Goal: Task Accomplishment & Management: Complete application form

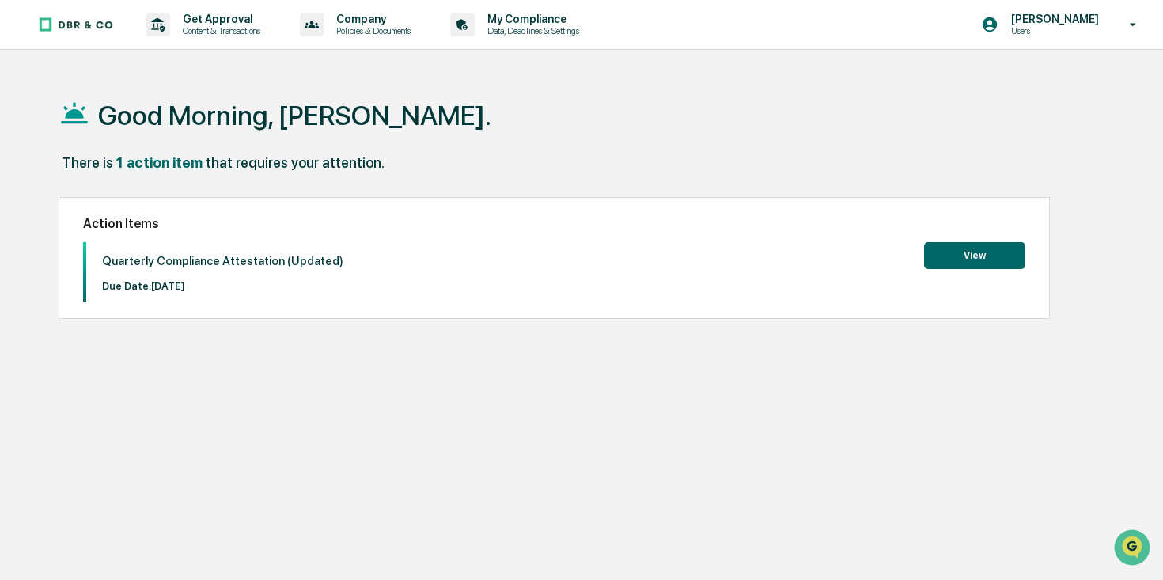
click at [982, 258] on button "View" at bounding box center [974, 255] width 101 height 27
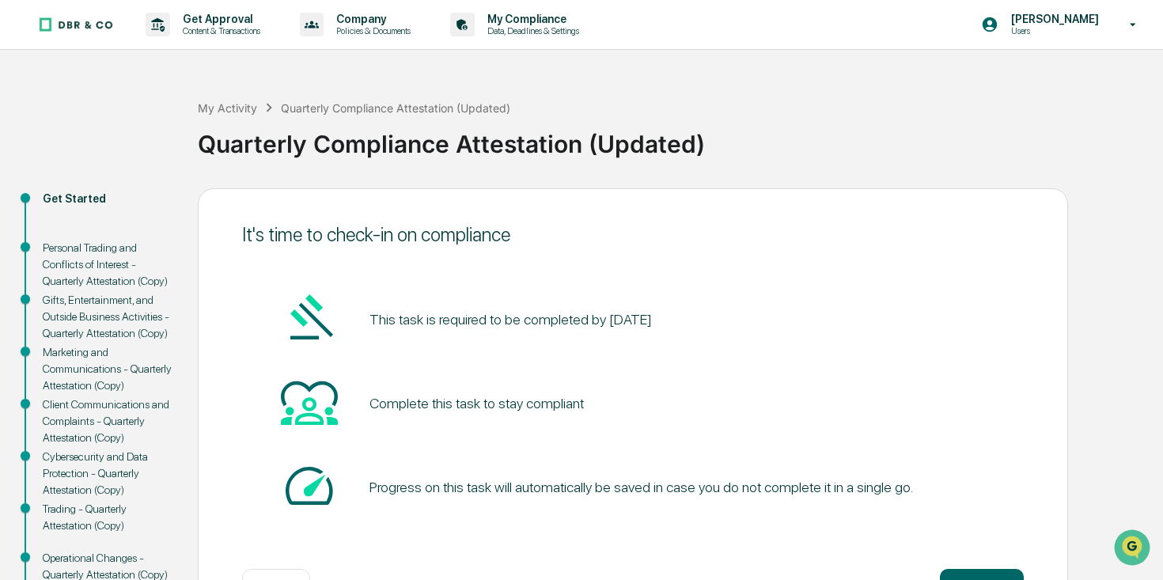
click at [89, 260] on div "Personal Trading and Conflicts of Interest - Quarterly Attestation (Copy)" at bounding box center [108, 265] width 130 height 50
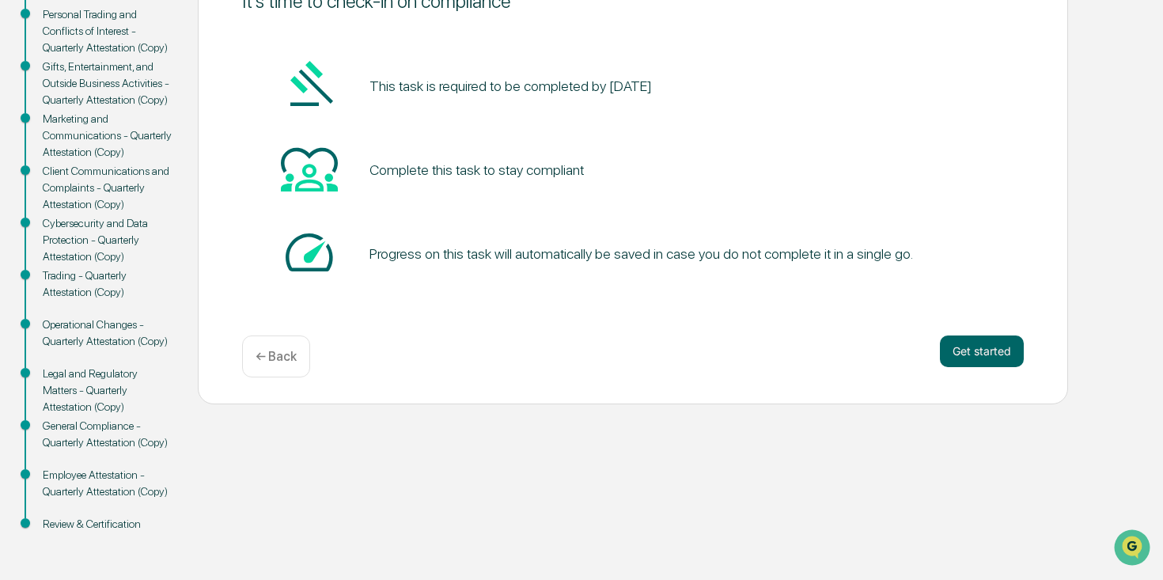
scroll to position [172, 0]
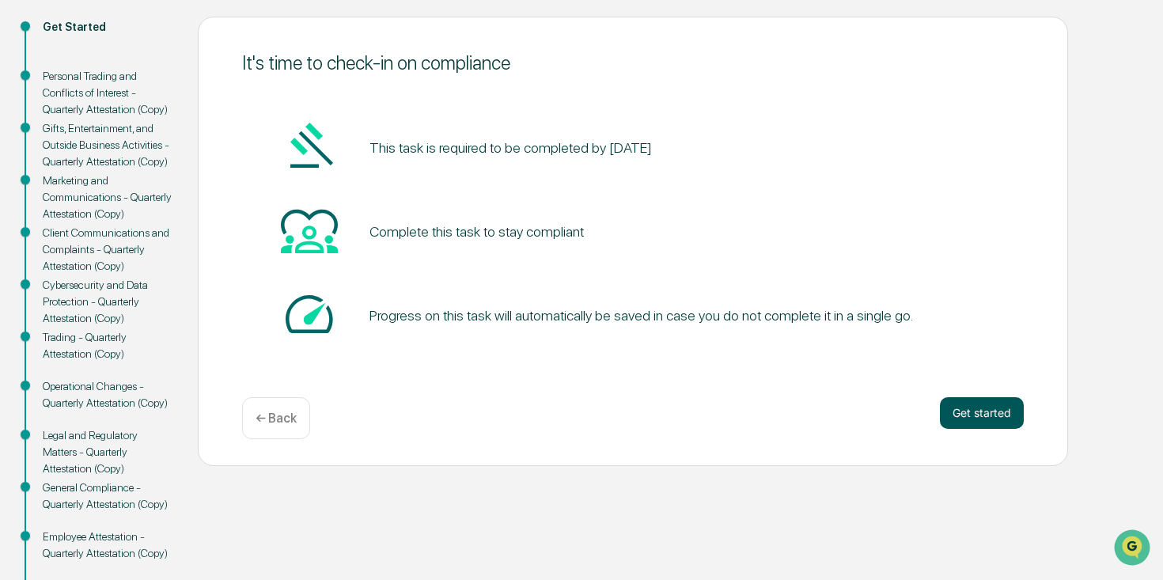
click at [975, 415] on button "Get started" at bounding box center [982, 413] width 84 height 32
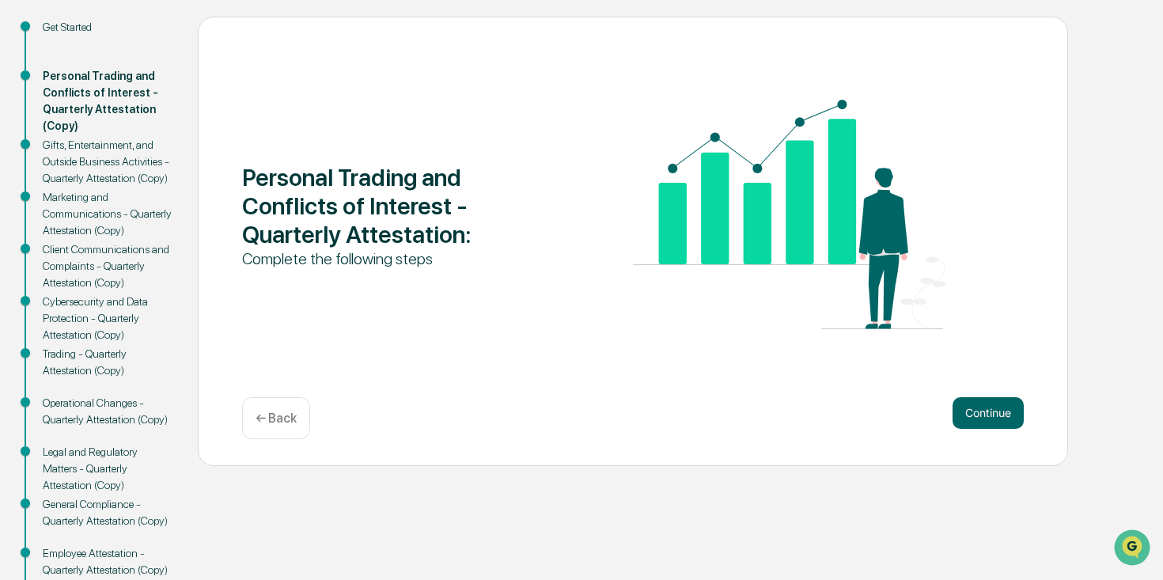
click at [975, 415] on button "Continue" at bounding box center [987, 413] width 71 height 32
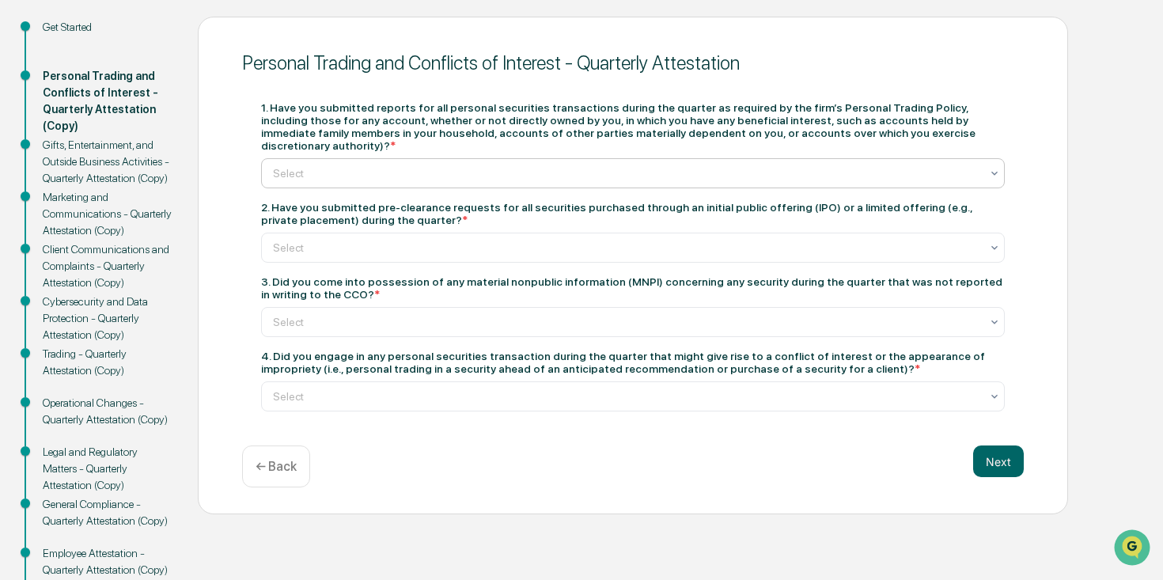
click at [518, 165] on div at bounding box center [626, 173] width 707 height 16
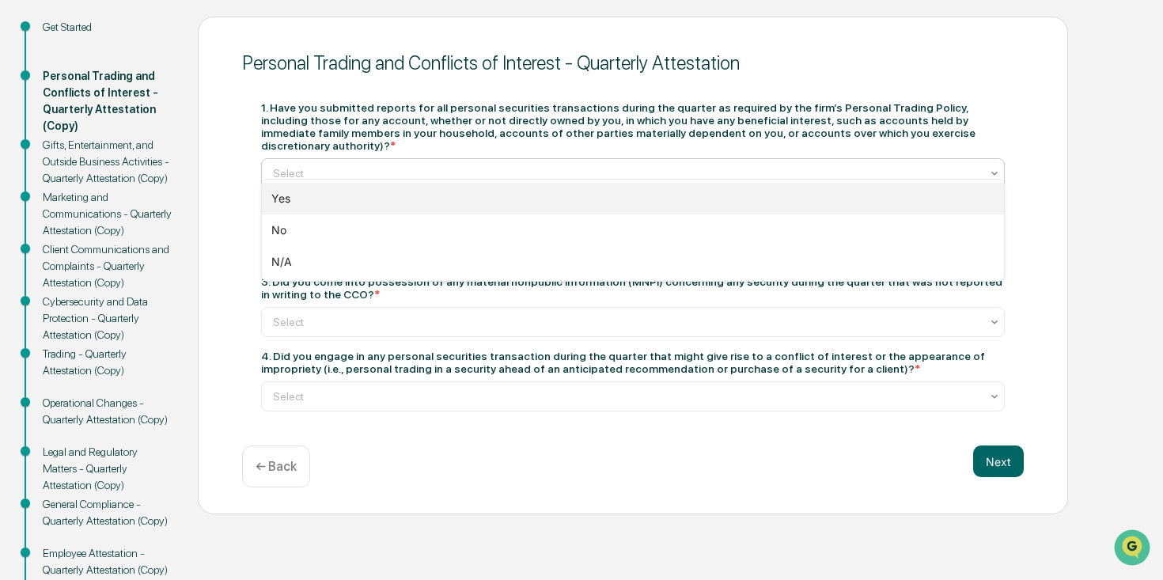
click at [344, 200] on div "Yes" at bounding box center [633, 199] width 742 height 32
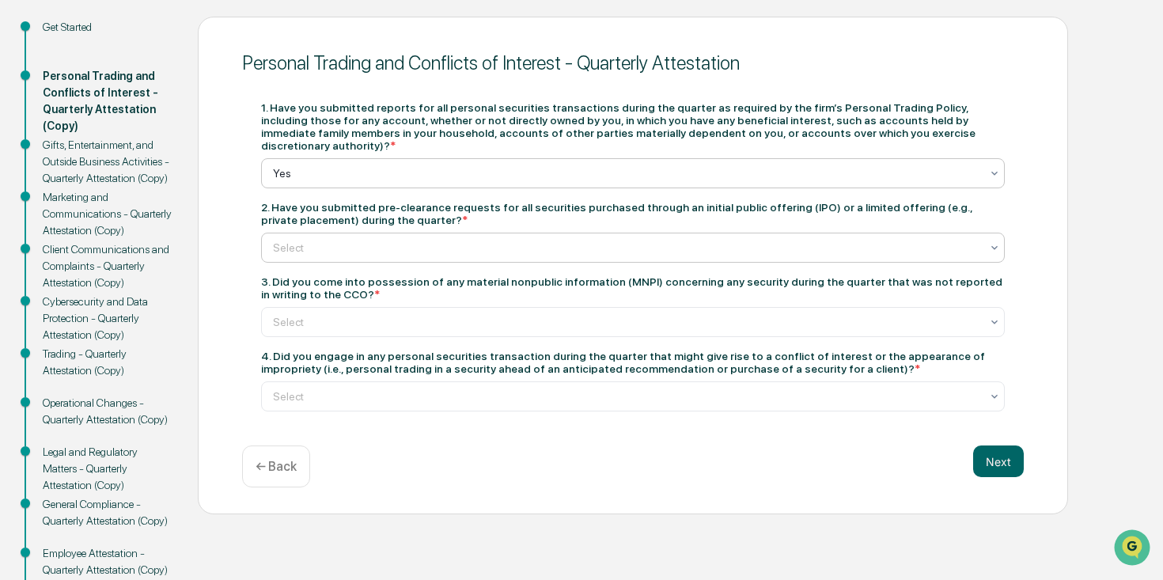
click at [534, 240] on div at bounding box center [626, 248] width 707 height 16
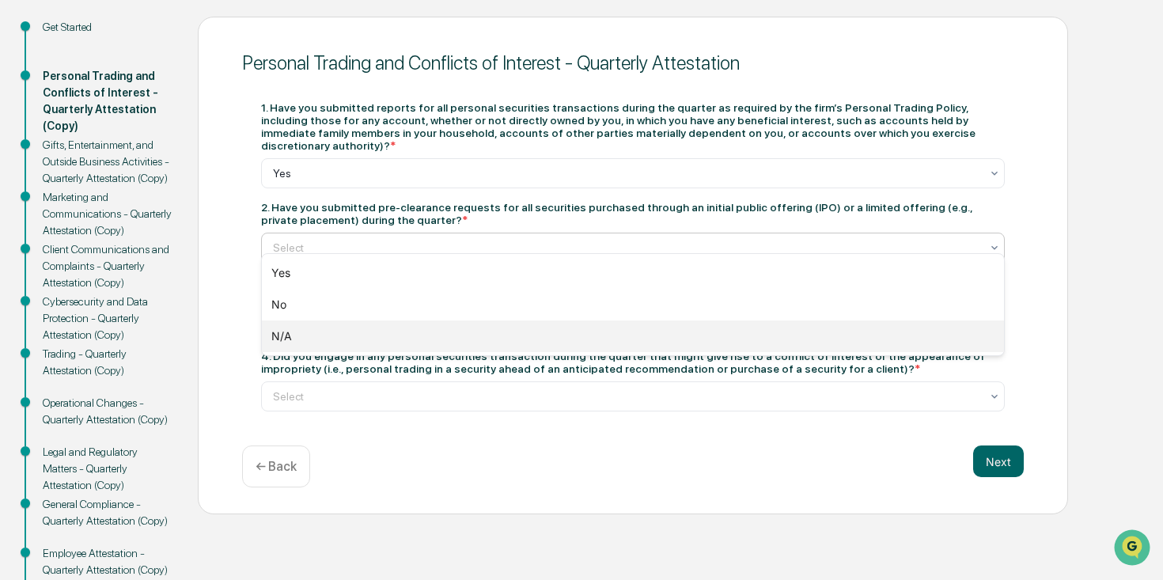
click at [338, 335] on div "N/A" at bounding box center [633, 336] width 742 height 32
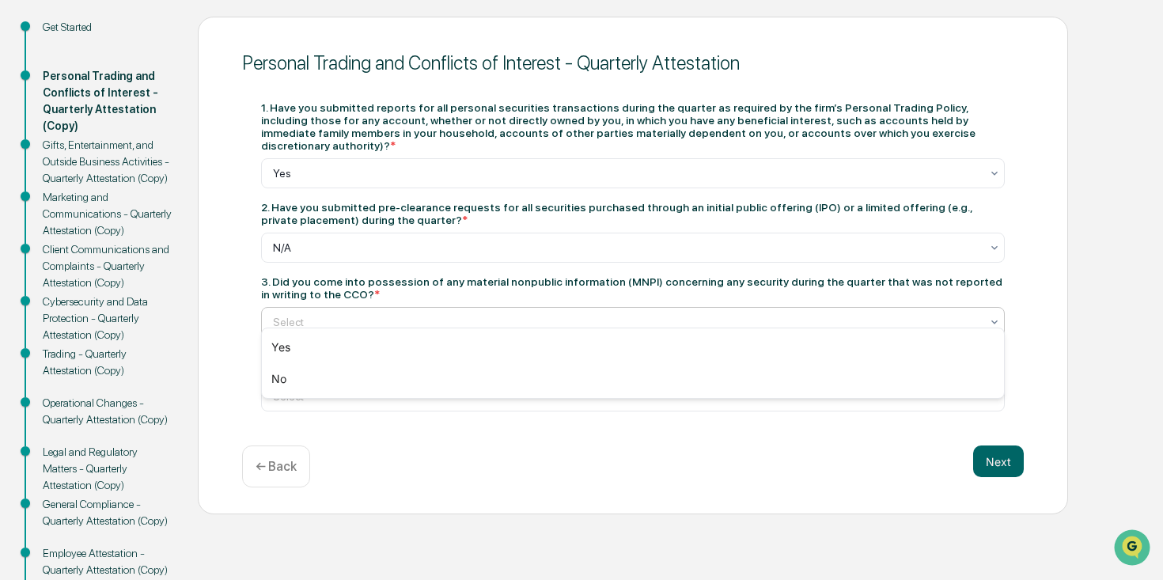
click at [411, 314] on div at bounding box center [626, 322] width 707 height 16
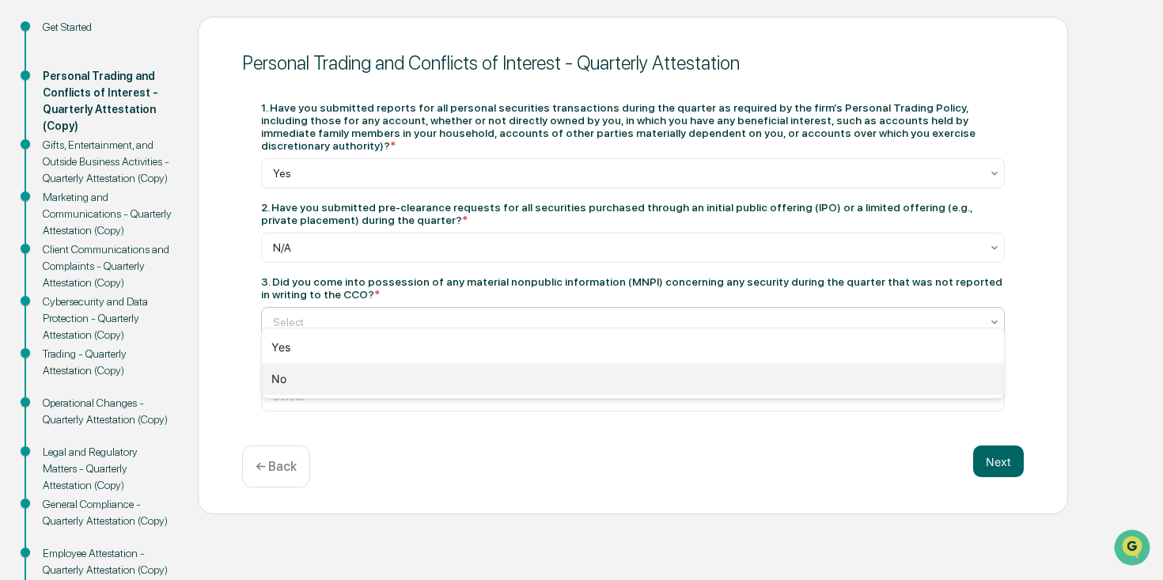
click at [311, 379] on div "No" at bounding box center [633, 379] width 742 height 32
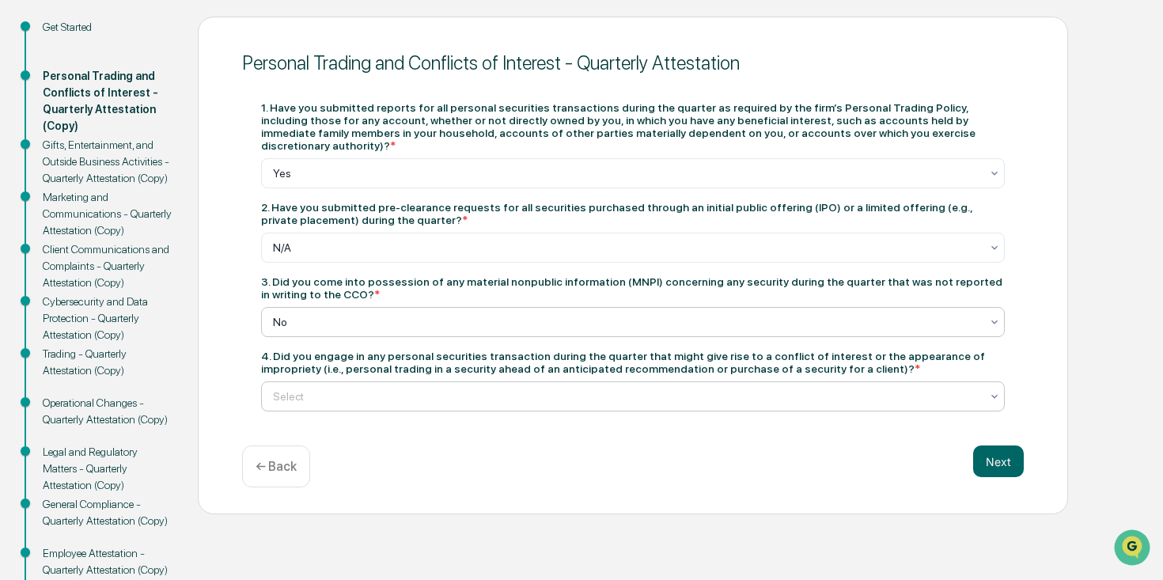
click at [399, 388] on div at bounding box center [626, 396] width 707 height 16
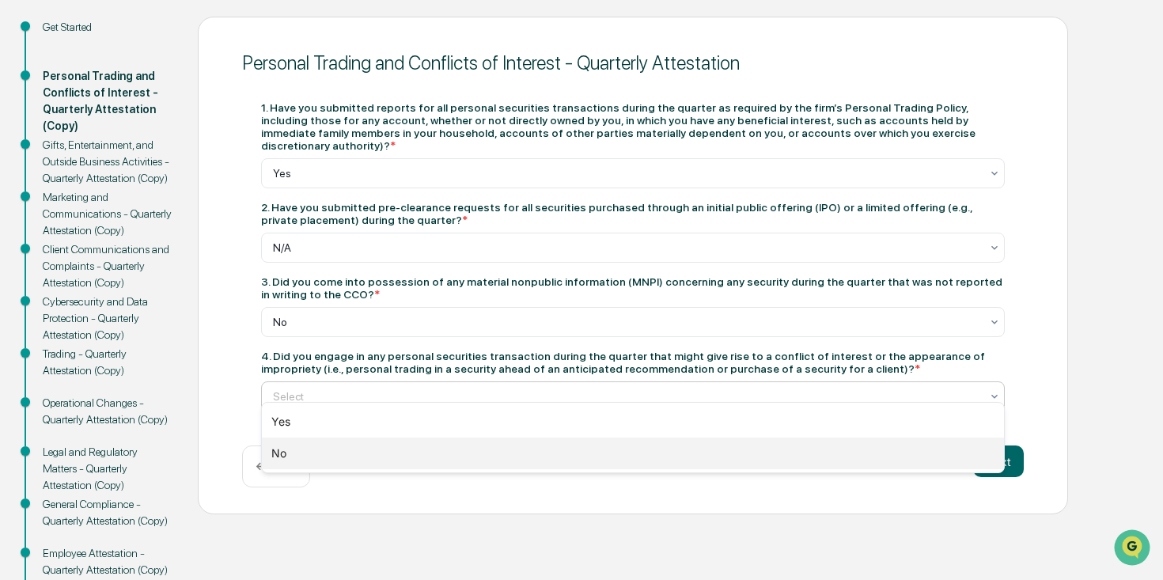
click at [325, 458] on div "No" at bounding box center [633, 453] width 742 height 32
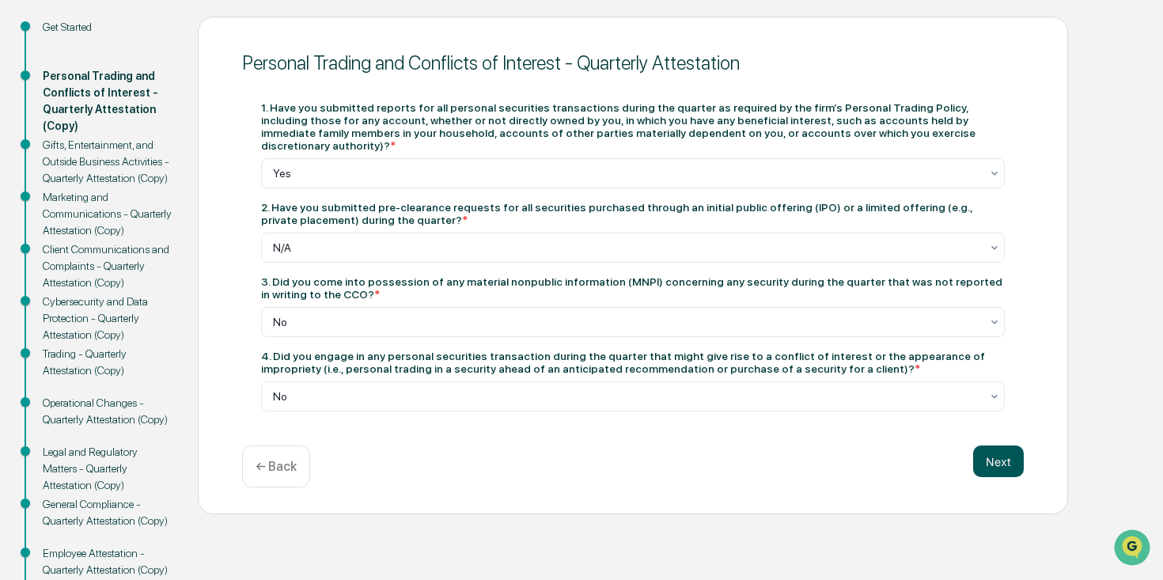
click at [1001, 451] on button "Next" at bounding box center [998, 461] width 51 height 32
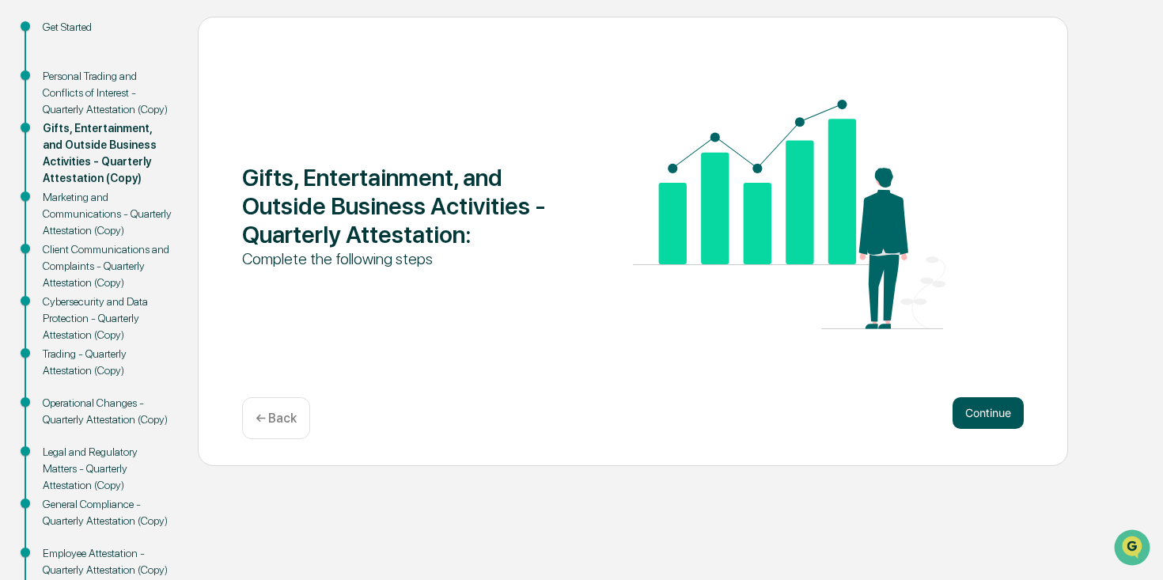
click at [1001, 413] on button "Continue" at bounding box center [987, 413] width 71 height 32
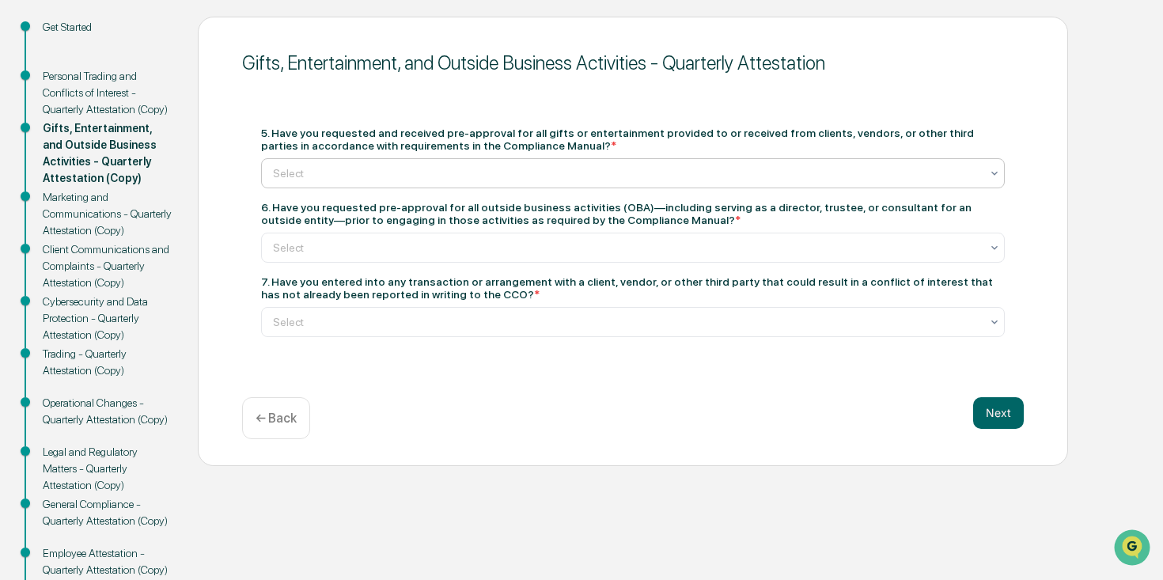
click at [474, 174] on div at bounding box center [626, 173] width 707 height 16
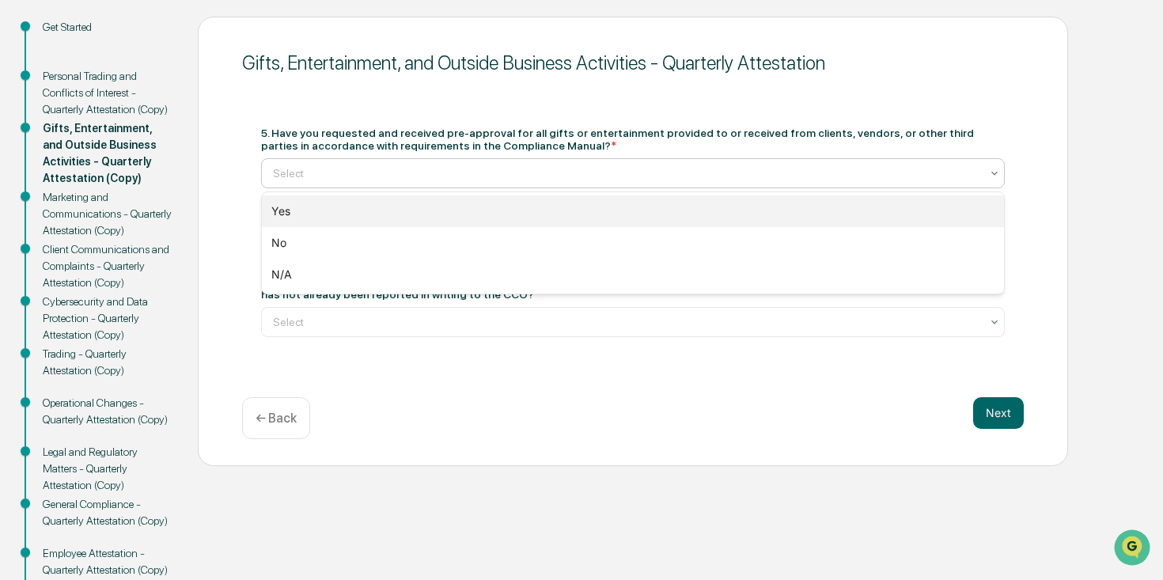
click at [292, 211] on div "Yes" at bounding box center [633, 211] width 742 height 32
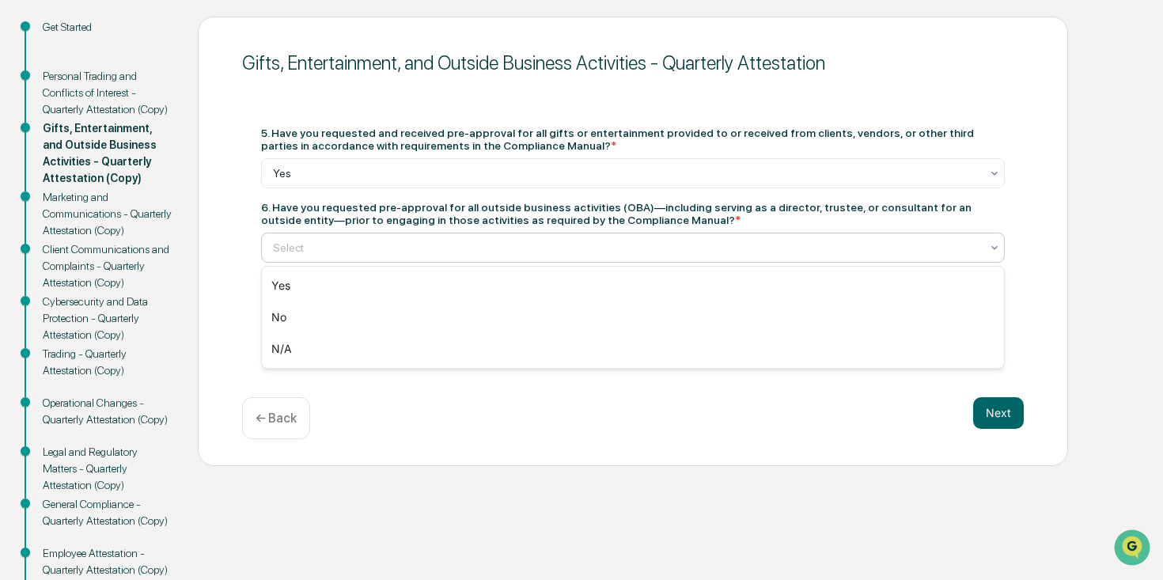
click at [354, 246] on div at bounding box center [626, 248] width 707 height 16
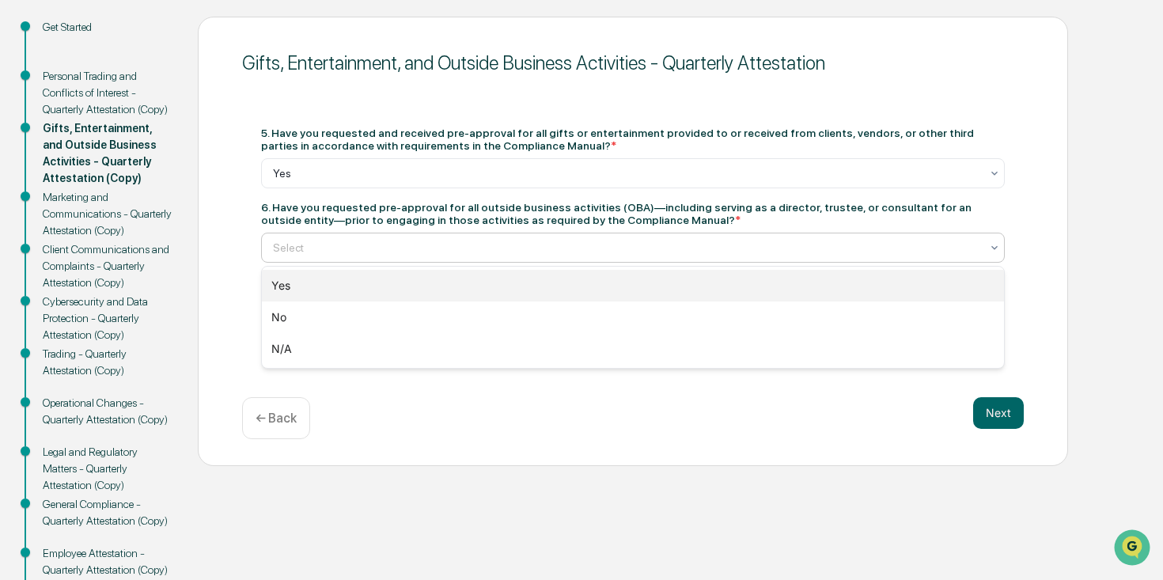
click at [291, 280] on div "Yes" at bounding box center [633, 286] width 742 height 32
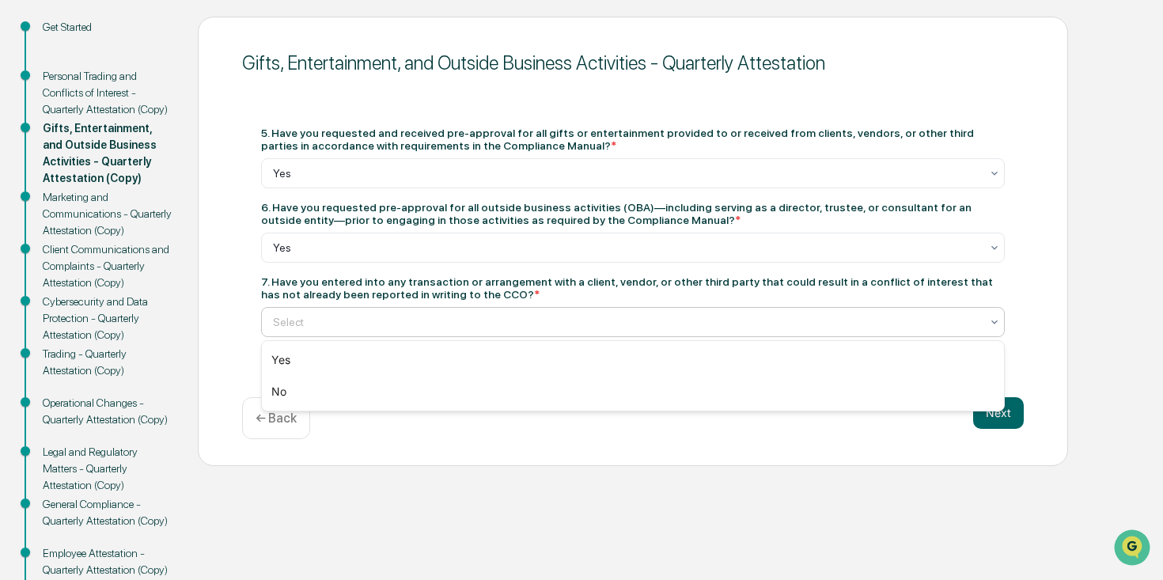
click at [341, 329] on div at bounding box center [626, 322] width 707 height 16
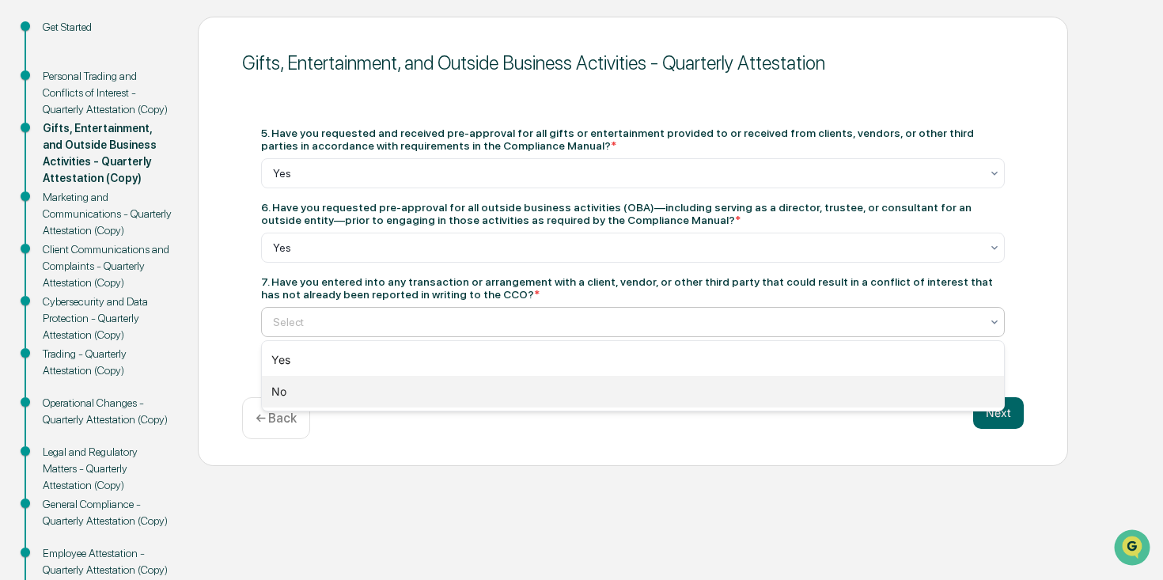
click at [312, 389] on div "No" at bounding box center [633, 392] width 742 height 32
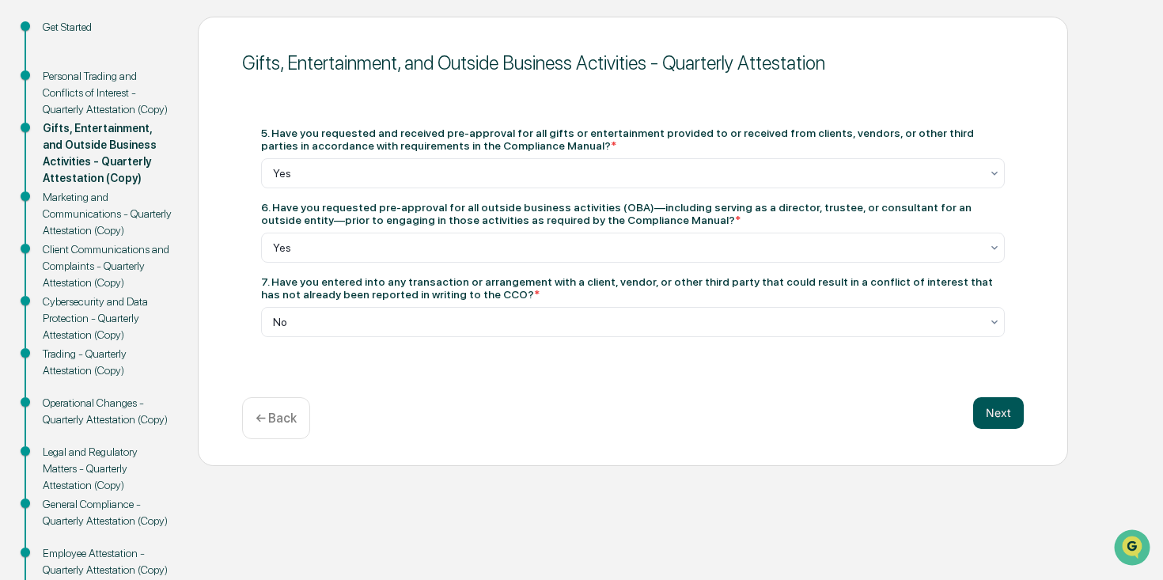
click at [1001, 413] on button "Next" at bounding box center [998, 413] width 51 height 32
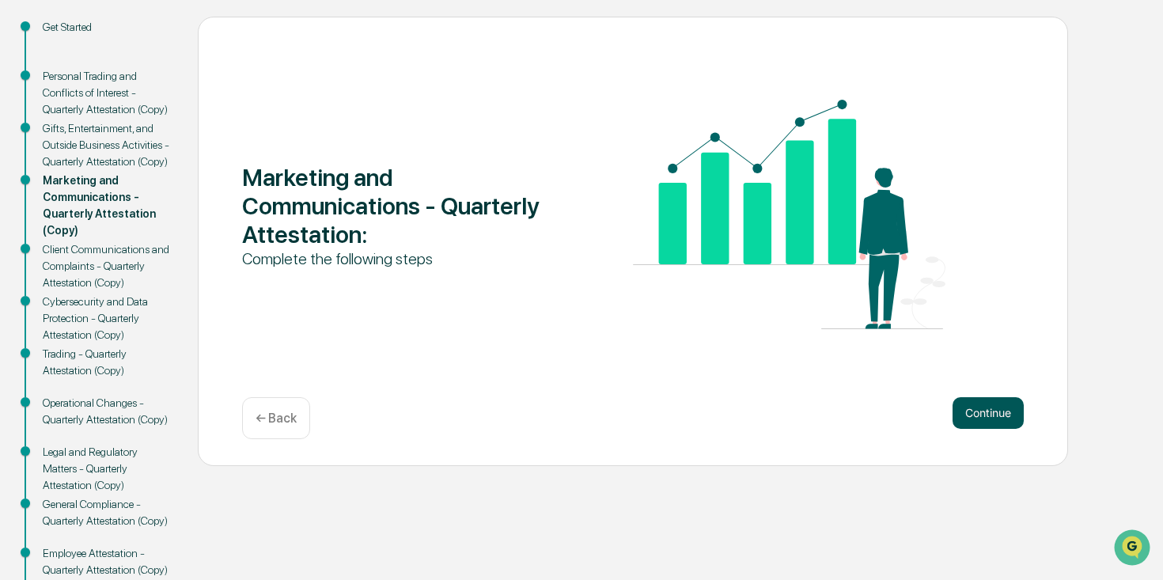
click at [982, 416] on button "Continue" at bounding box center [987, 413] width 71 height 32
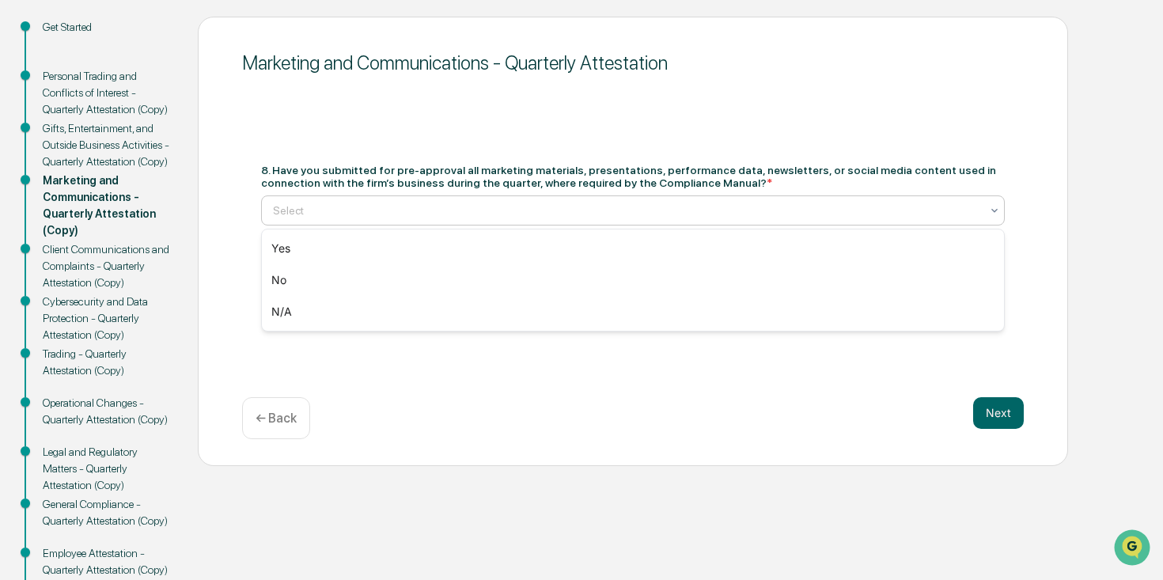
click at [506, 210] on div at bounding box center [626, 211] width 707 height 16
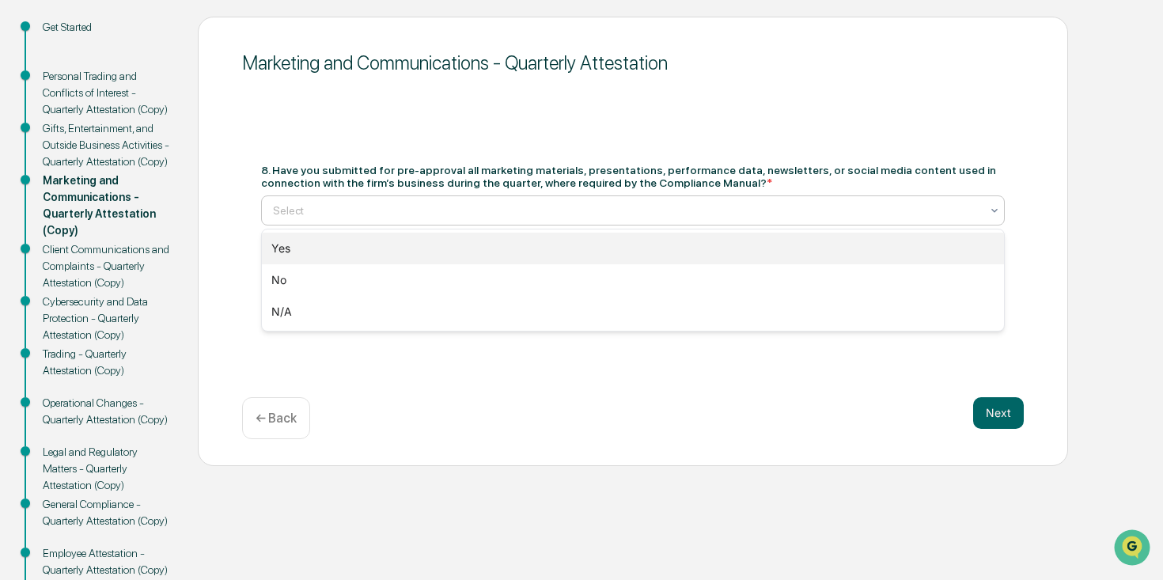
click at [358, 248] on div "Yes" at bounding box center [633, 249] width 742 height 32
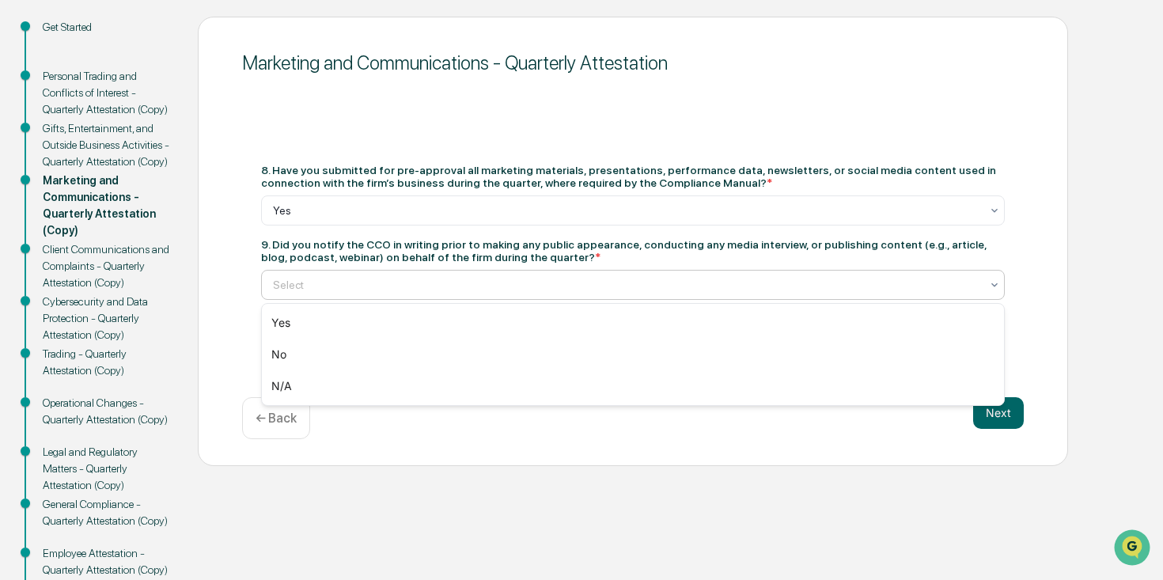
click at [430, 290] on div at bounding box center [626, 285] width 707 height 16
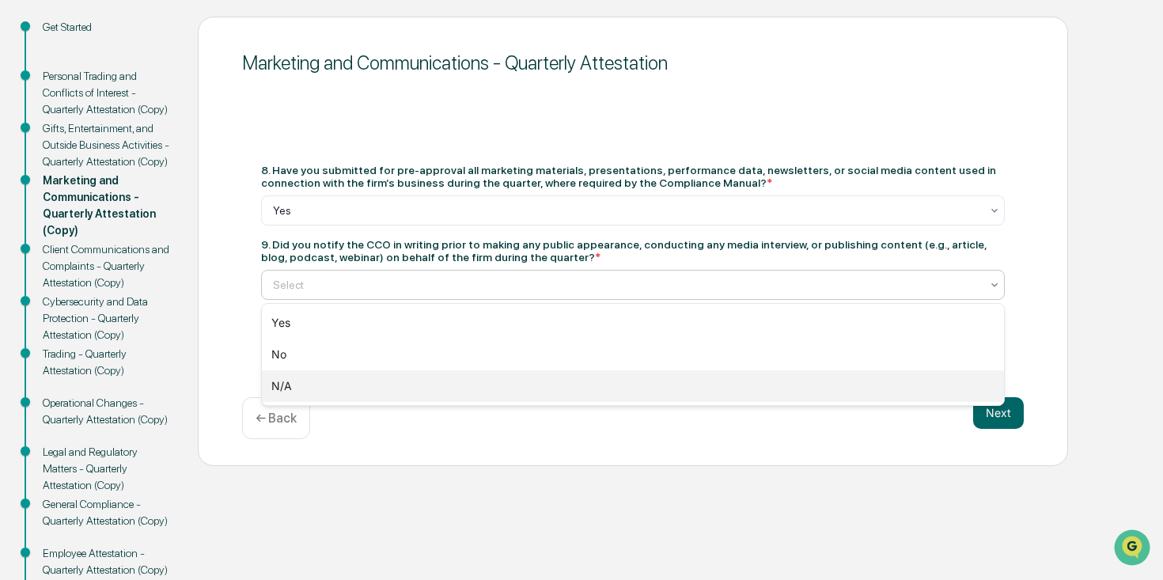
click at [330, 384] on div "N/A" at bounding box center [633, 386] width 742 height 32
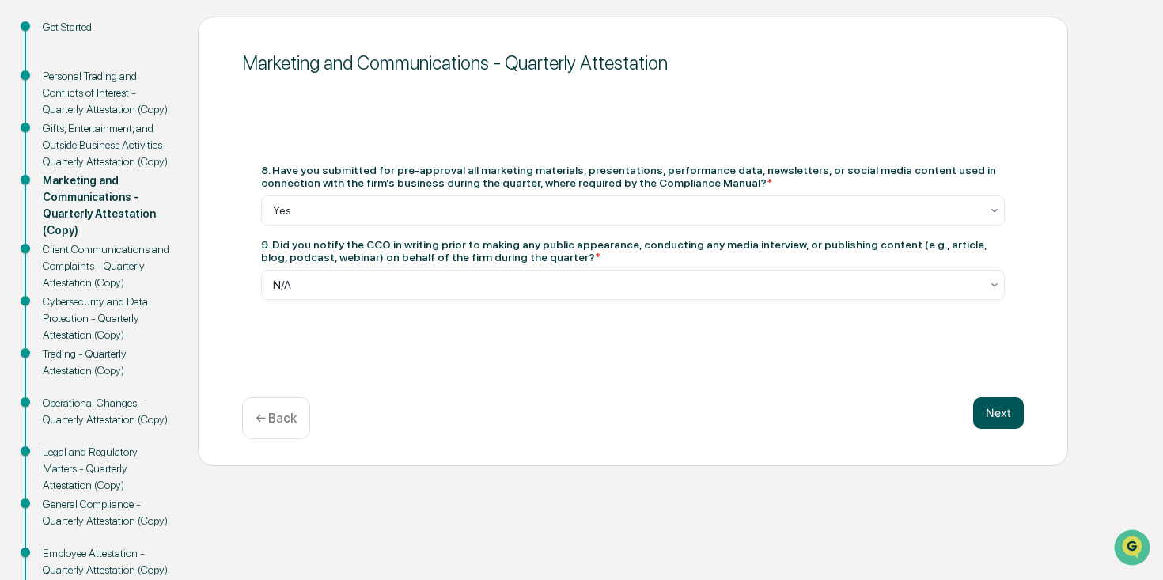
click at [998, 418] on button "Next" at bounding box center [998, 413] width 51 height 32
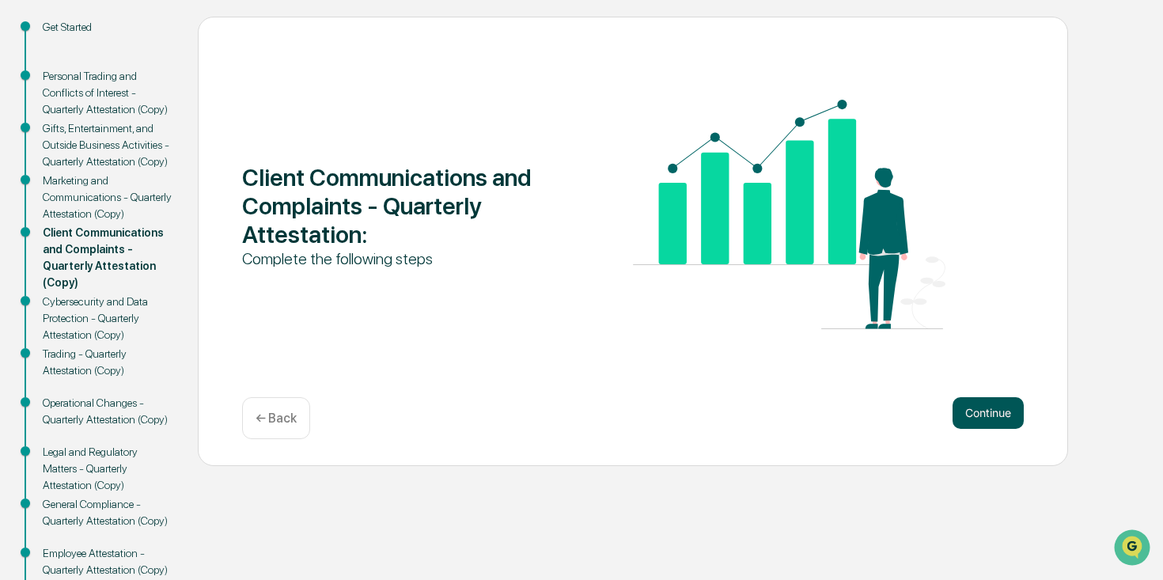
click at [981, 411] on button "Continue" at bounding box center [987, 413] width 71 height 32
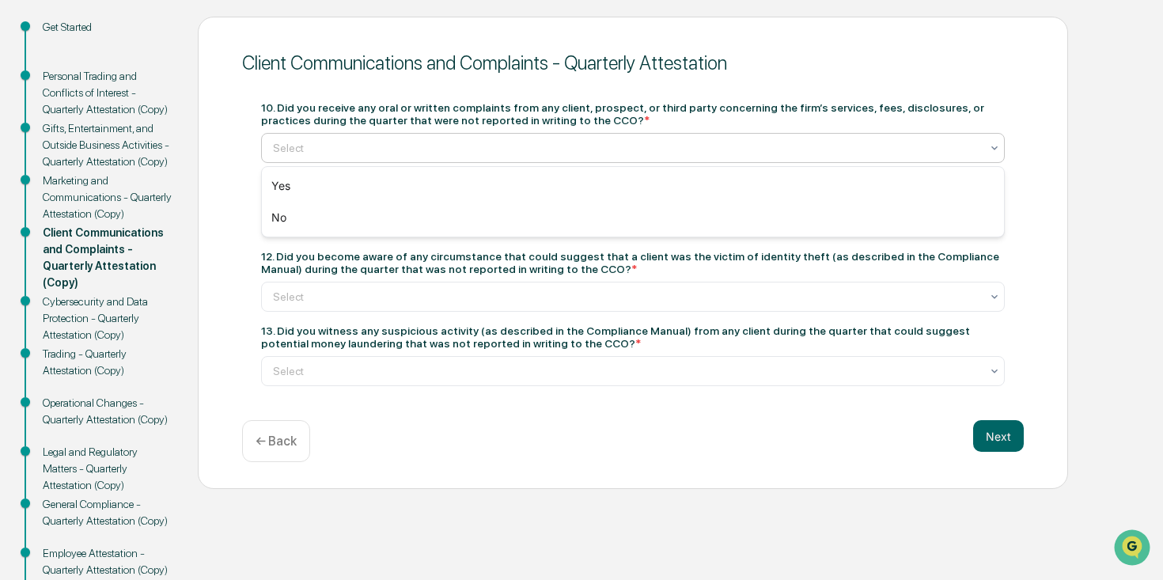
click at [502, 149] on div at bounding box center [626, 148] width 707 height 16
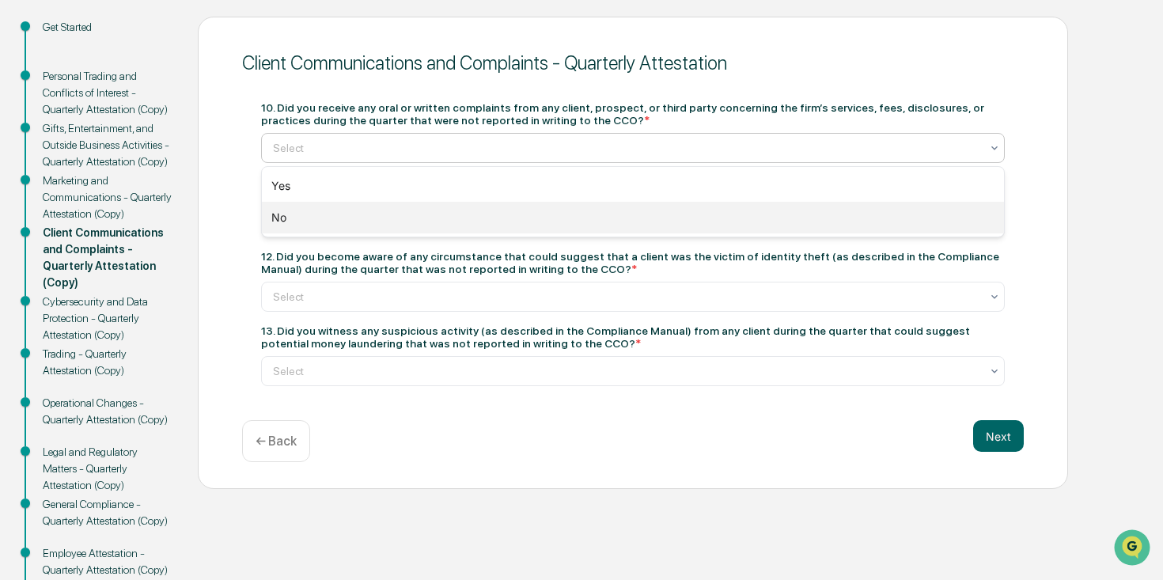
click at [352, 226] on div "No" at bounding box center [633, 218] width 742 height 32
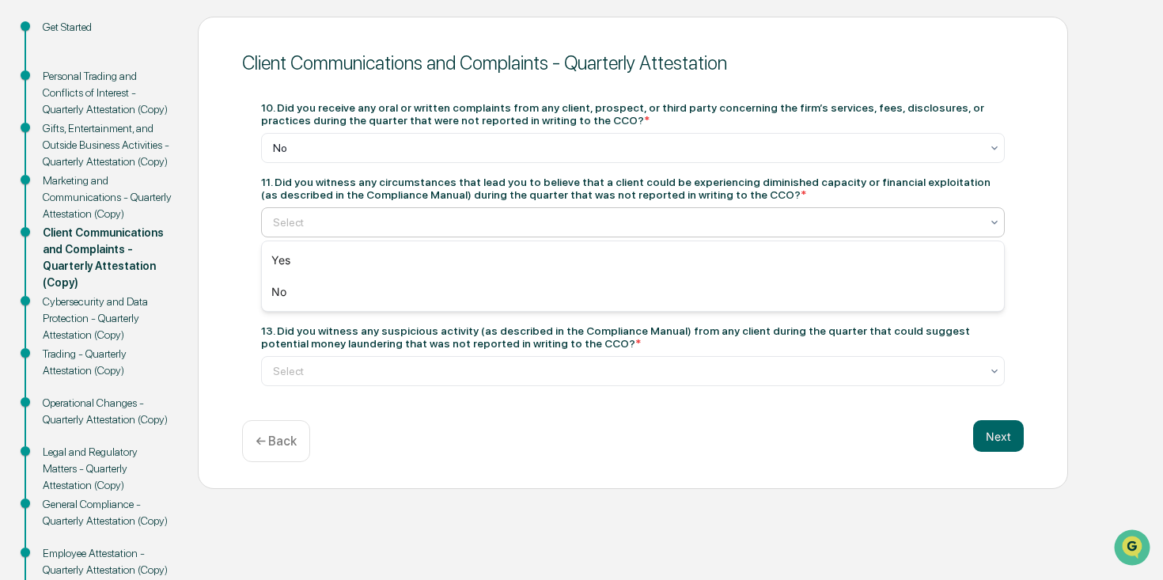
click at [369, 227] on div at bounding box center [626, 222] width 707 height 16
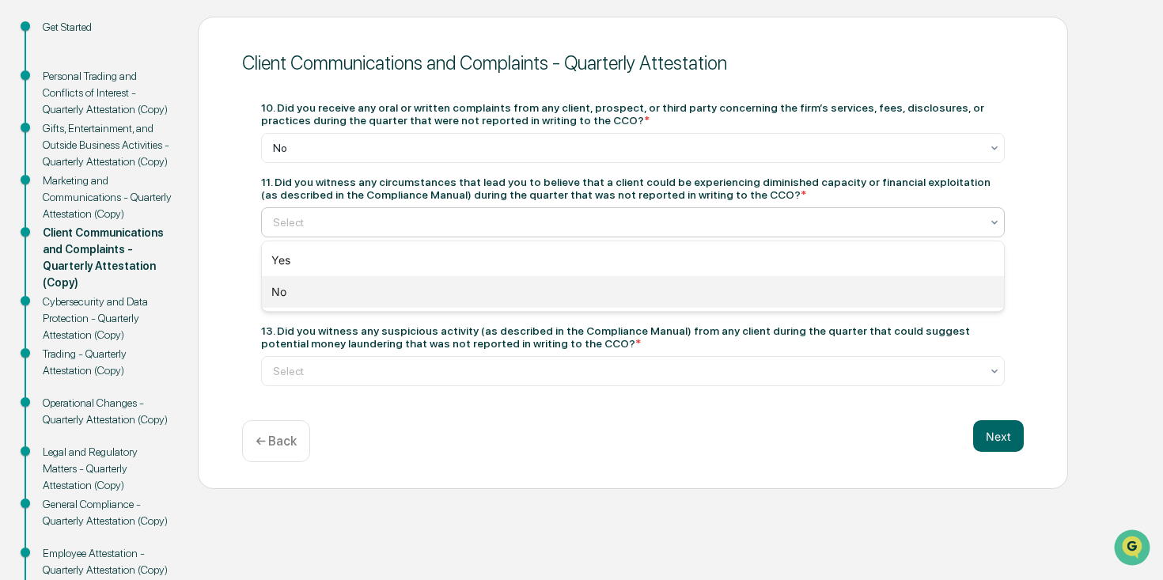
click at [359, 291] on div "No" at bounding box center [633, 292] width 742 height 32
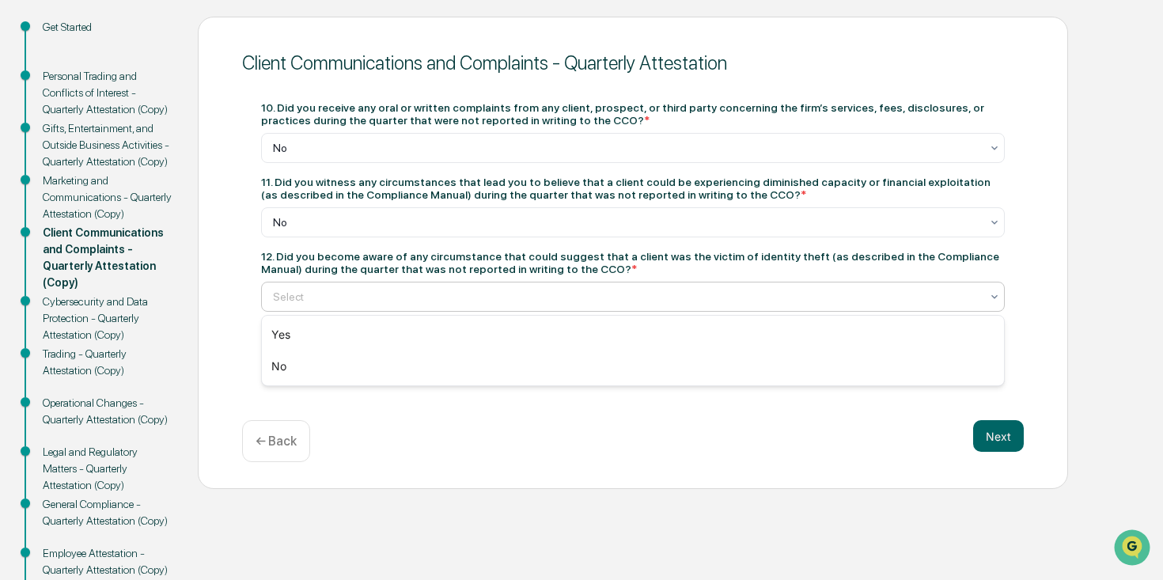
click at [491, 294] on div at bounding box center [626, 297] width 707 height 16
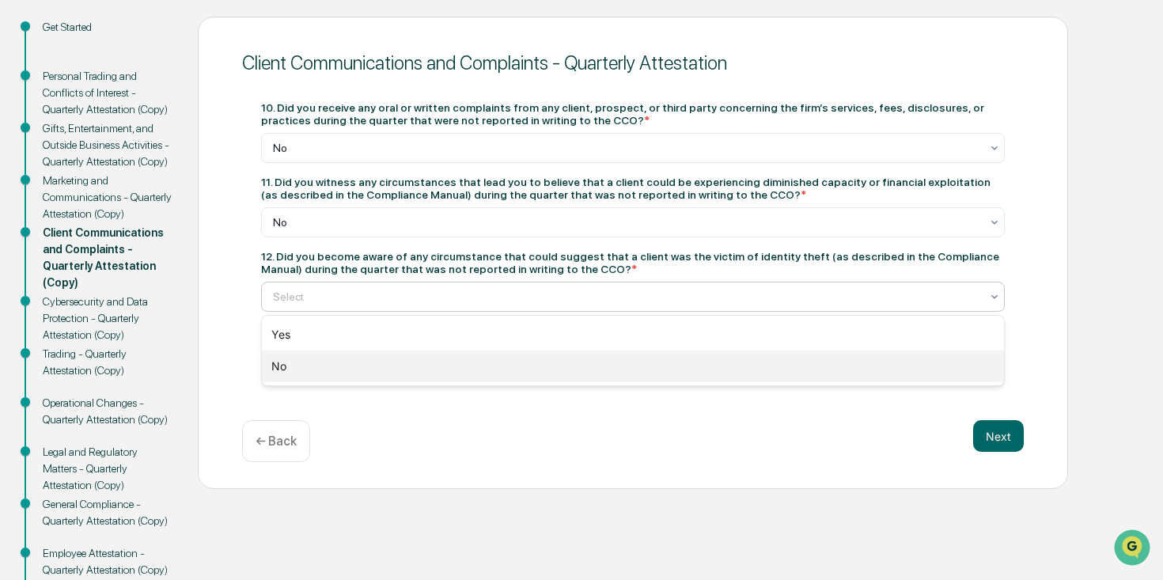
click at [443, 359] on div "No" at bounding box center [633, 366] width 742 height 32
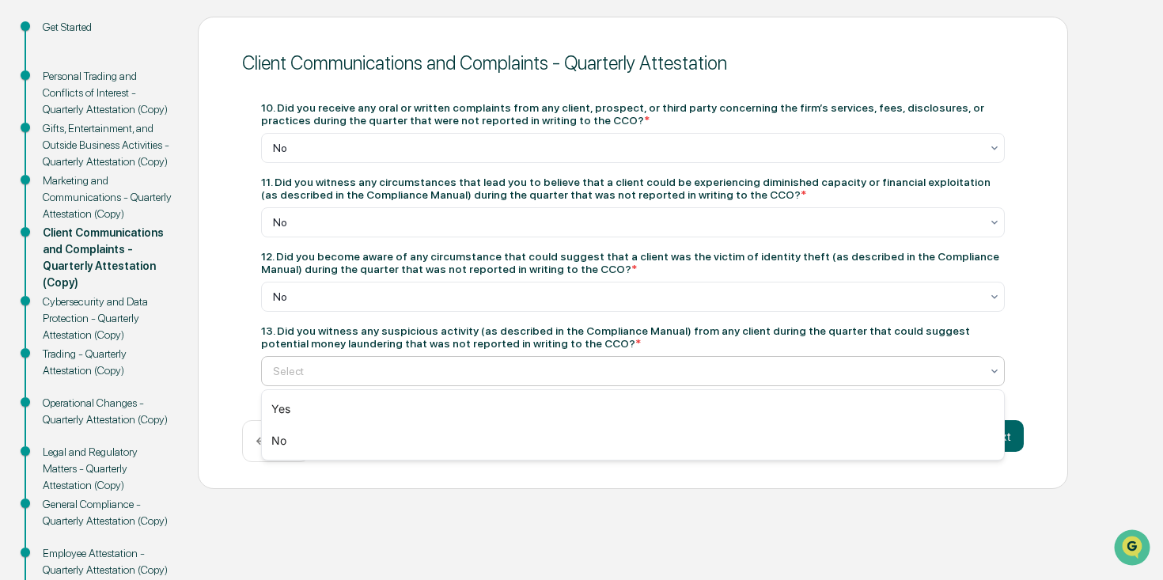
click at [461, 365] on div at bounding box center [626, 371] width 707 height 16
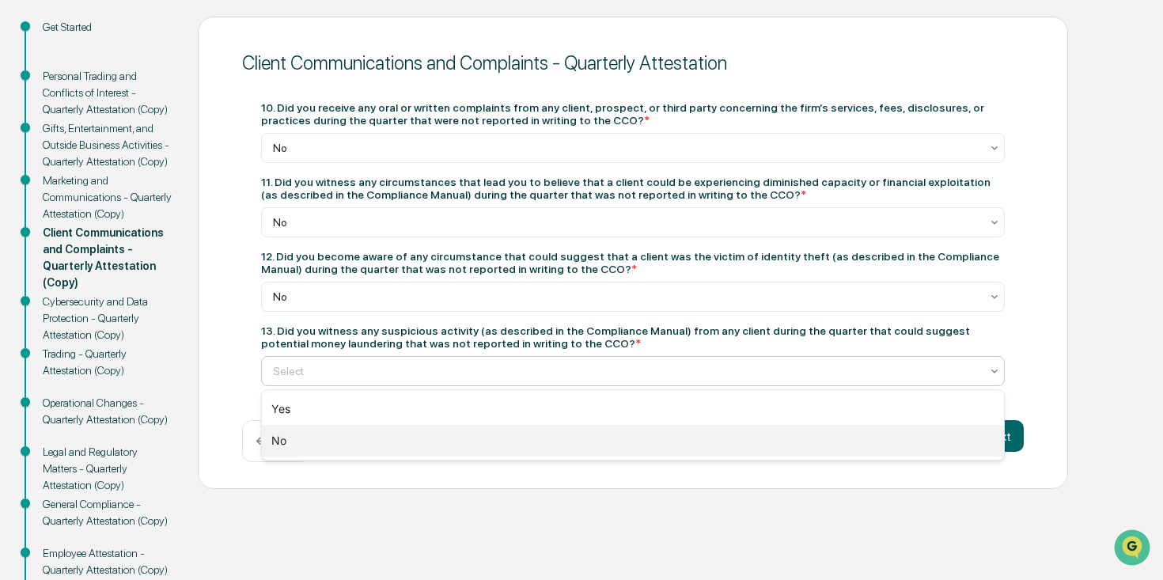
click at [437, 439] on div "No" at bounding box center [633, 441] width 742 height 32
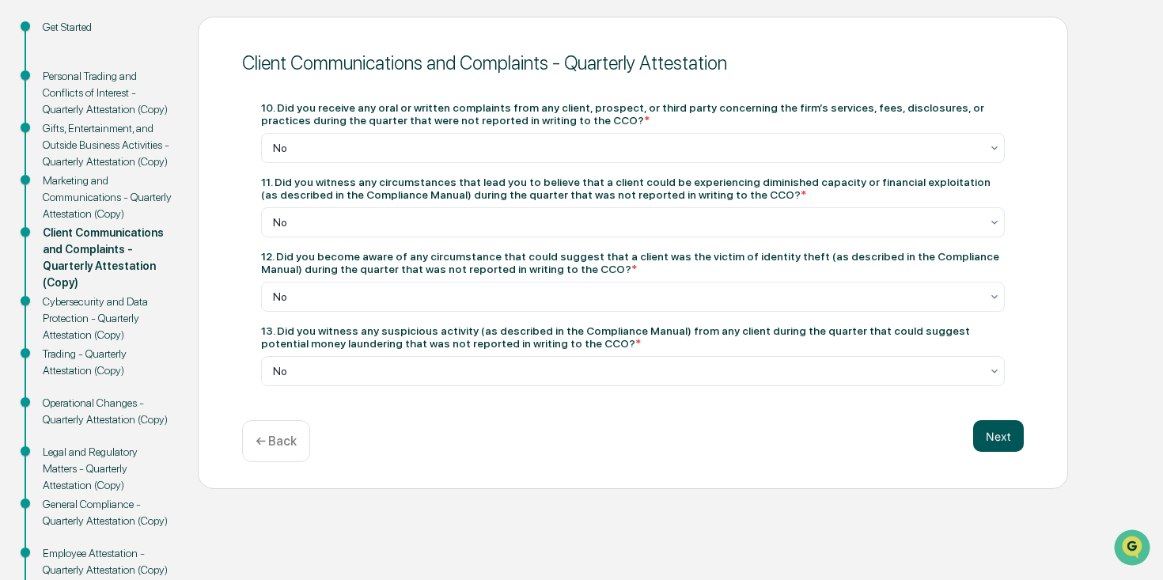
click at [1006, 449] on button "Next" at bounding box center [998, 436] width 51 height 32
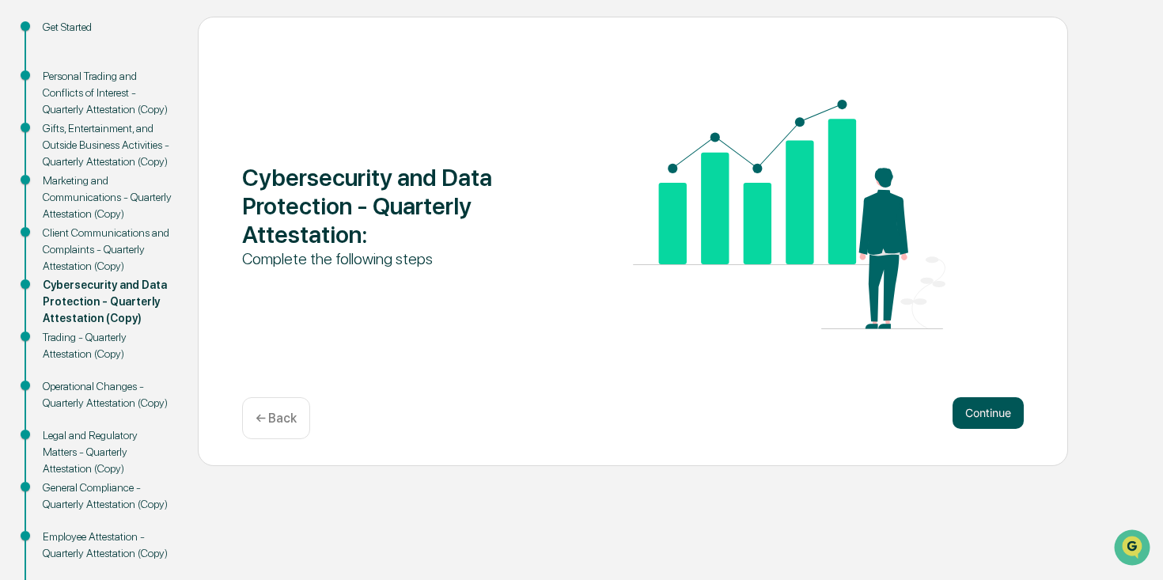
click at [989, 408] on button "Continue" at bounding box center [987, 413] width 71 height 32
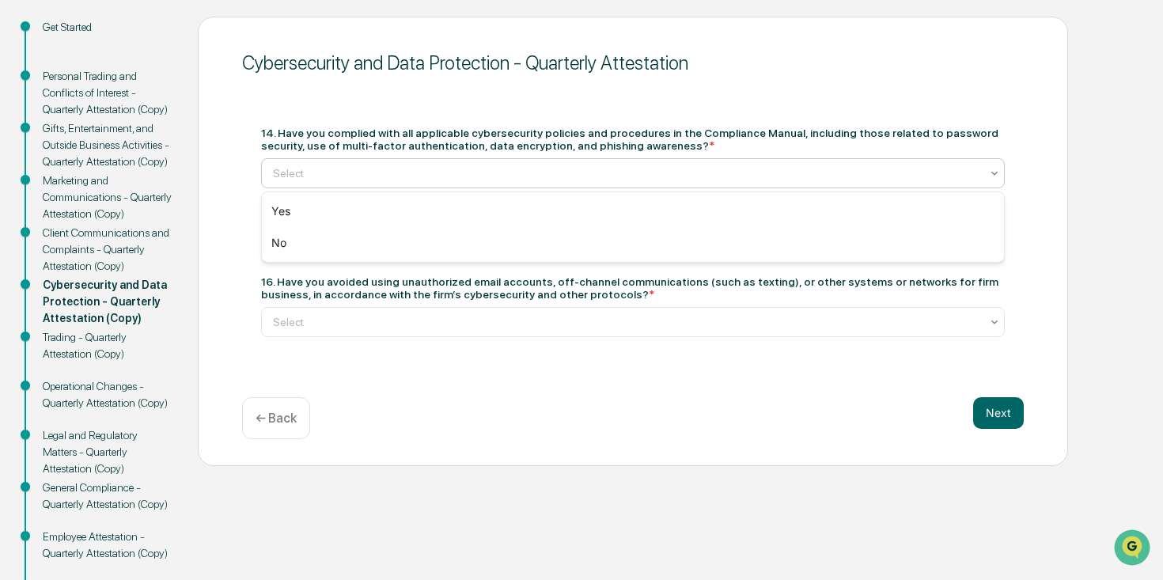
click at [562, 168] on div at bounding box center [626, 173] width 707 height 16
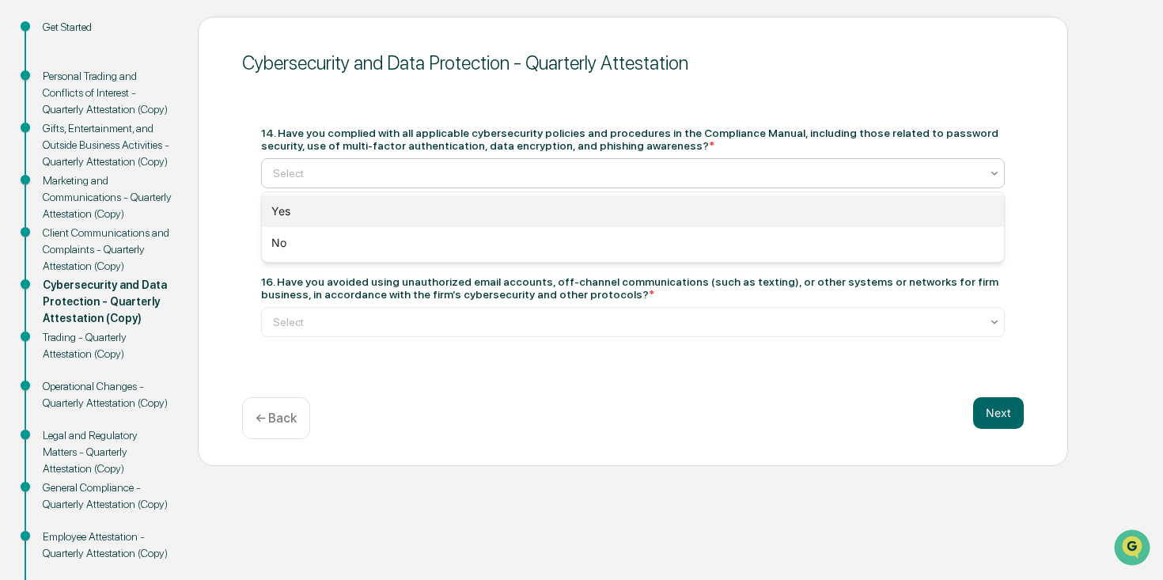
click at [384, 209] on div "Yes" at bounding box center [633, 211] width 742 height 32
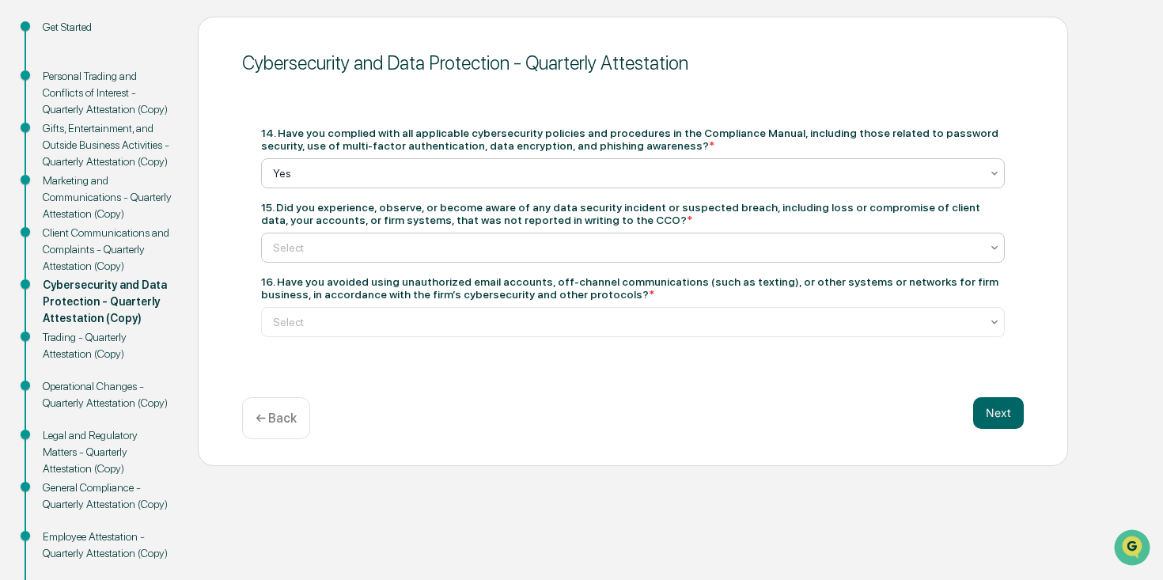
click at [407, 247] on div at bounding box center [626, 248] width 707 height 16
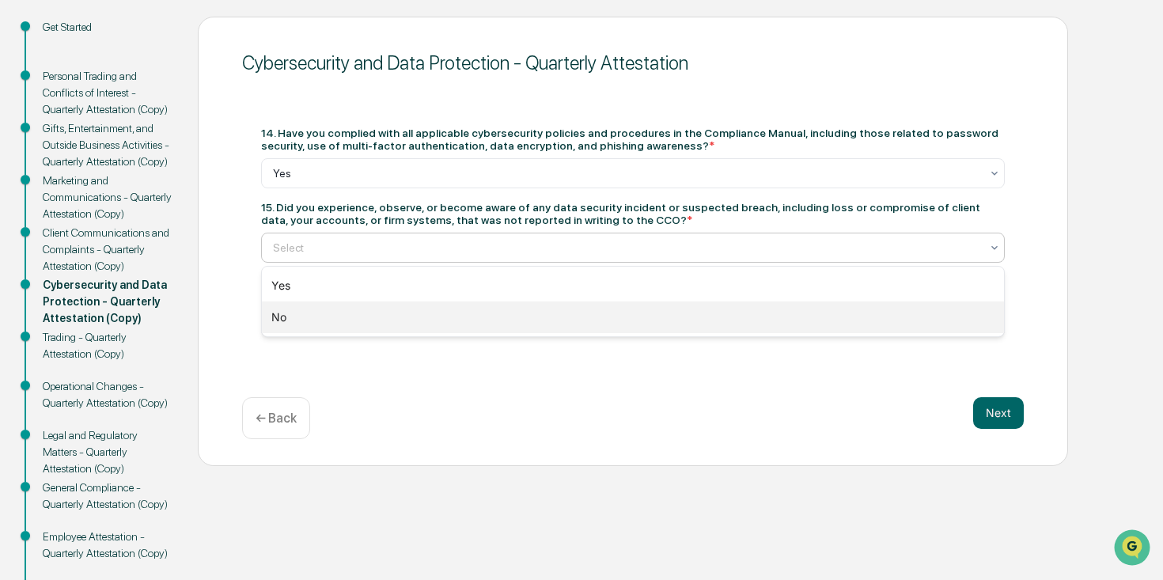
click at [376, 320] on div "No" at bounding box center [633, 317] width 742 height 32
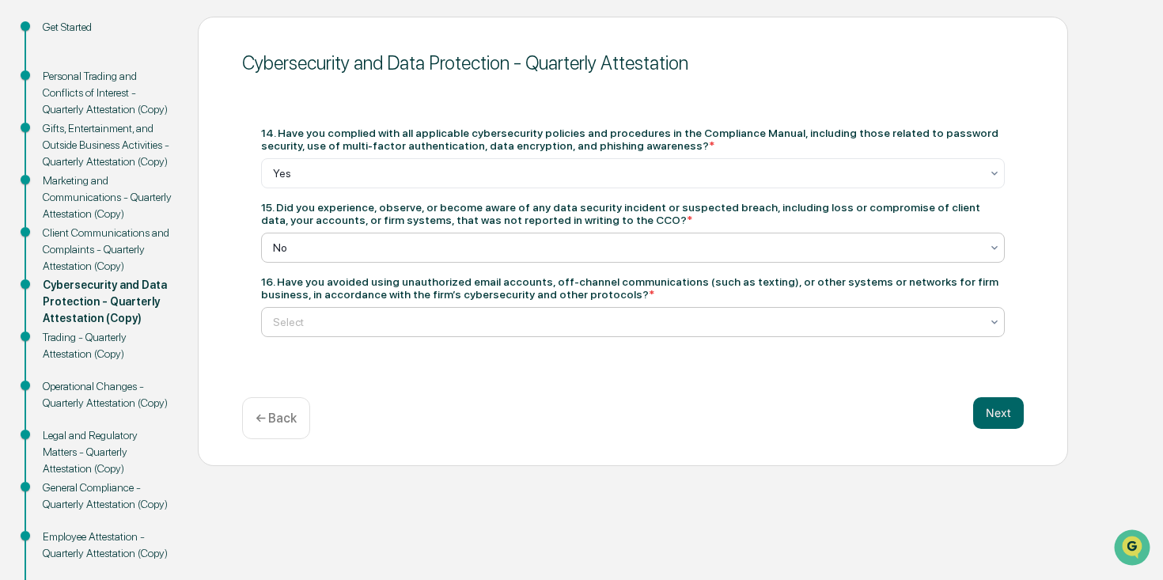
click at [376, 320] on div at bounding box center [626, 322] width 707 height 16
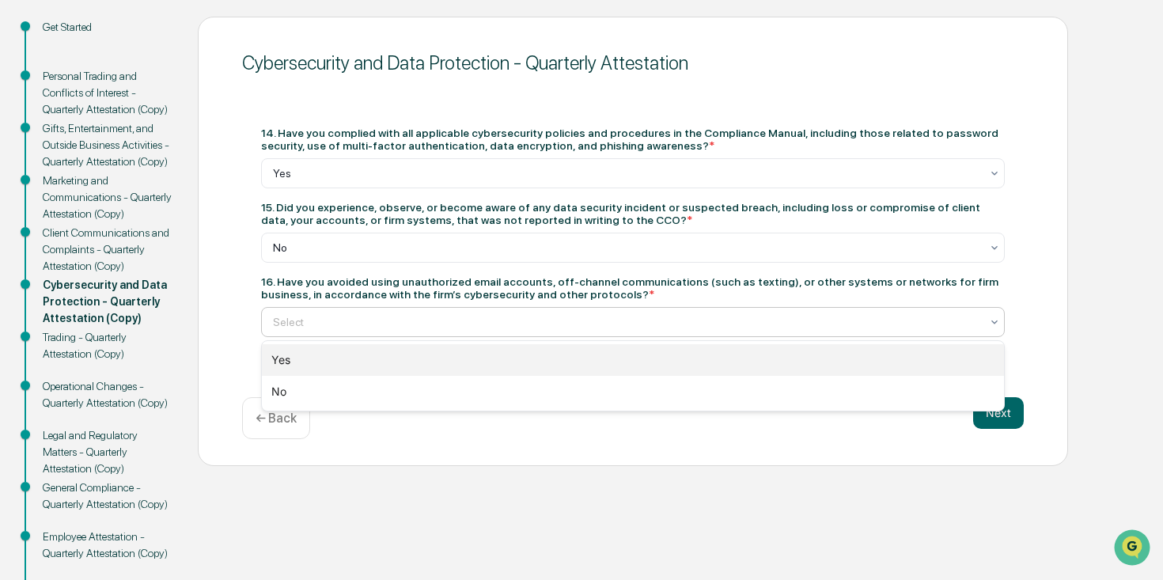
click at [350, 352] on div "Yes" at bounding box center [633, 360] width 742 height 32
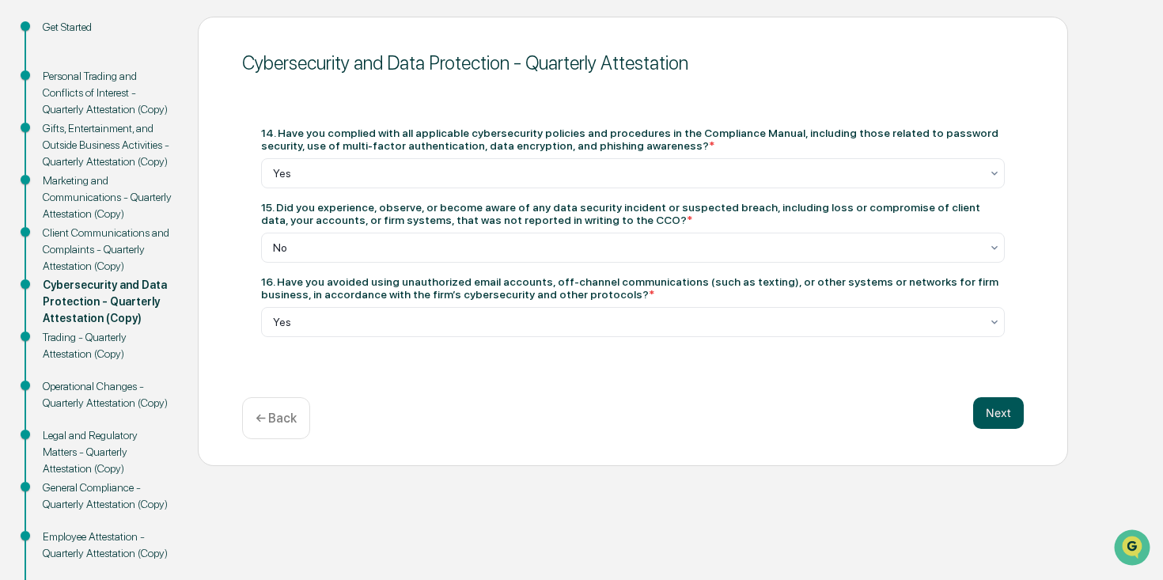
click at [995, 416] on button "Next" at bounding box center [998, 413] width 51 height 32
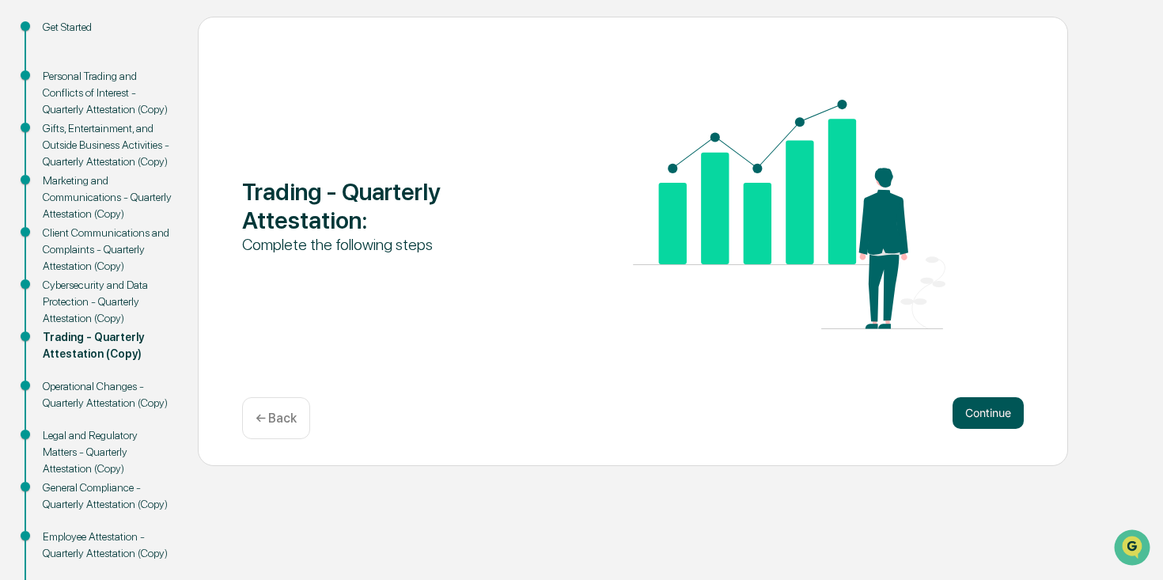
click at [1001, 418] on button "Continue" at bounding box center [987, 413] width 71 height 32
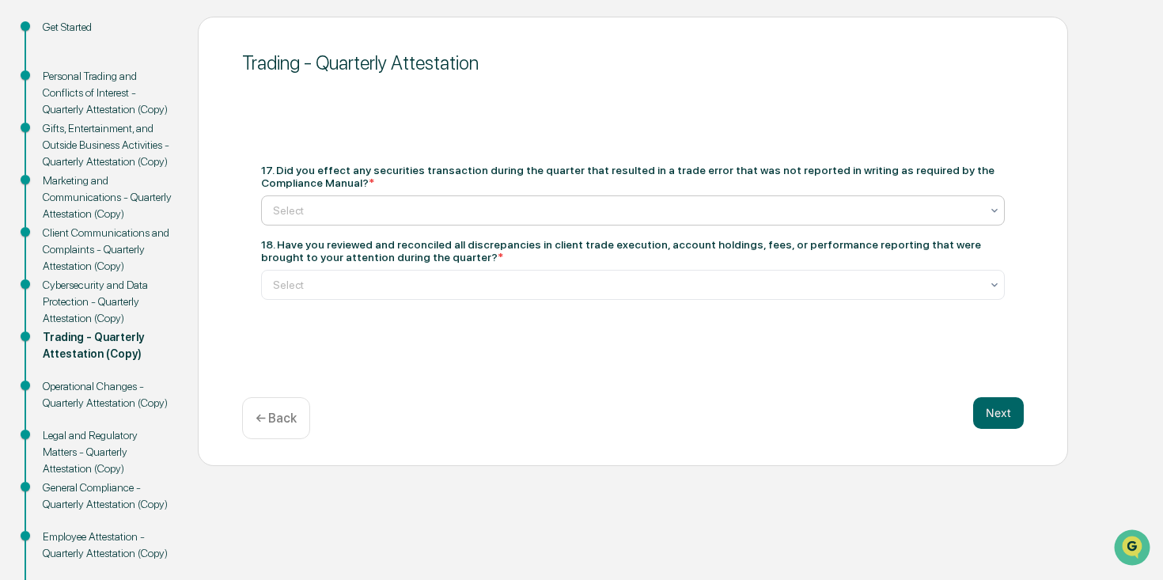
click at [658, 212] on div at bounding box center [626, 211] width 707 height 16
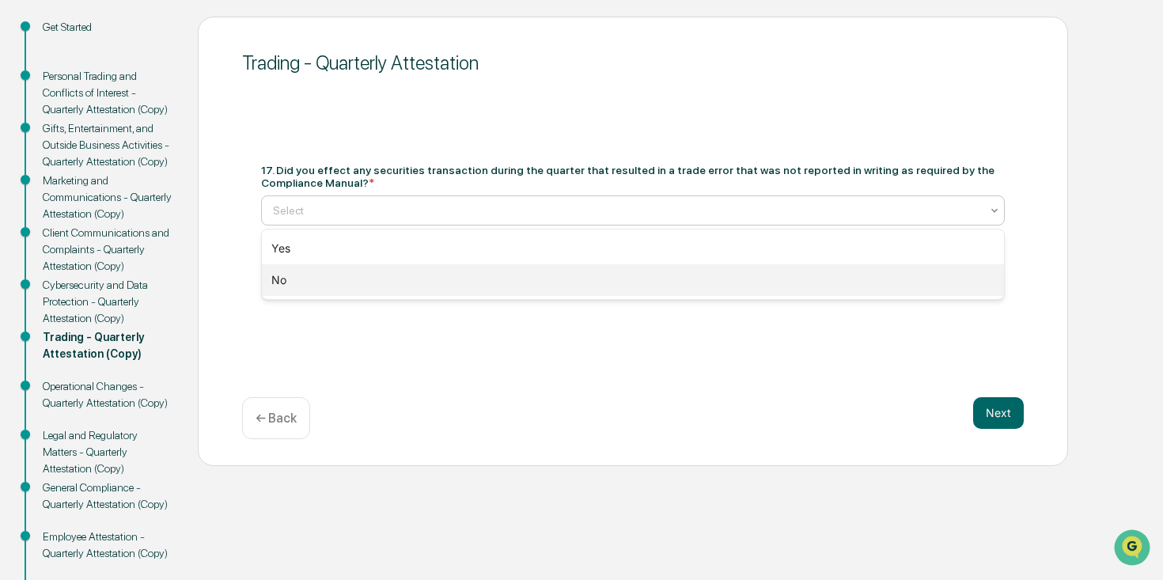
click at [435, 275] on div "No" at bounding box center [633, 280] width 742 height 32
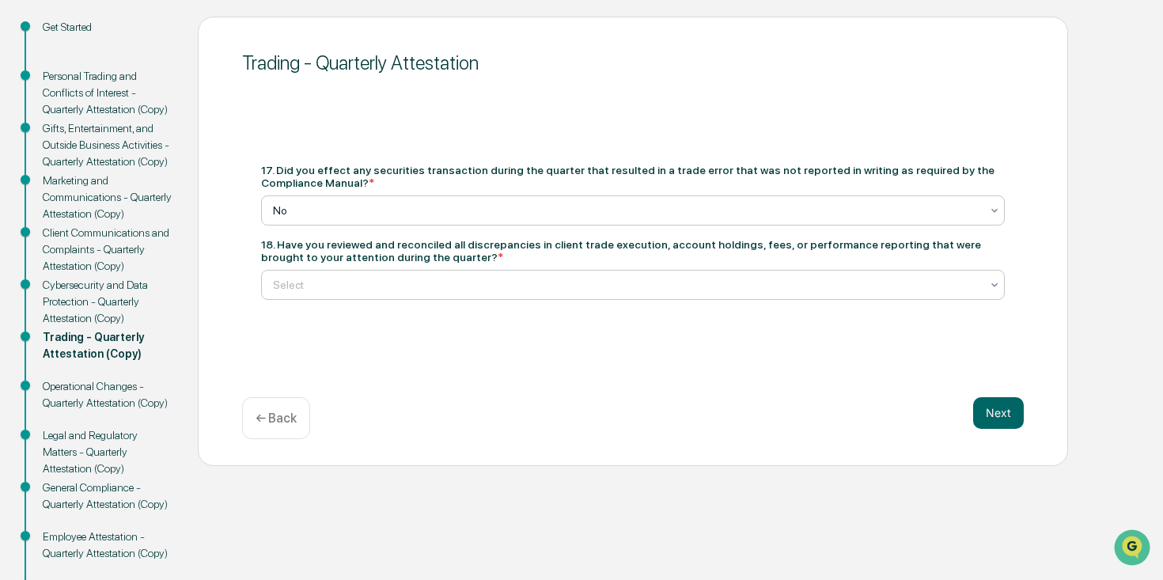
click at [456, 279] on div at bounding box center [626, 285] width 707 height 16
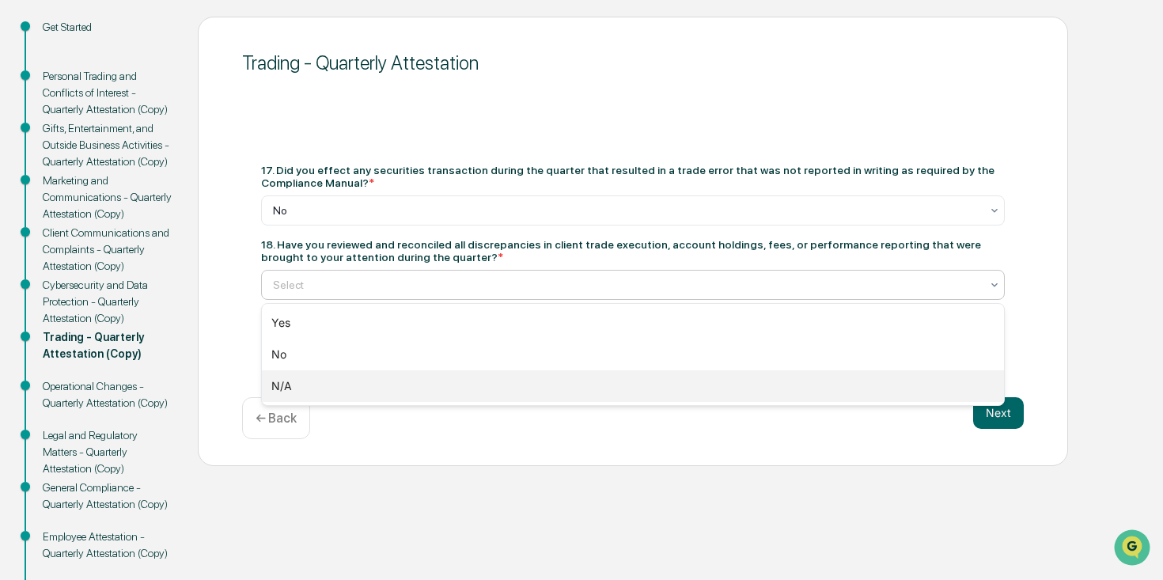
click at [344, 384] on div "N/A" at bounding box center [633, 386] width 742 height 32
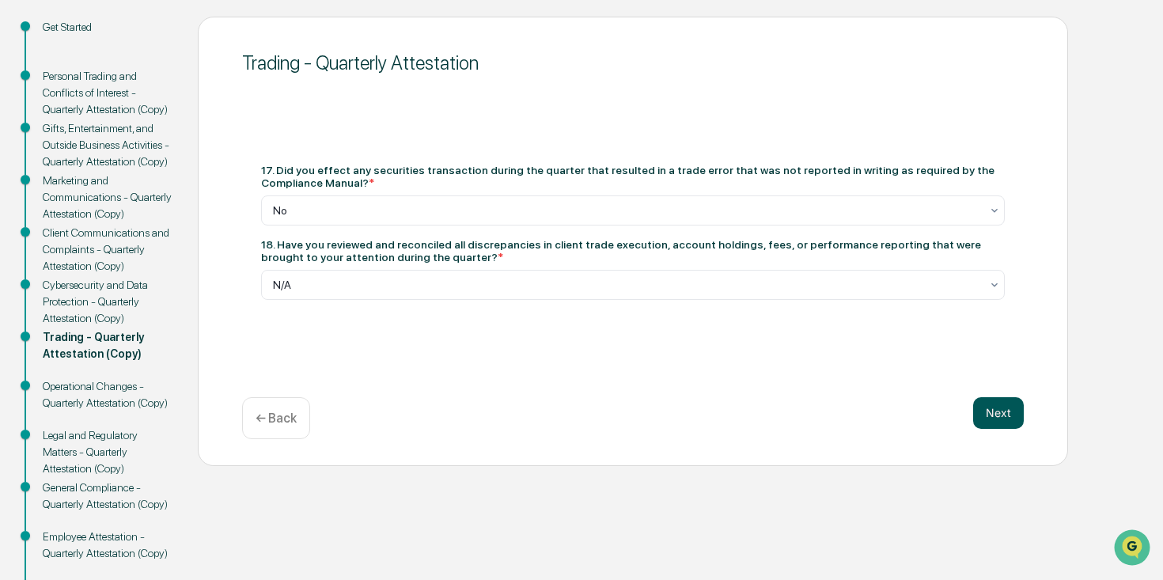
click at [997, 418] on button "Next" at bounding box center [998, 413] width 51 height 32
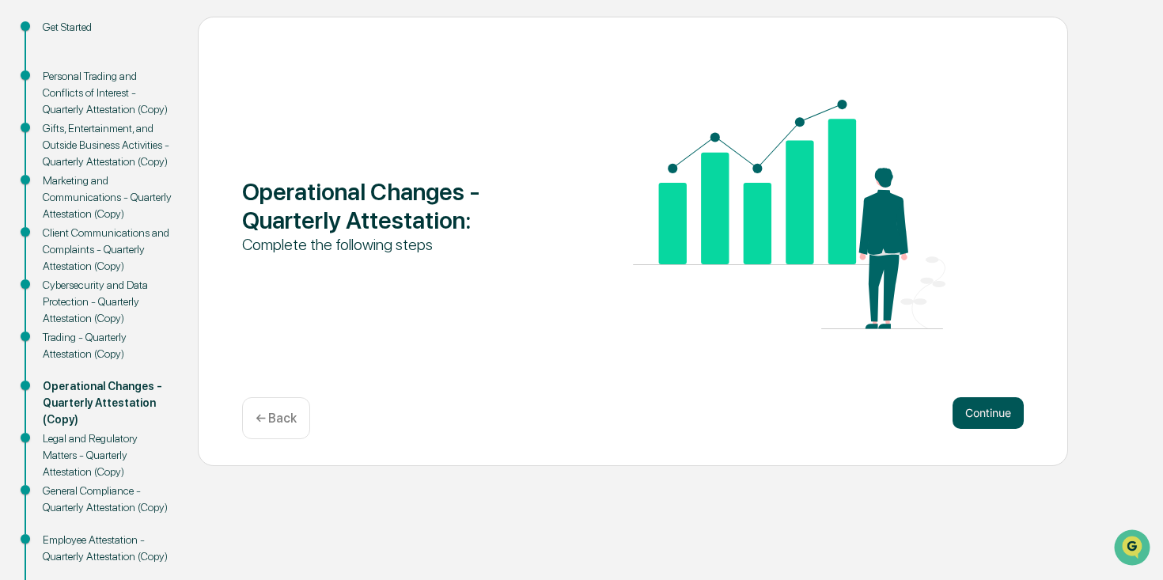
click at [979, 415] on button "Continue" at bounding box center [987, 413] width 71 height 32
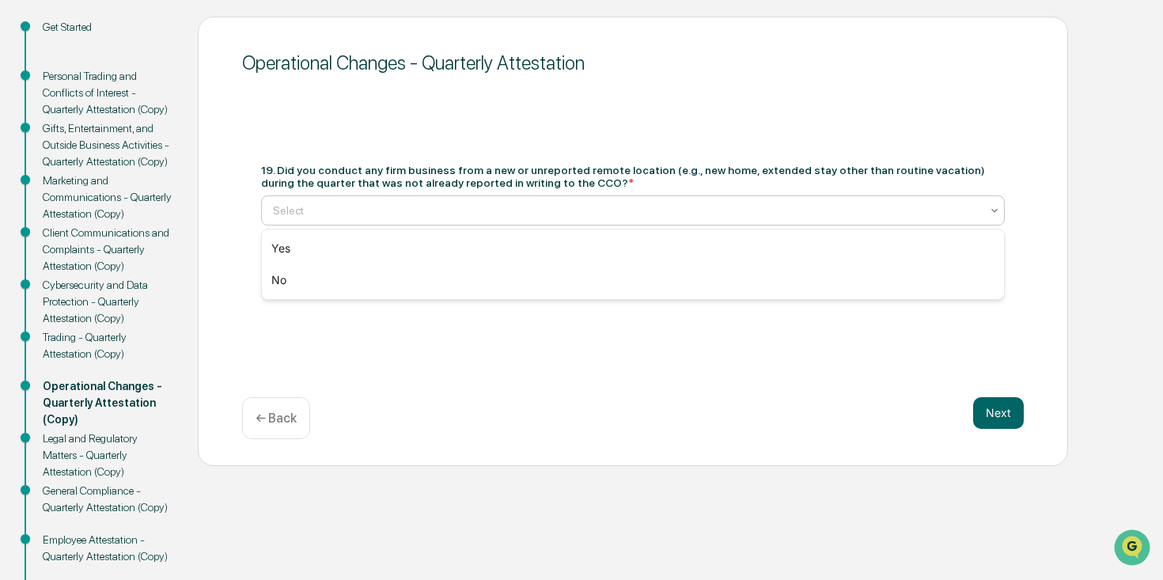
click at [581, 203] on div at bounding box center [626, 211] width 707 height 16
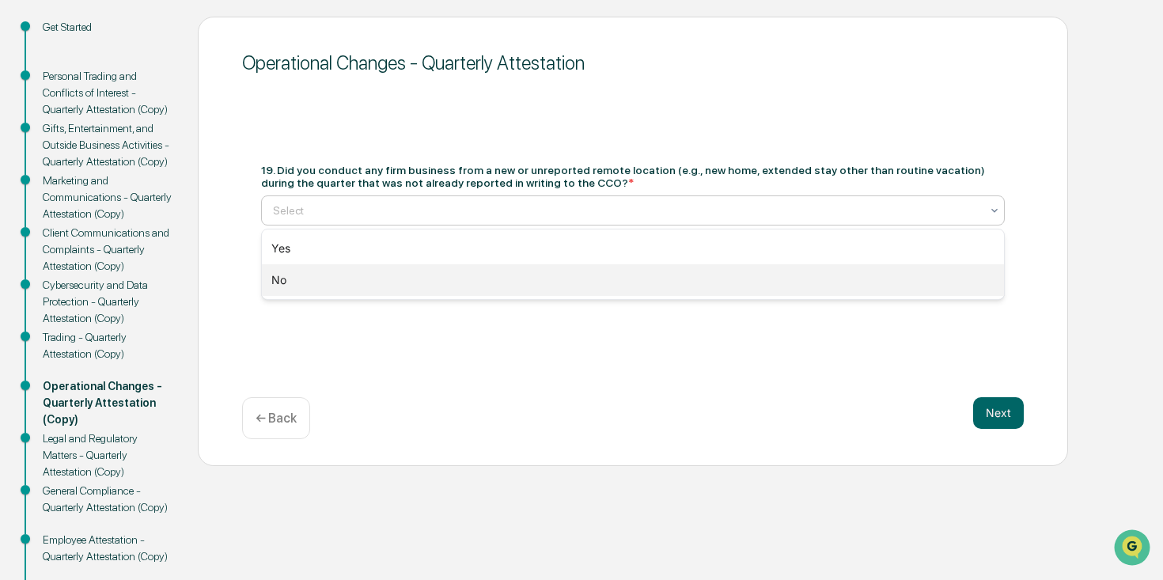
click at [421, 282] on div "No" at bounding box center [633, 280] width 742 height 32
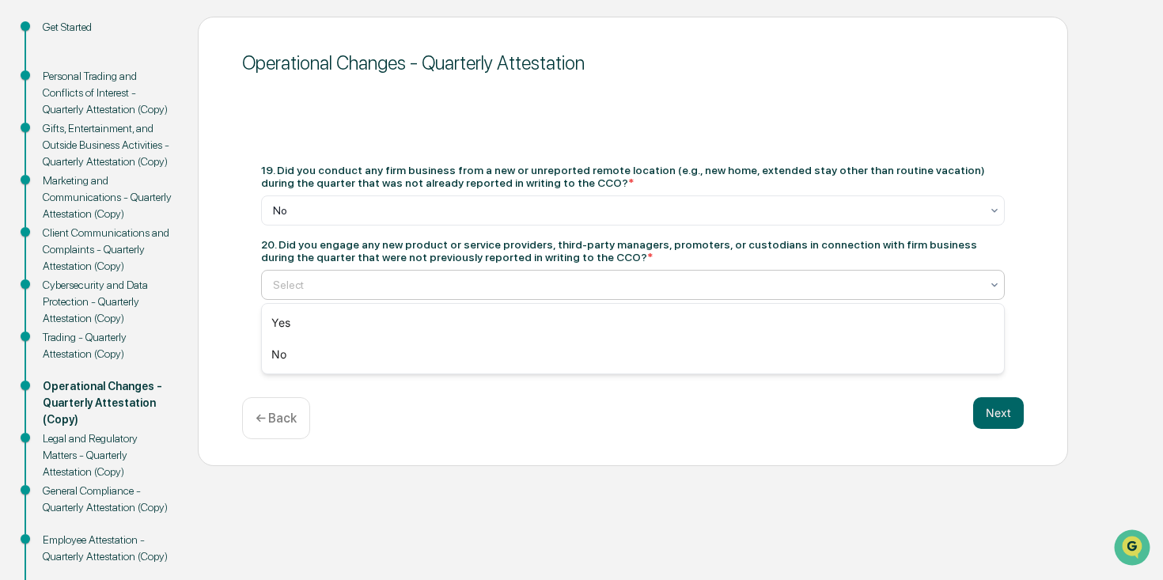
click at [460, 288] on div at bounding box center [626, 285] width 707 height 16
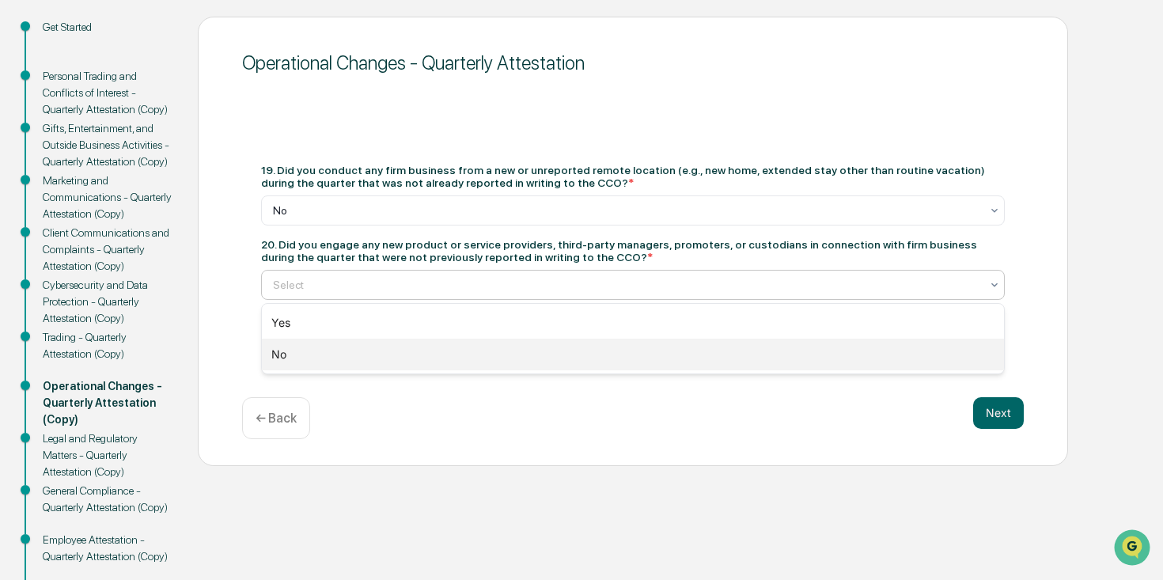
click at [458, 356] on div "No" at bounding box center [633, 355] width 742 height 32
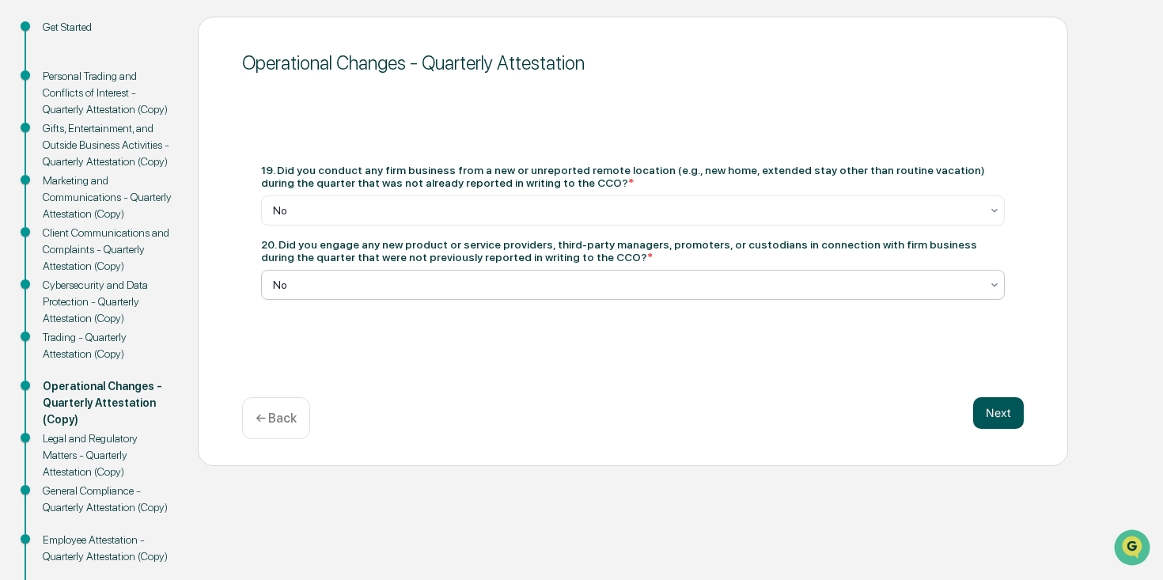
click at [1004, 417] on button "Next" at bounding box center [998, 413] width 51 height 32
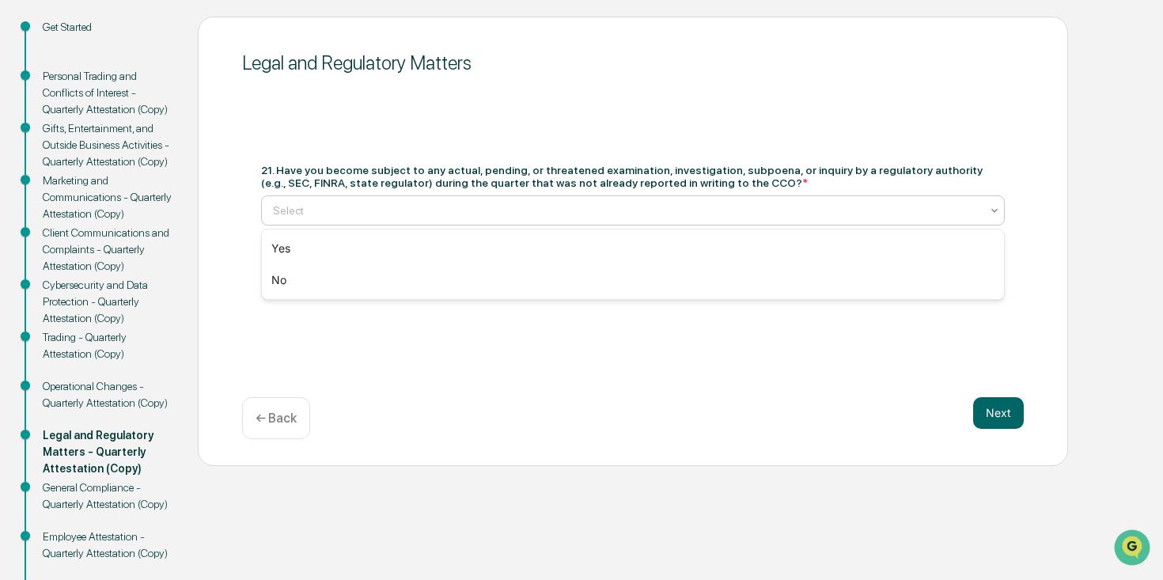
click at [683, 208] on div at bounding box center [626, 211] width 707 height 16
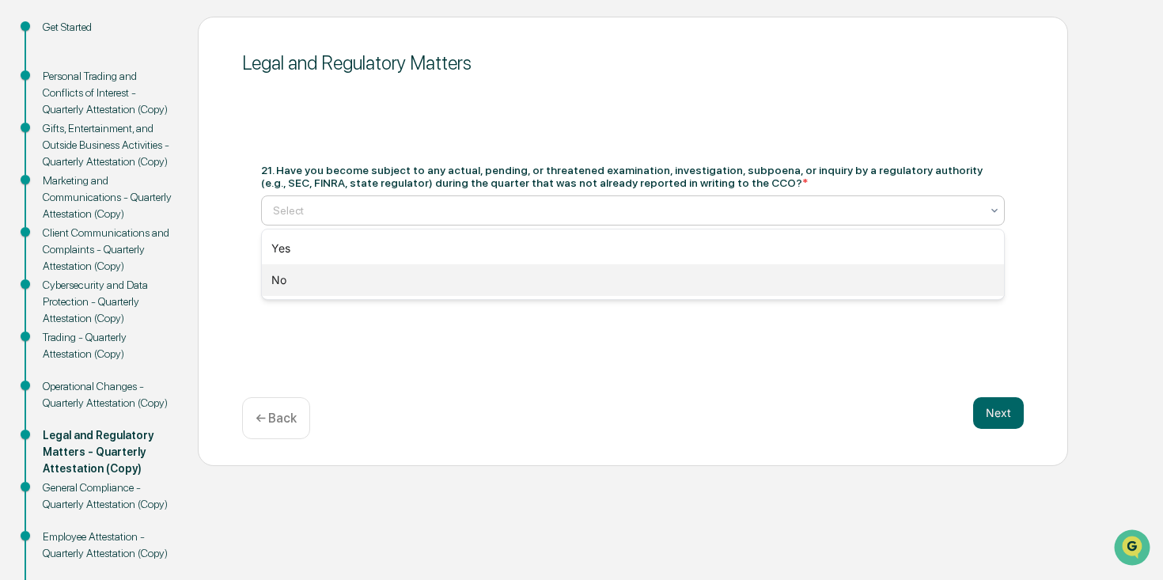
click at [566, 290] on div "No" at bounding box center [633, 280] width 742 height 32
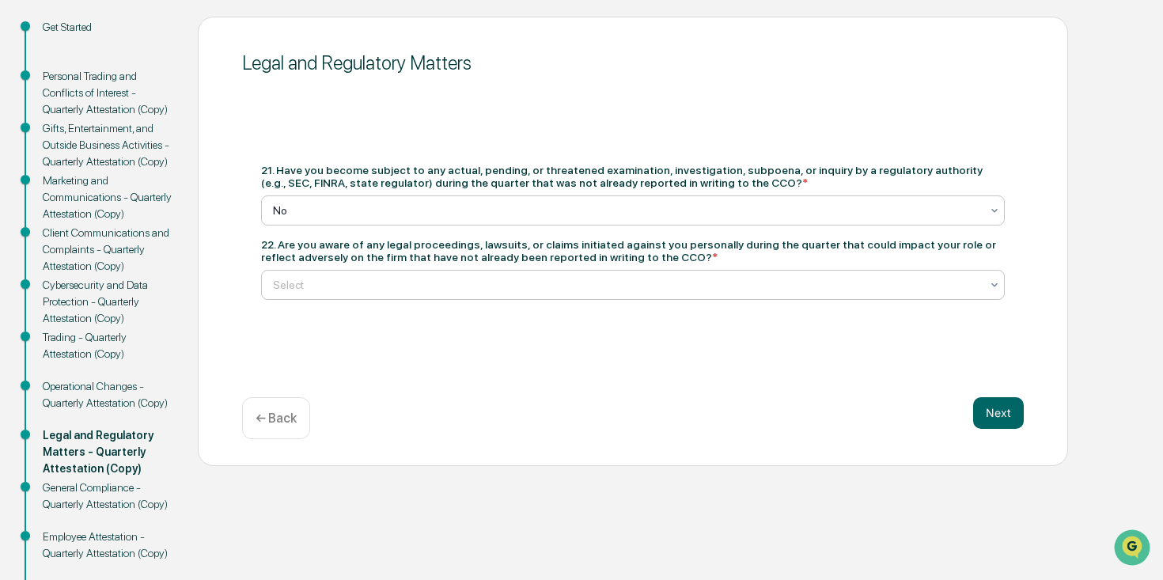
click at [566, 290] on div at bounding box center [626, 285] width 707 height 16
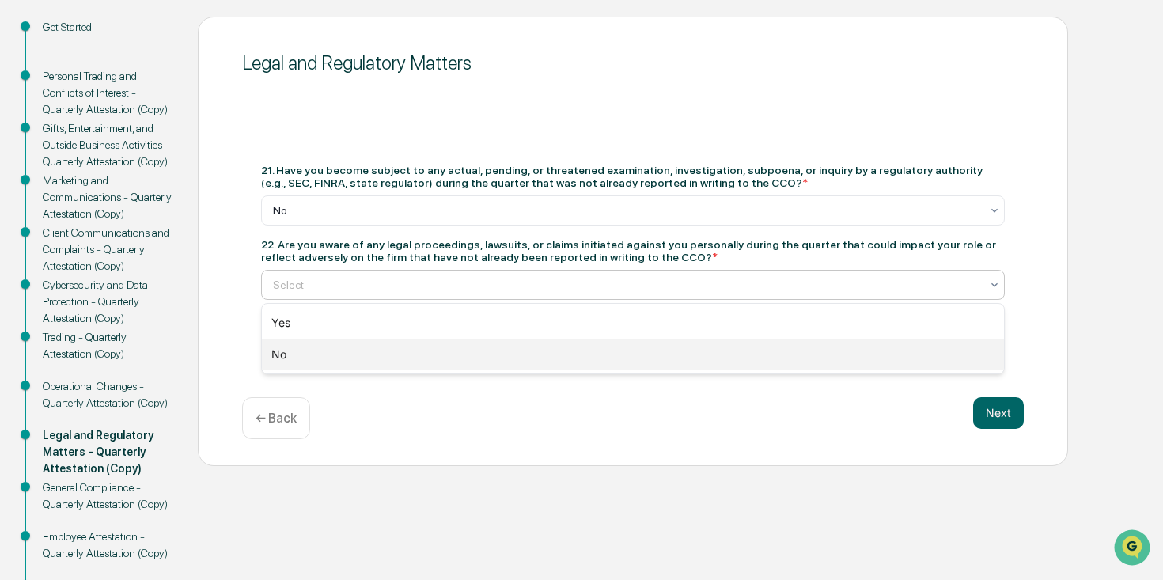
click at [553, 351] on div "No" at bounding box center [633, 355] width 742 height 32
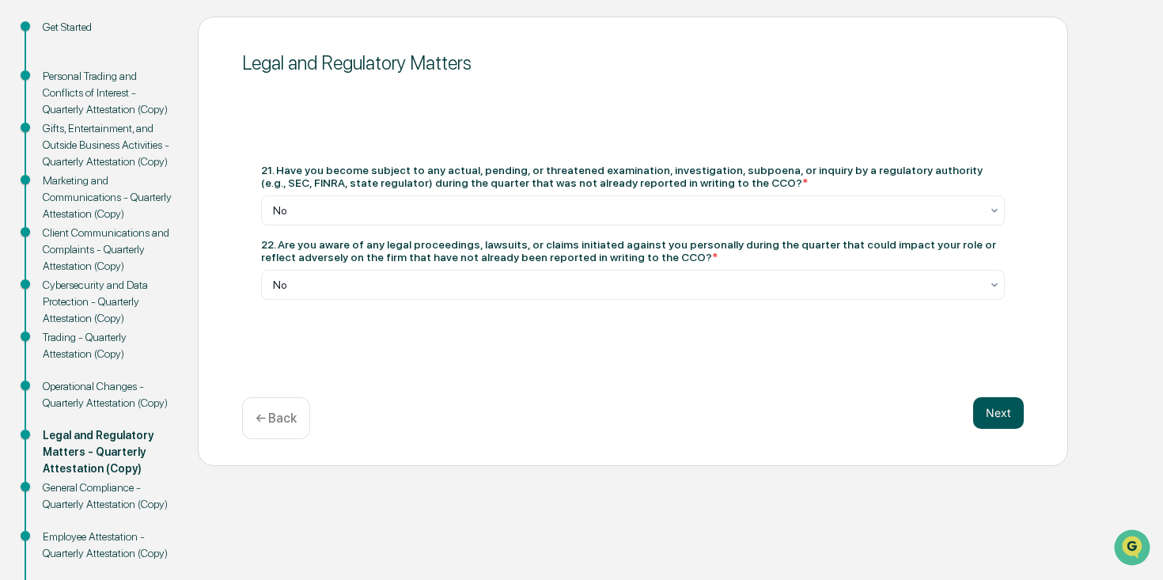
click at [1005, 415] on button "Next" at bounding box center [998, 413] width 51 height 32
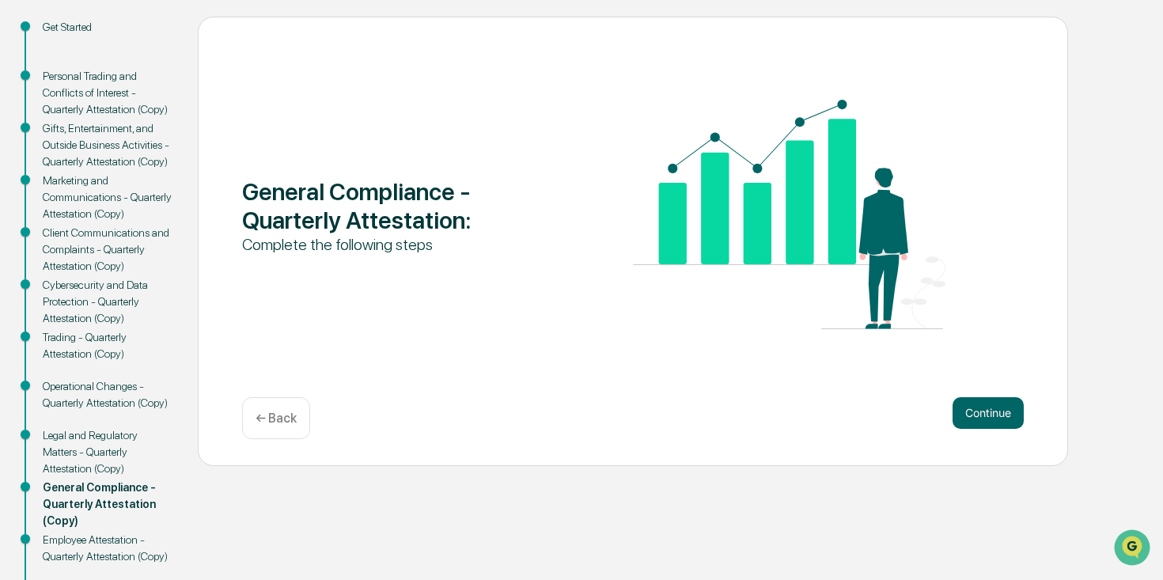
click at [1005, 415] on button "Continue" at bounding box center [987, 413] width 71 height 32
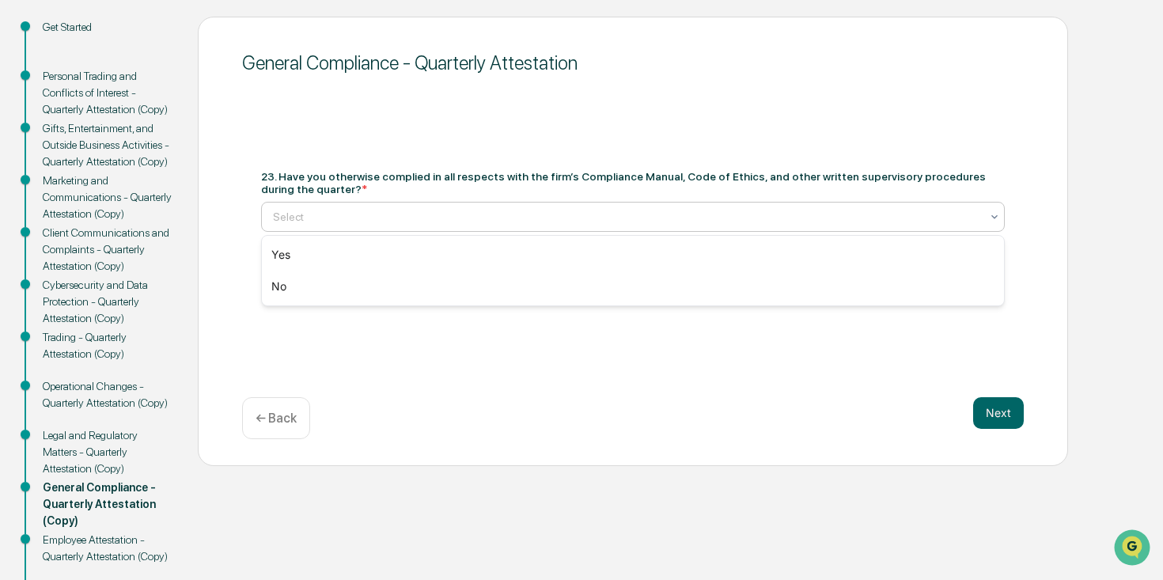
click at [531, 218] on div at bounding box center [626, 217] width 707 height 16
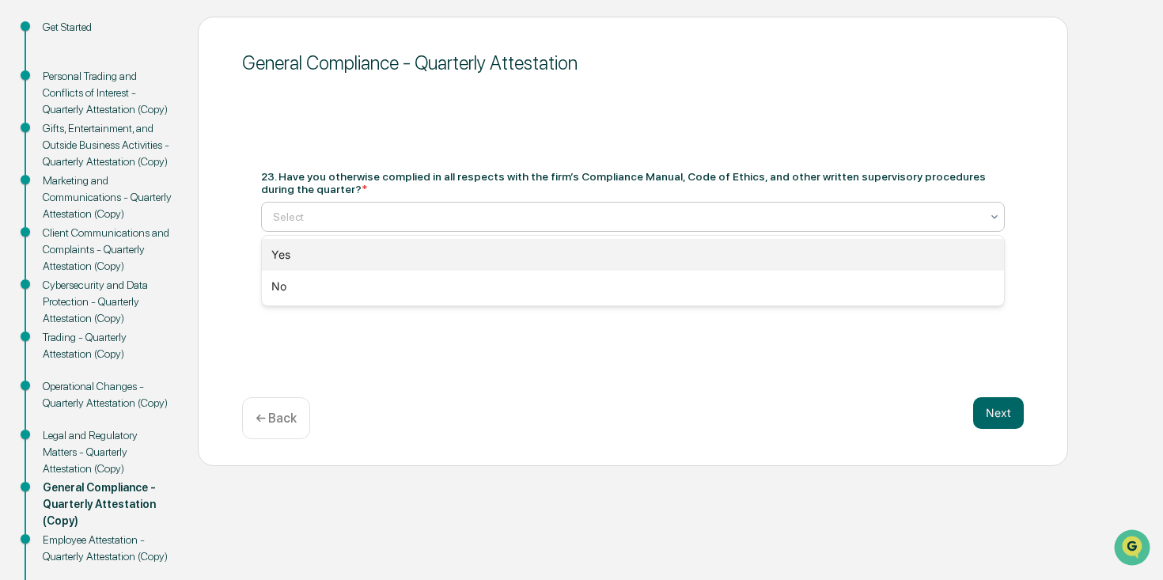
click at [478, 257] on div "Yes" at bounding box center [633, 255] width 742 height 32
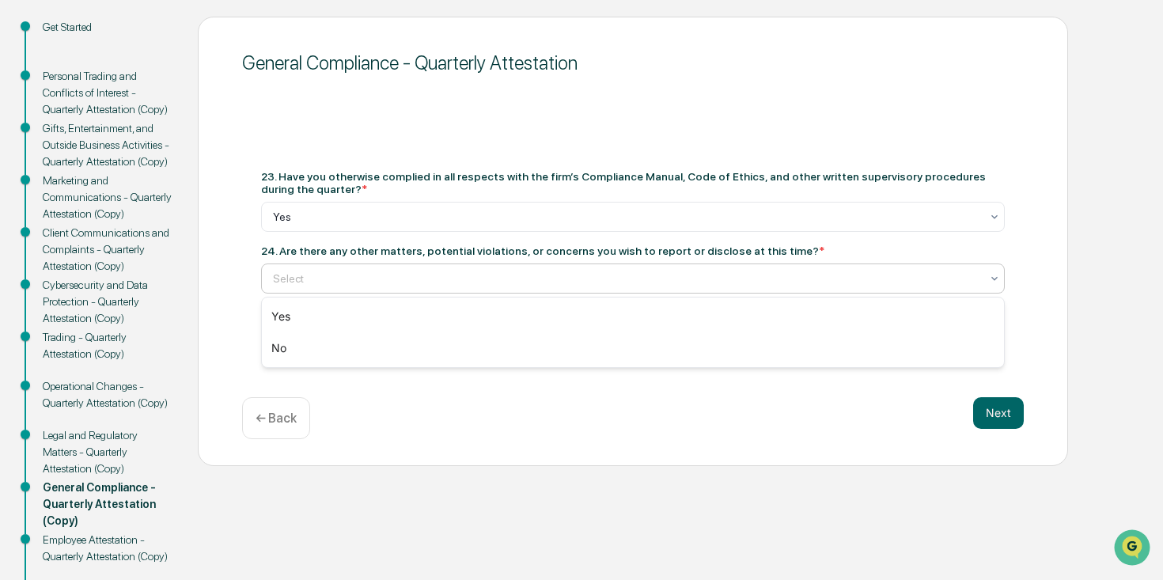
click at [476, 278] on div at bounding box center [626, 279] width 707 height 16
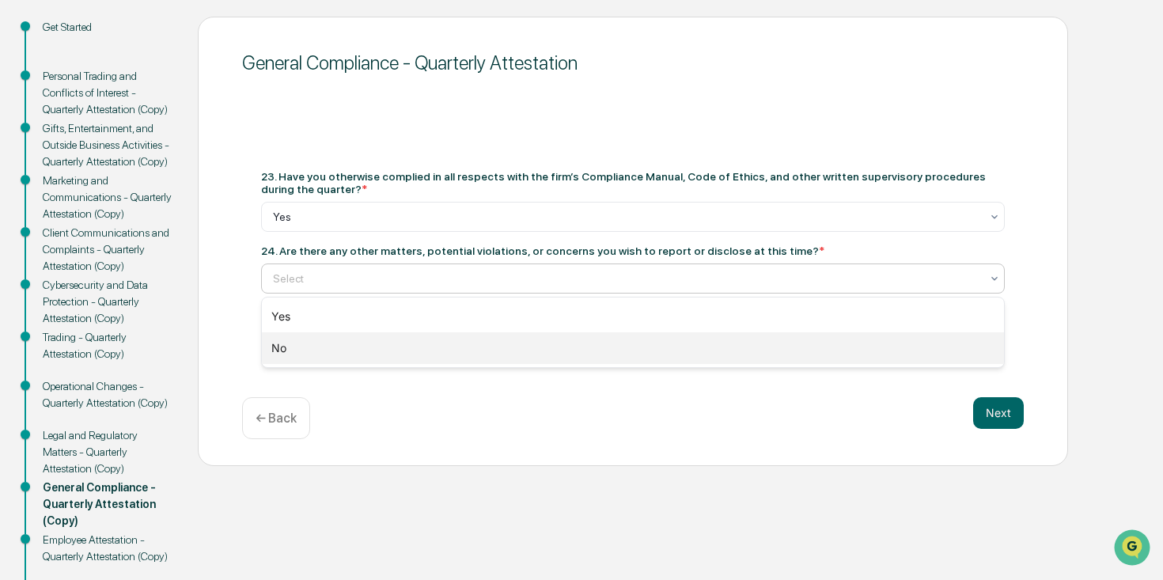
click at [362, 350] on div "No" at bounding box center [633, 348] width 742 height 32
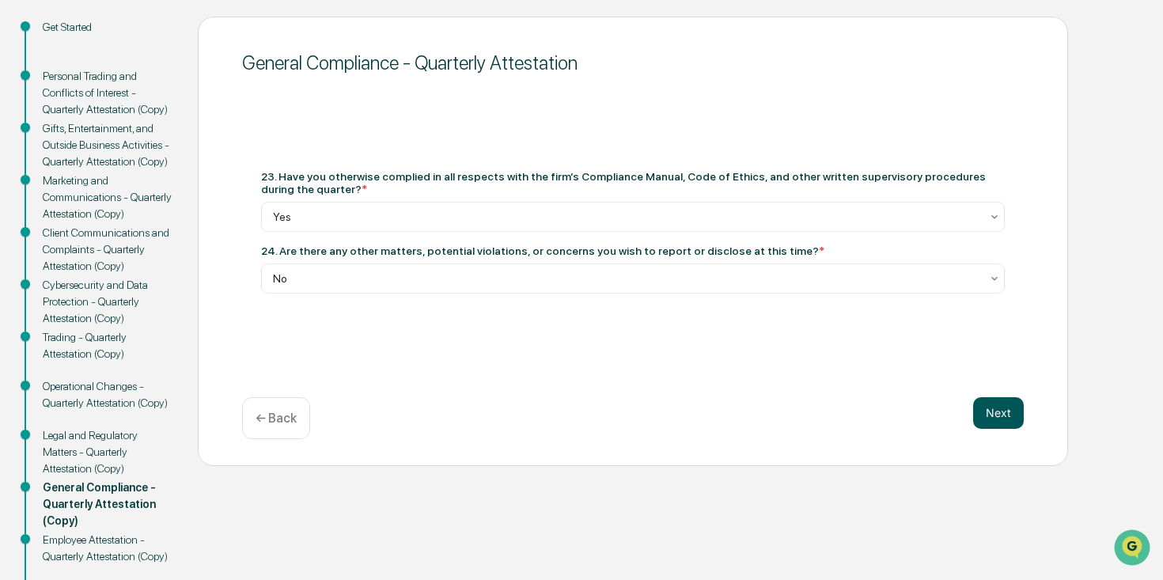
click at [1000, 412] on button "Next" at bounding box center [998, 413] width 51 height 32
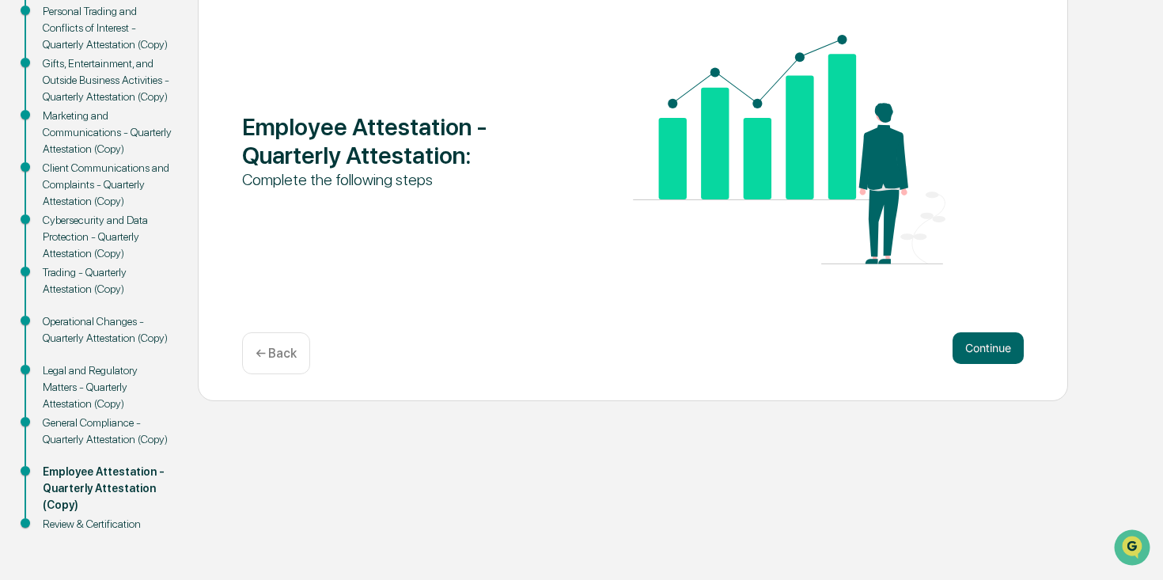
scroll to position [237, 0]
click at [974, 346] on button "Continue" at bounding box center [987, 348] width 71 height 32
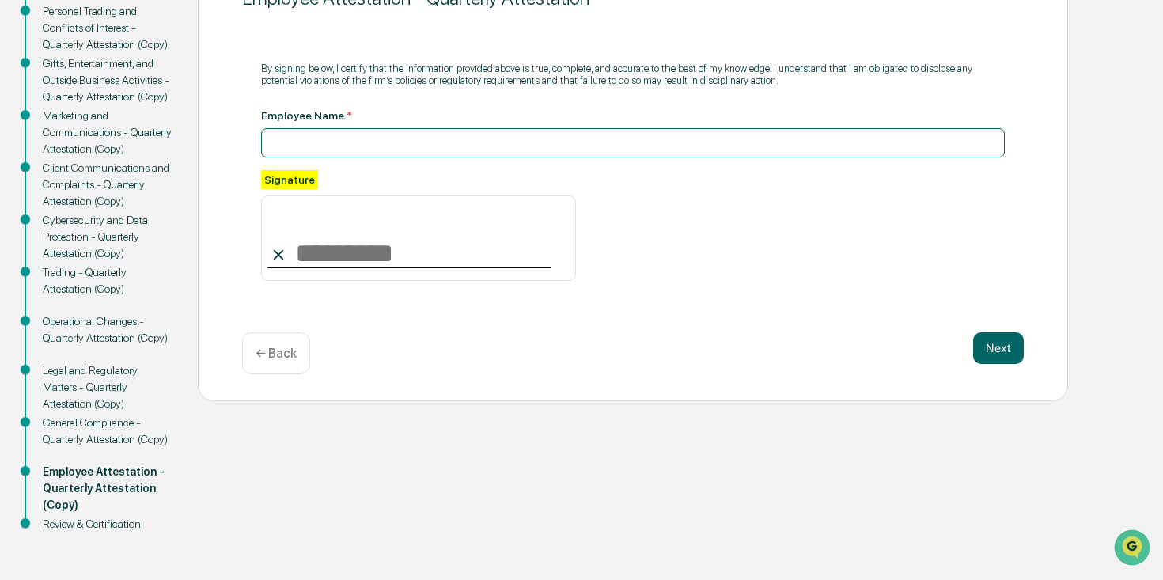
click at [543, 139] on input at bounding box center [633, 142] width 744 height 29
type input "**********"
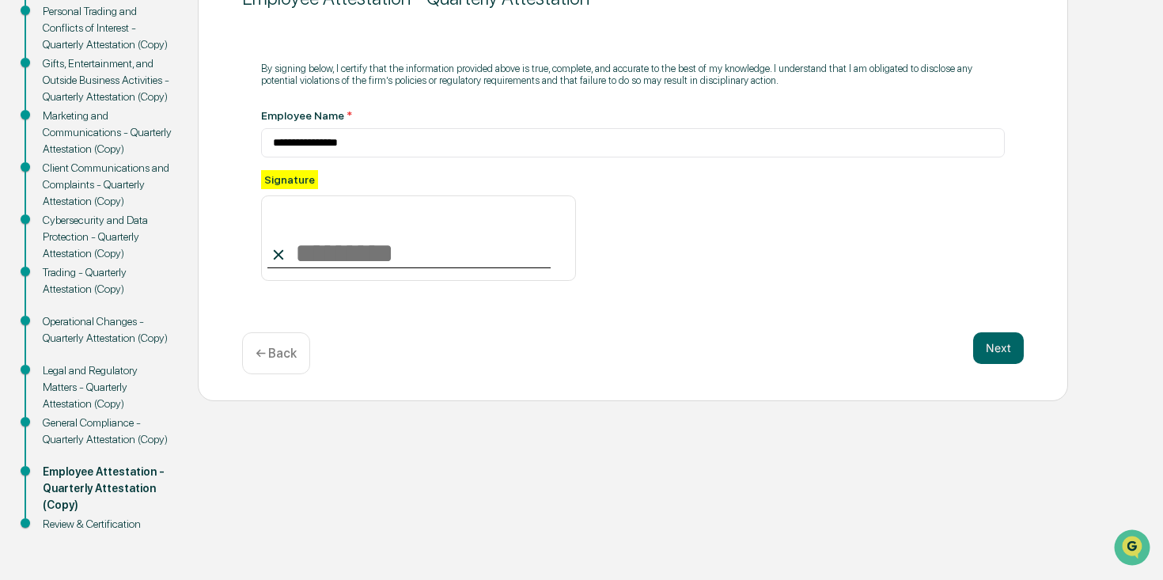
click at [456, 242] on input at bounding box center [418, 237] width 315 height 85
type input "**********"
click at [756, 254] on div "**********" at bounding box center [633, 225] width 744 height 111
click at [1001, 350] on button "Next" at bounding box center [998, 348] width 51 height 32
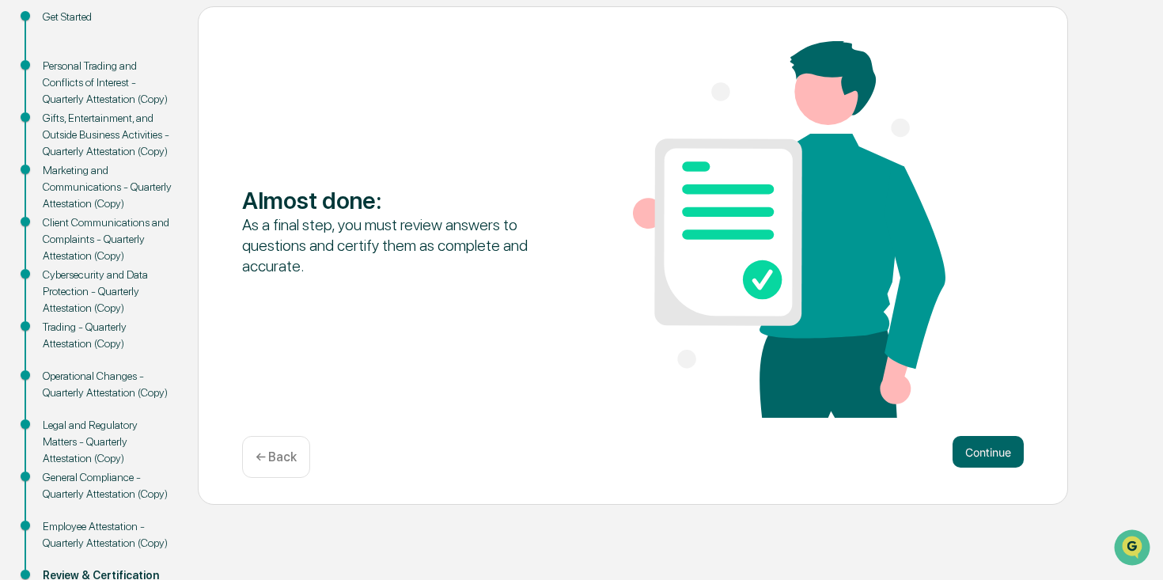
scroll to position [183, 0]
click at [982, 452] on button "Continue" at bounding box center [987, 451] width 71 height 32
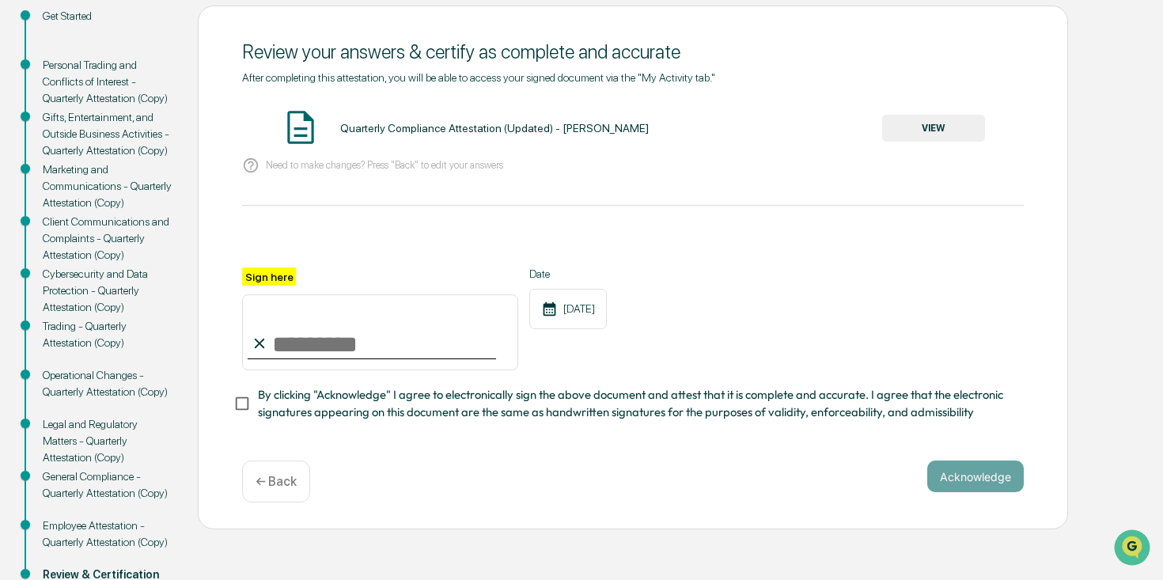
click at [931, 131] on button "VIEW" at bounding box center [933, 128] width 103 height 27
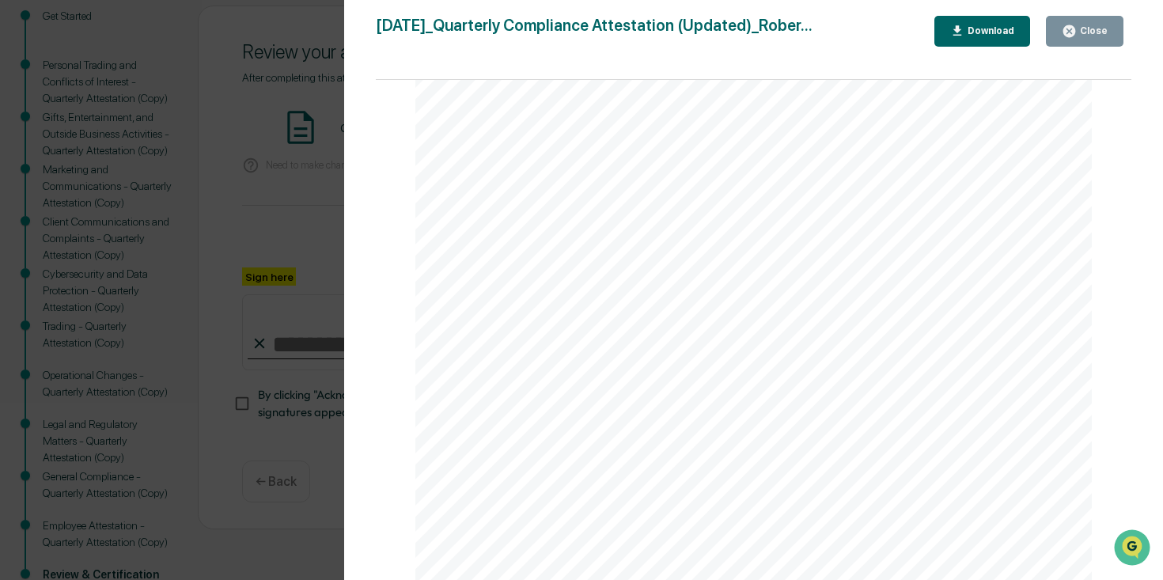
scroll to position [1067, 0]
click at [1075, 33] on icon "button" at bounding box center [1069, 31] width 15 height 15
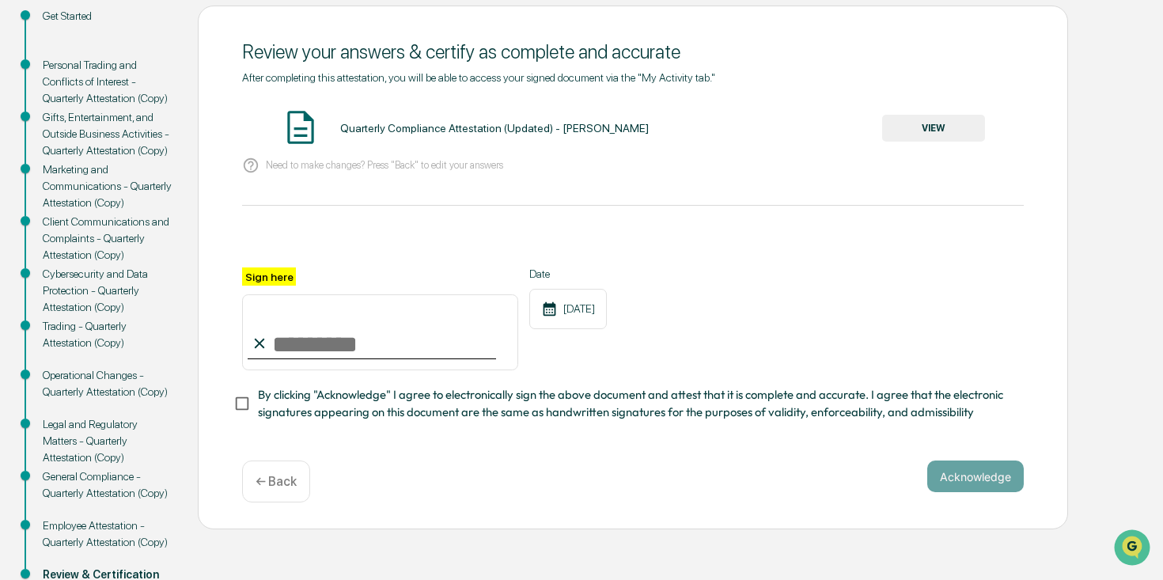
click at [99, 89] on div "Personal Trading and Conflicts of Interest - Quarterly Attestation (Copy)" at bounding box center [108, 82] width 130 height 50
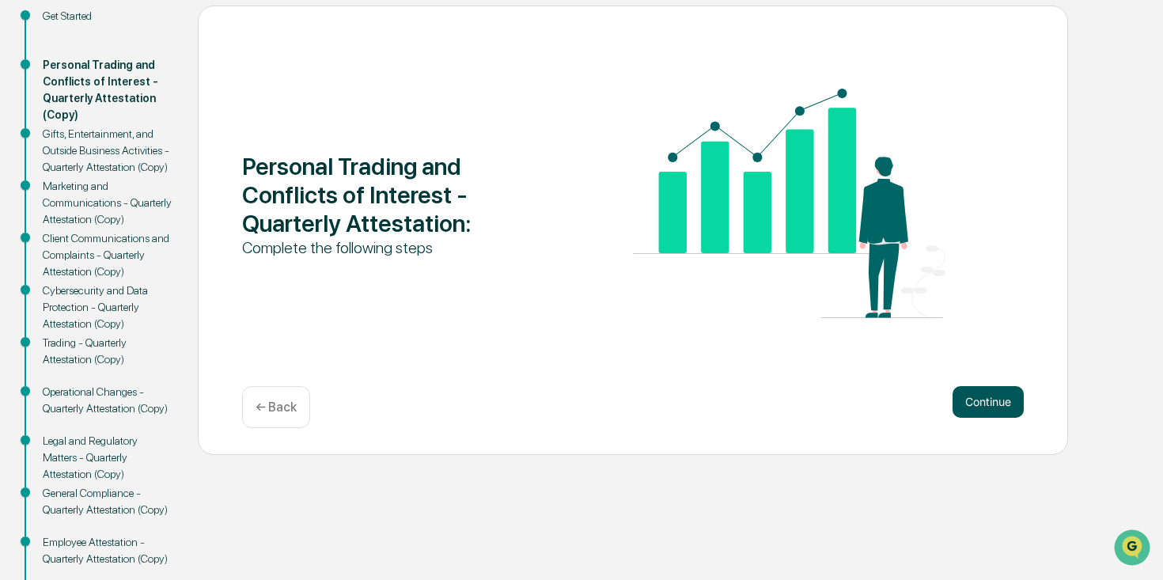
click at [972, 409] on button "Continue" at bounding box center [987, 402] width 71 height 32
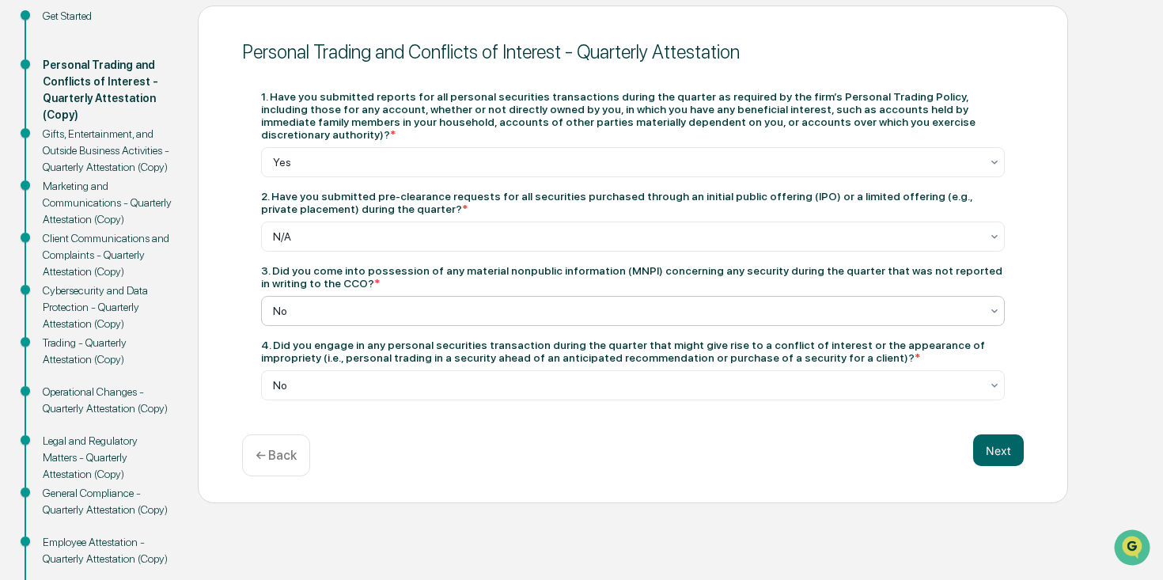
click at [430, 303] on div at bounding box center [626, 311] width 707 height 16
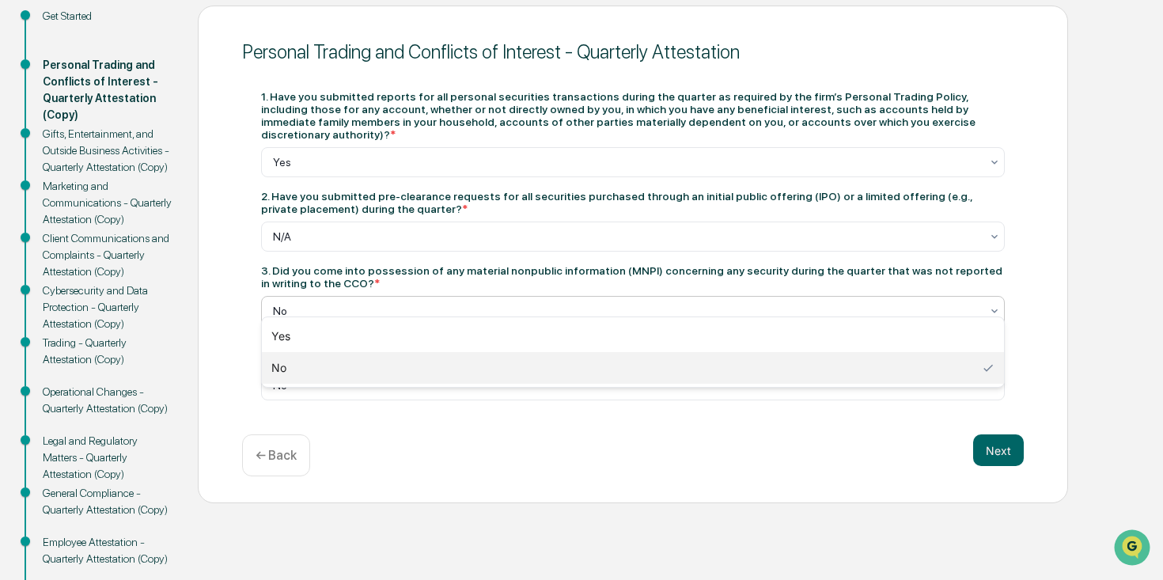
click at [430, 303] on div at bounding box center [626, 311] width 707 height 16
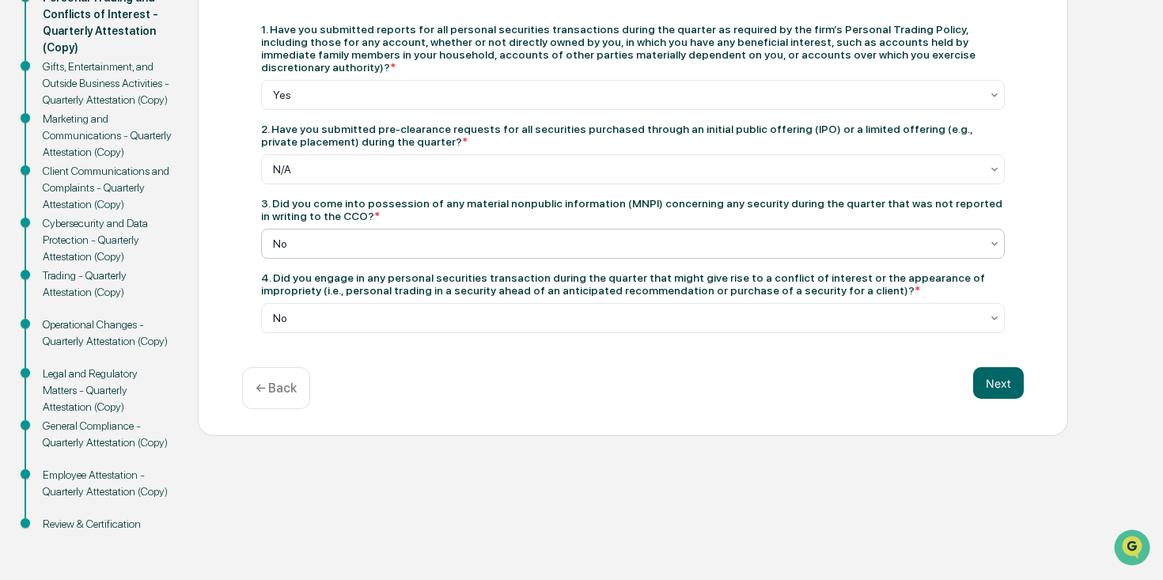
scroll to position [250, 0]
click at [104, 522] on div "Review & Certification" at bounding box center [108, 524] width 130 height 17
click at [1009, 375] on button "Next" at bounding box center [998, 383] width 51 height 32
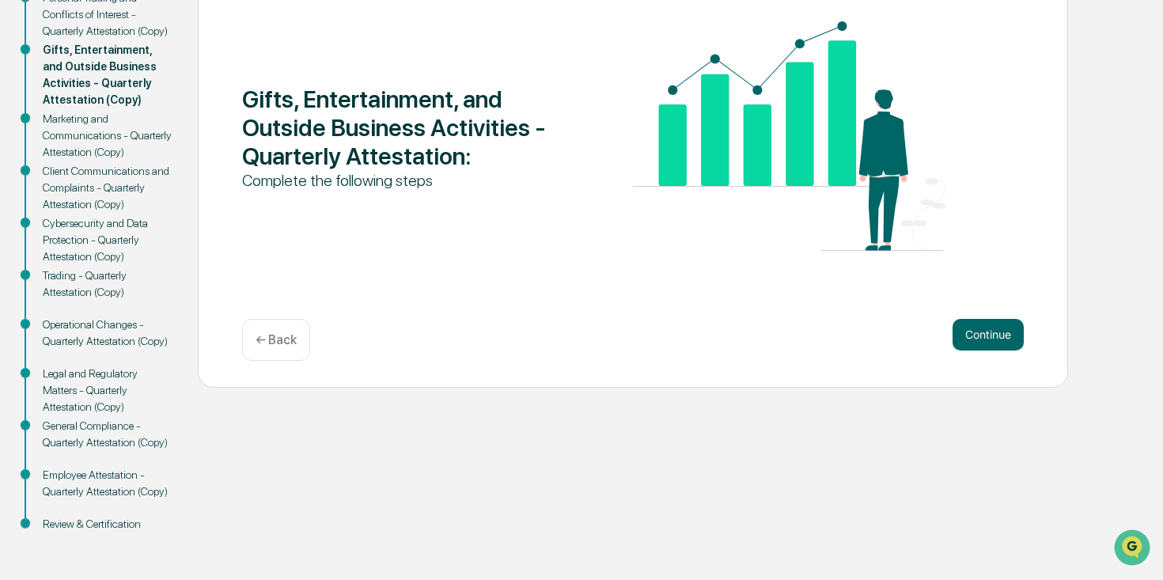
click at [87, 522] on div "Review & Certification" at bounding box center [108, 524] width 130 height 17
click at [975, 334] on button "Continue" at bounding box center [987, 335] width 71 height 32
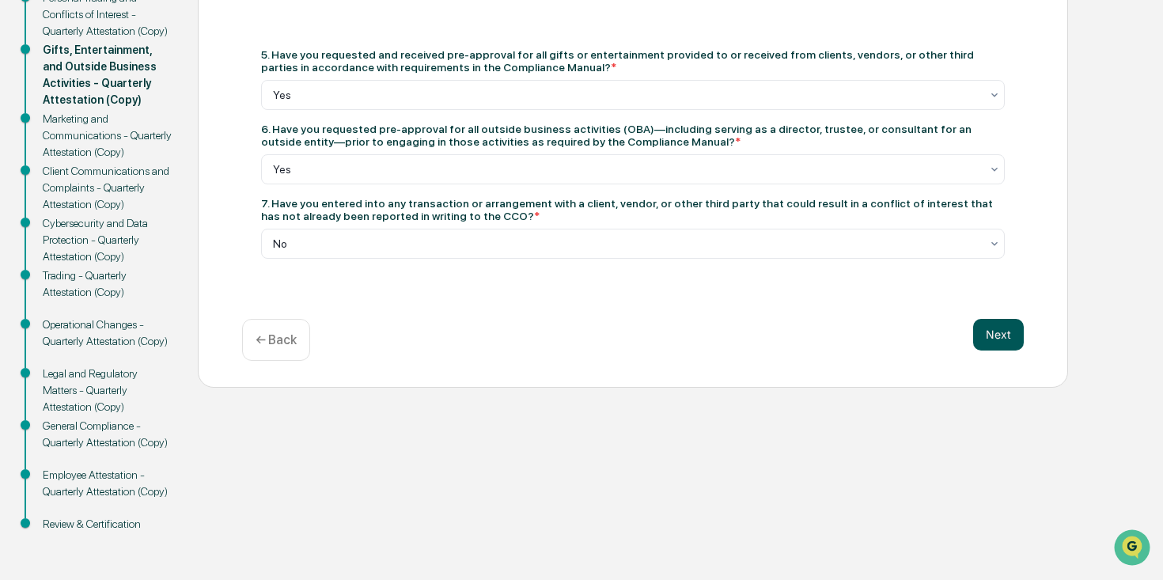
click at [997, 335] on button "Next" at bounding box center [998, 335] width 51 height 32
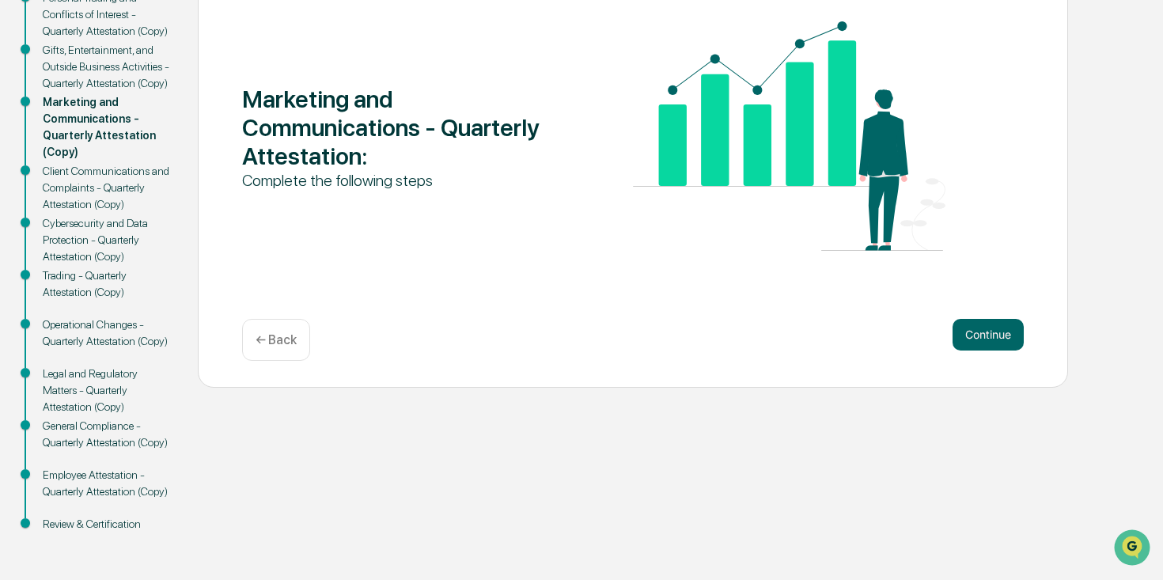
click at [997, 335] on button "Continue" at bounding box center [987, 335] width 71 height 32
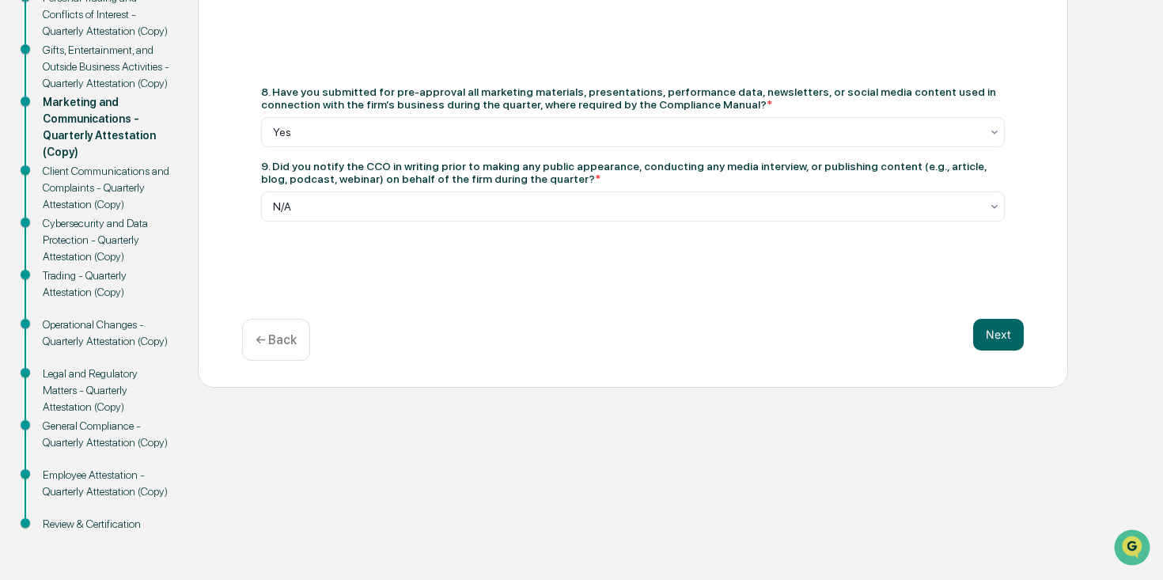
click at [997, 335] on button "Next" at bounding box center [998, 335] width 51 height 32
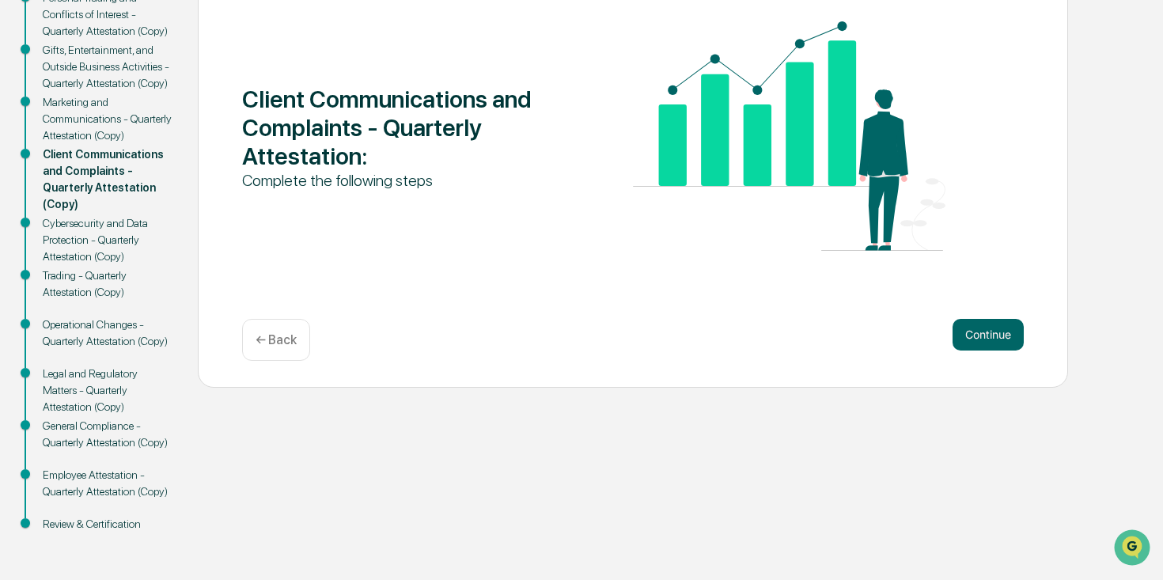
click at [997, 335] on button "Continue" at bounding box center [987, 335] width 71 height 32
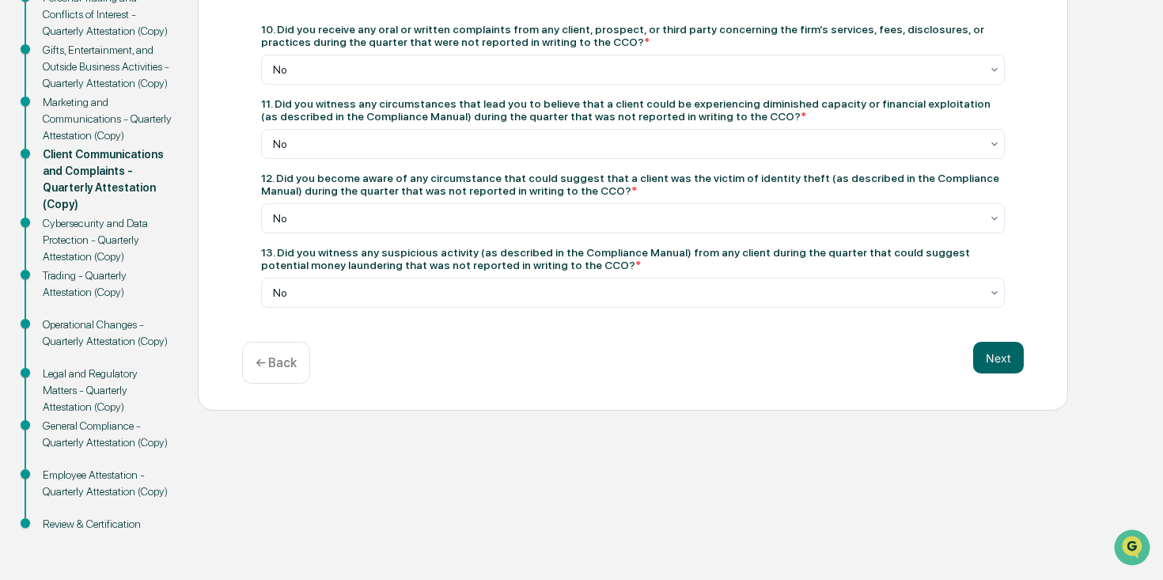
click at [997, 335] on div "Client Communications and Complaints - Quarterly Attestation 10. Did you receiv…" at bounding box center [633, 174] width 870 height 473
click at [1001, 348] on button "Next" at bounding box center [998, 358] width 51 height 32
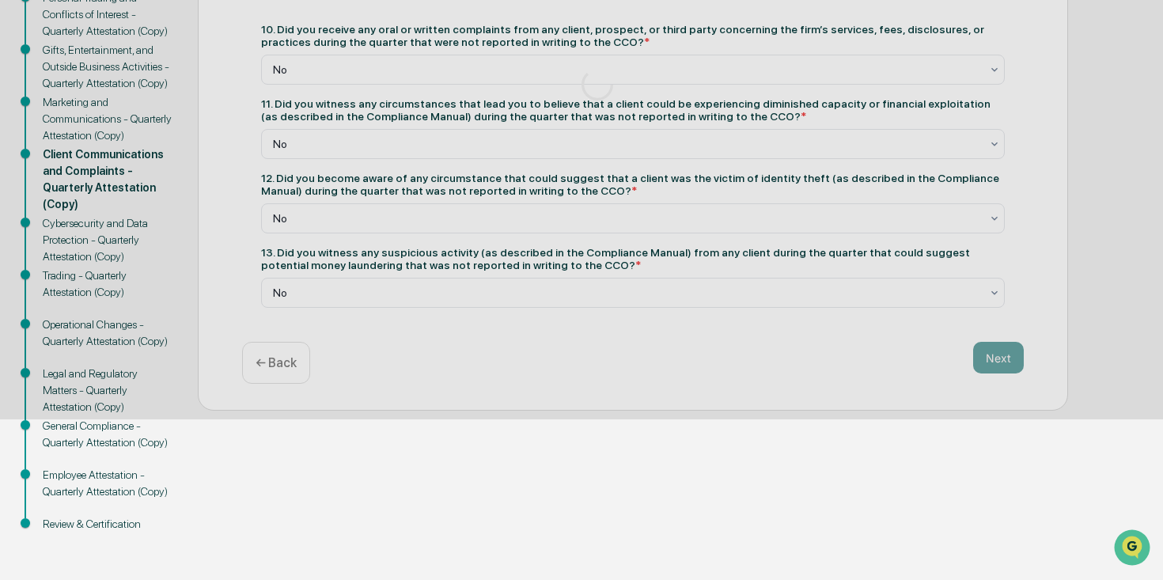
scroll to position [233, 0]
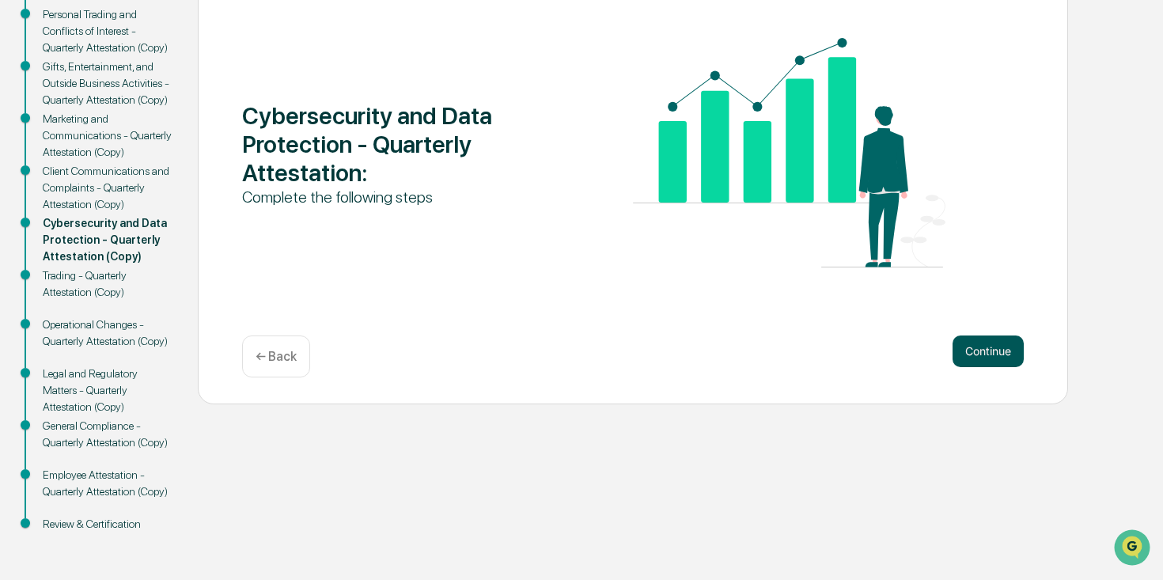
click at [1001, 357] on button "Continue" at bounding box center [987, 351] width 71 height 32
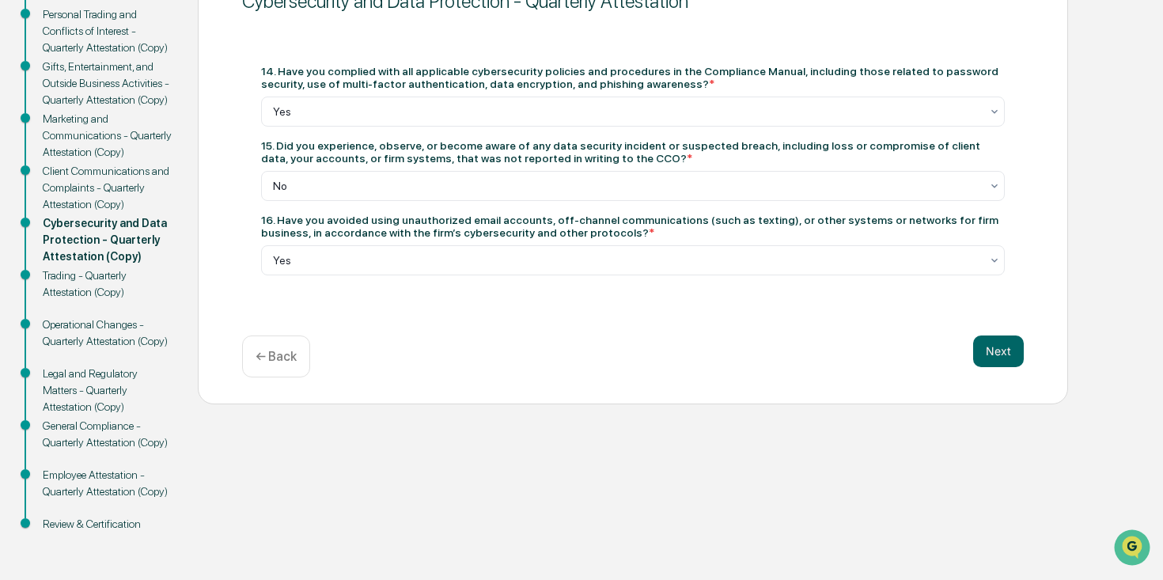
click at [1001, 357] on button "Next" at bounding box center [998, 351] width 51 height 32
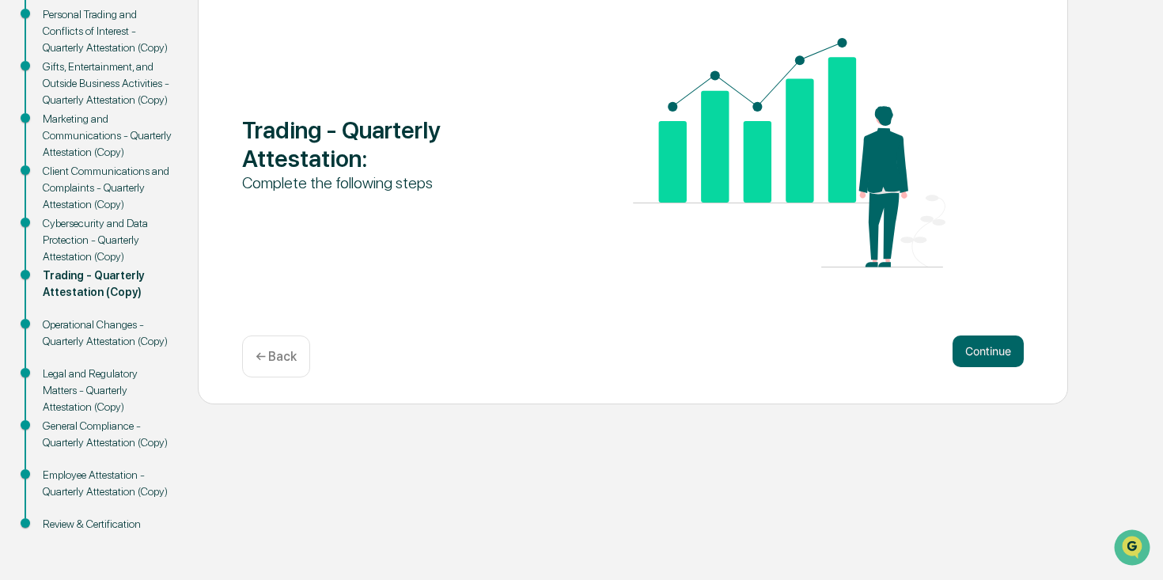
click at [1001, 357] on button "Continue" at bounding box center [987, 351] width 71 height 32
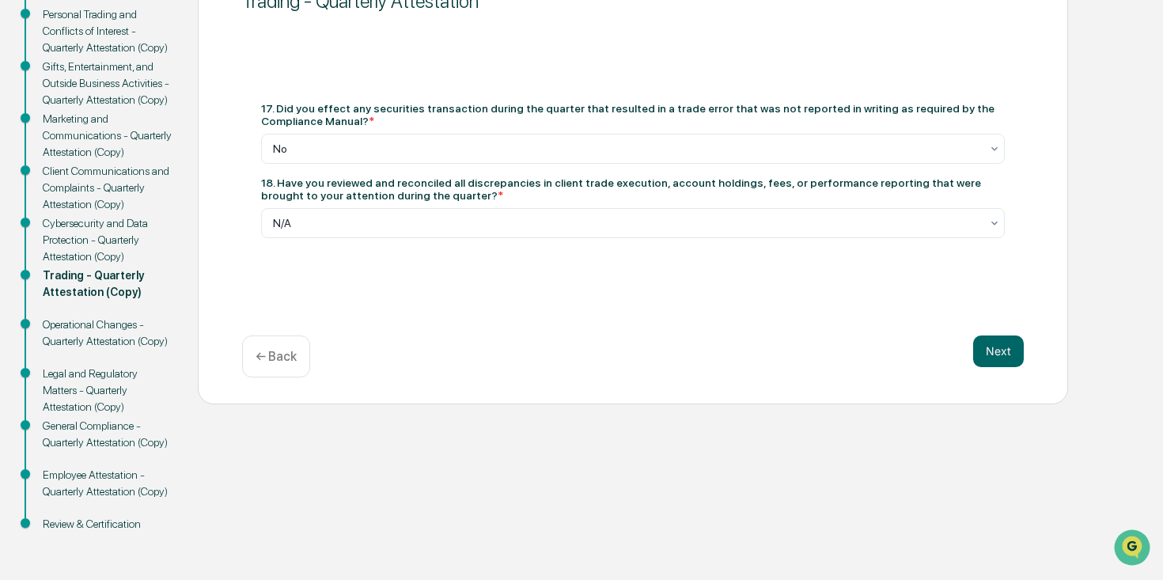
click at [1001, 357] on button "Next" at bounding box center [998, 351] width 51 height 32
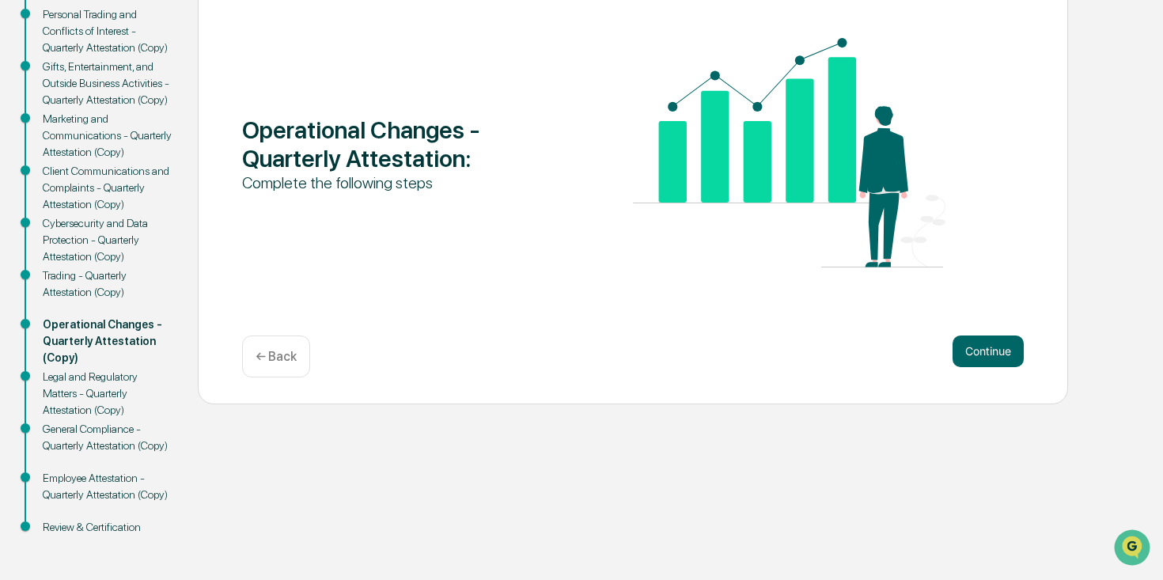
click at [1001, 357] on button "Continue" at bounding box center [987, 351] width 71 height 32
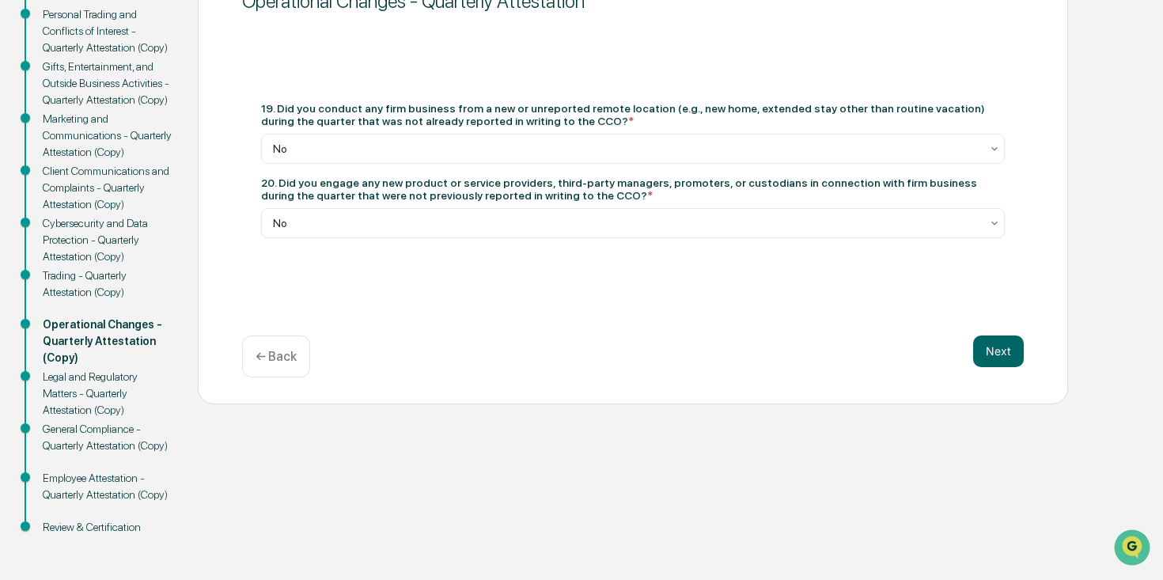
click at [1001, 357] on button "Next" at bounding box center [998, 351] width 51 height 32
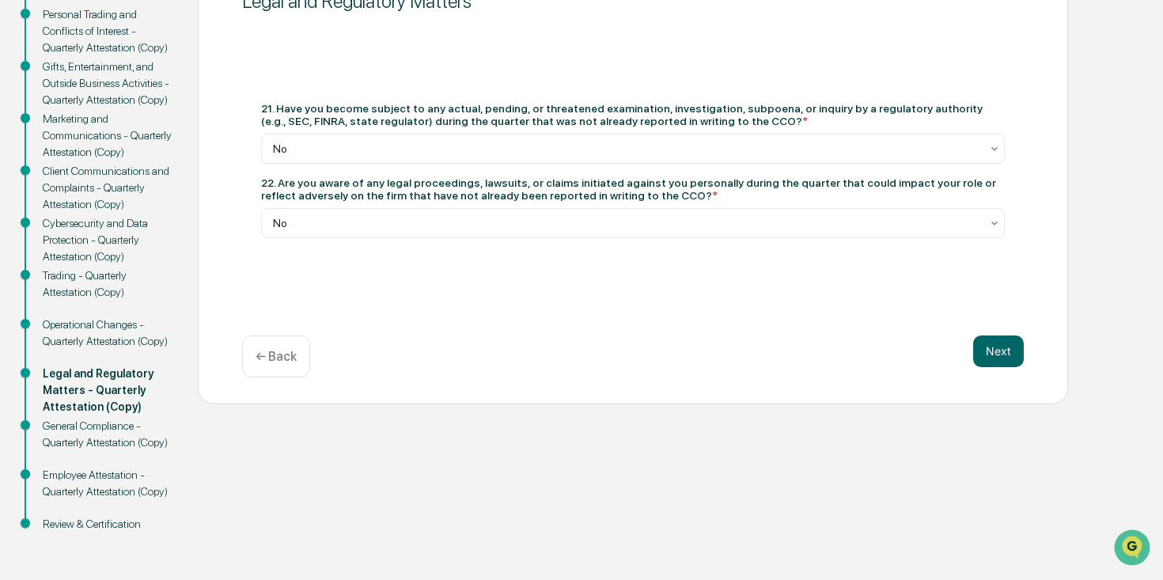
click at [1001, 357] on button "Next" at bounding box center [998, 351] width 51 height 32
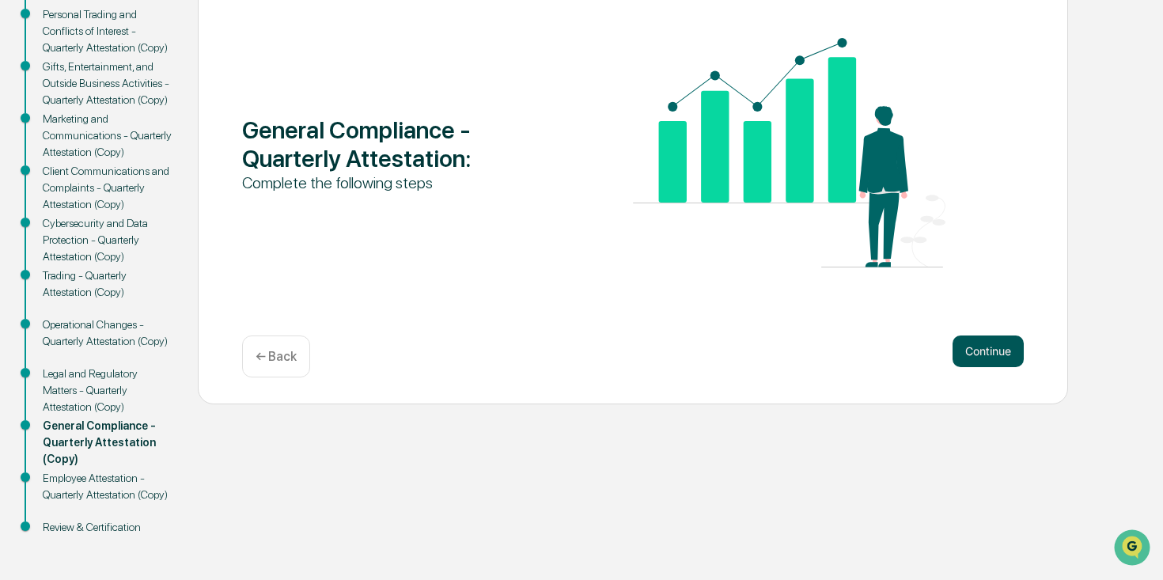
click at [1001, 357] on button "Continue" at bounding box center [987, 351] width 71 height 32
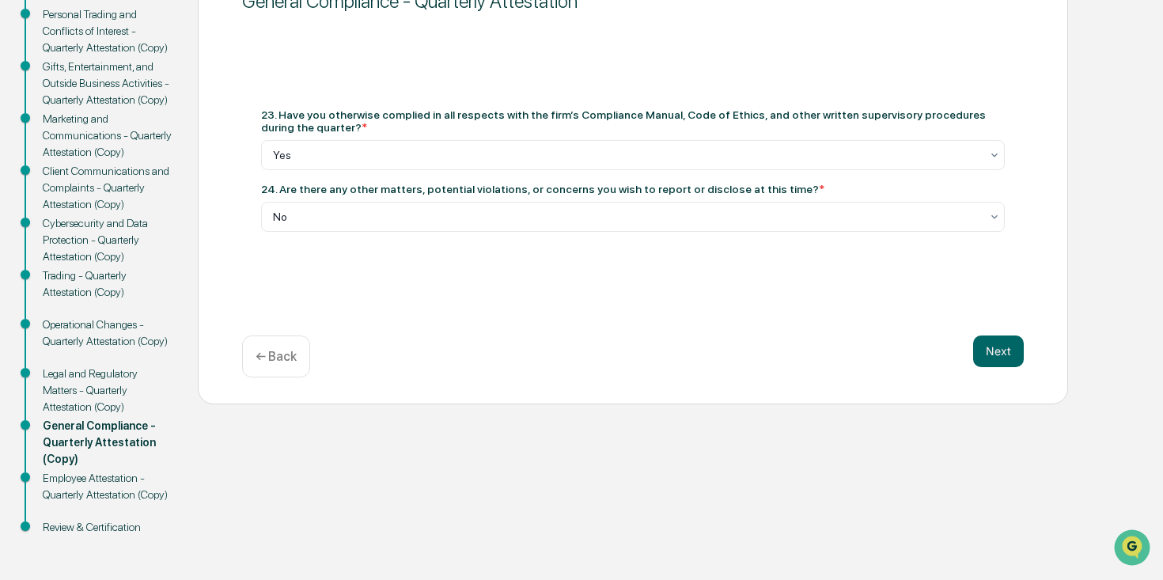
click at [1001, 357] on button "Next" at bounding box center [998, 351] width 51 height 32
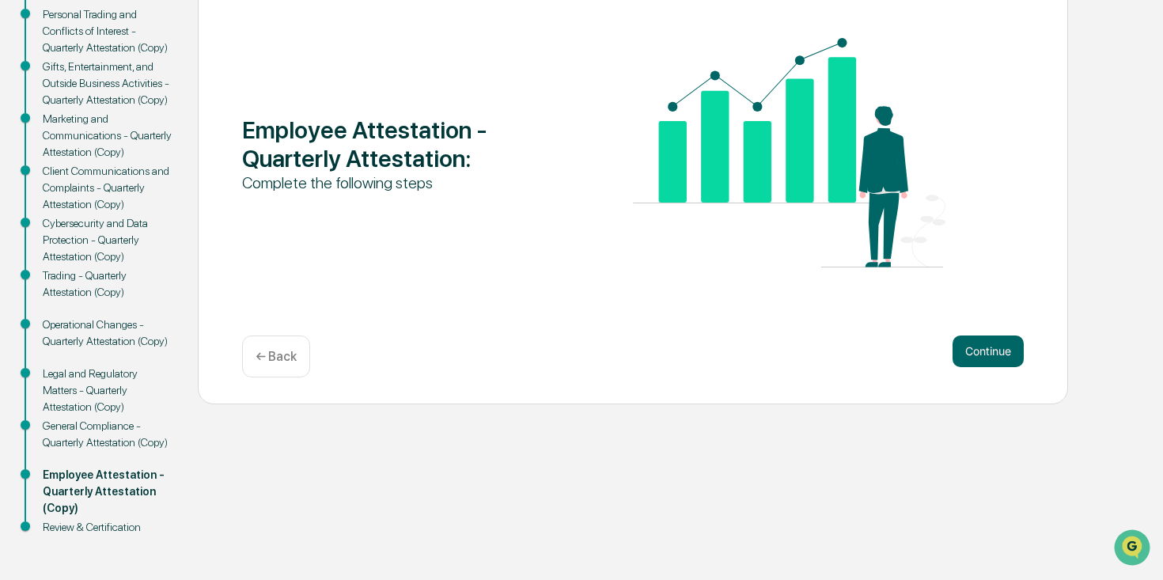
click at [1001, 357] on button "Continue" at bounding box center [987, 351] width 71 height 32
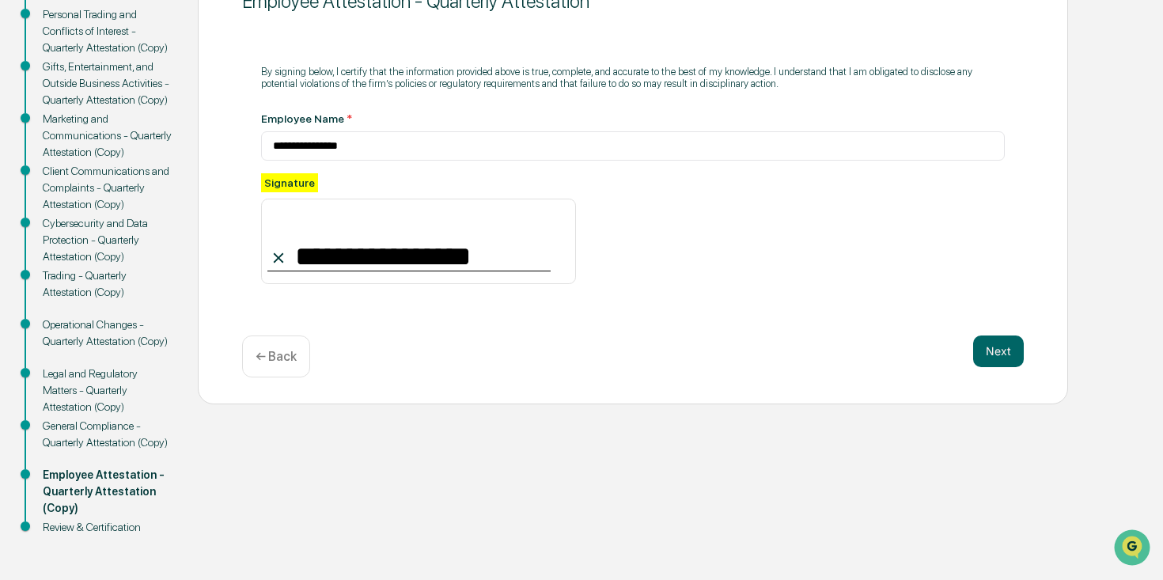
click at [1001, 357] on button "Next" at bounding box center [998, 351] width 51 height 32
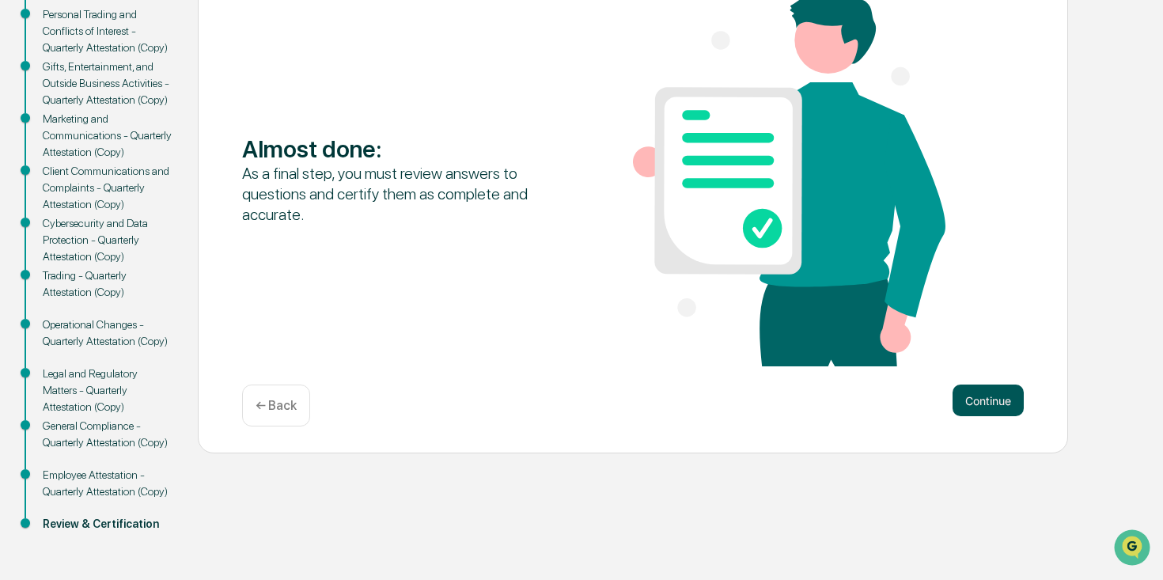
click at [995, 403] on button "Continue" at bounding box center [987, 400] width 71 height 32
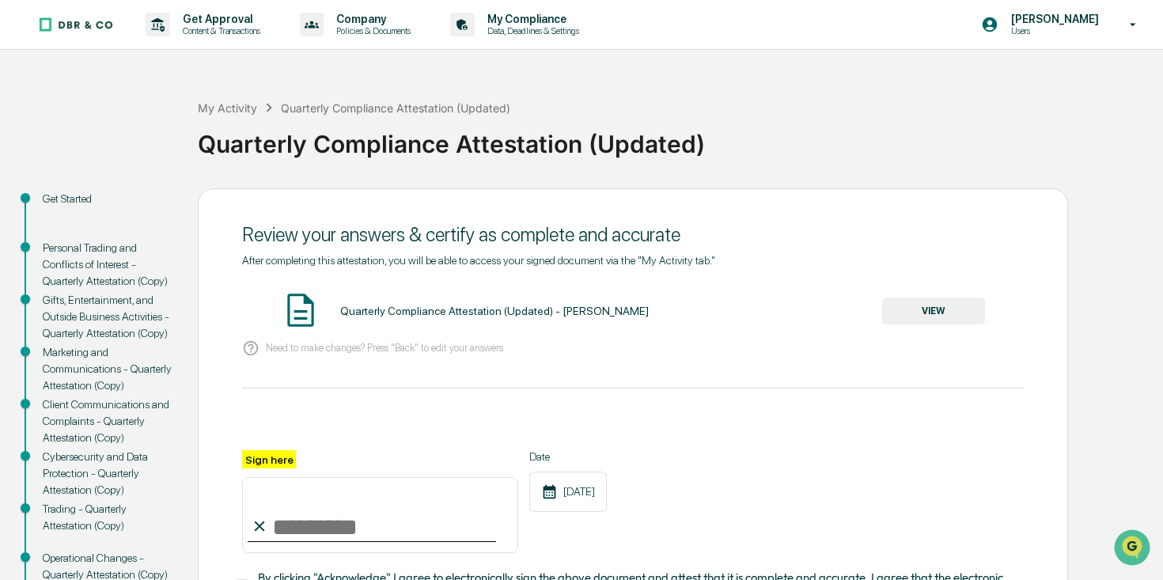
scroll to position [0, 0]
click at [928, 312] on button "VIEW" at bounding box center [933, 310] width 103 height 27
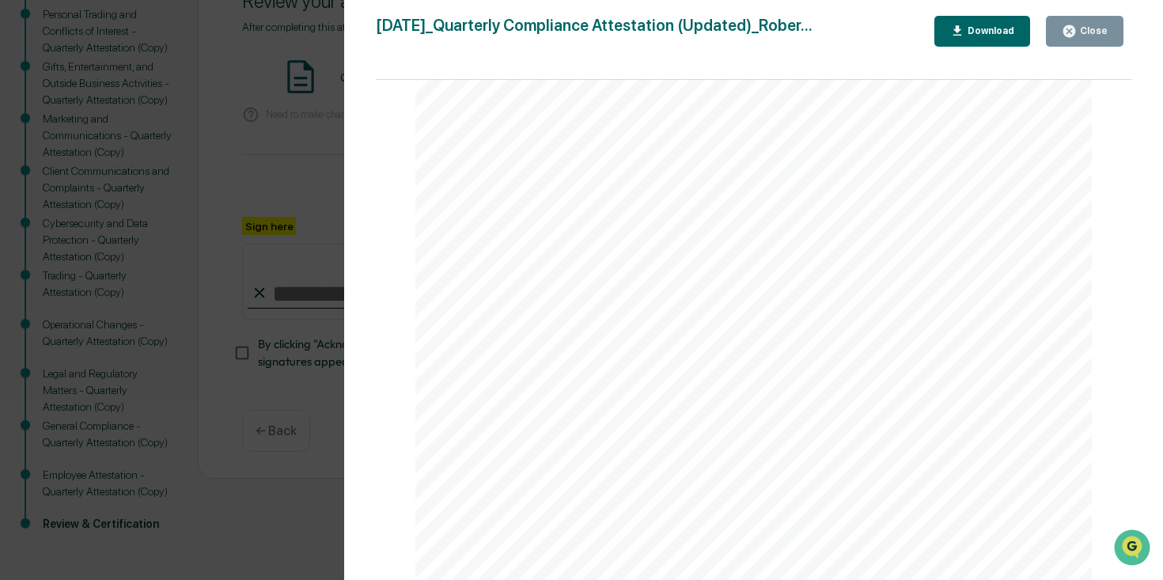
scroll to position [233, 0]
click at [304, 493] on div "Version History [DATE] 03:10 PM [PERSON_NAME] [DATE]_Quarterly Compliance Attes…" at bounding box center [581, 290] width 1163 height 580
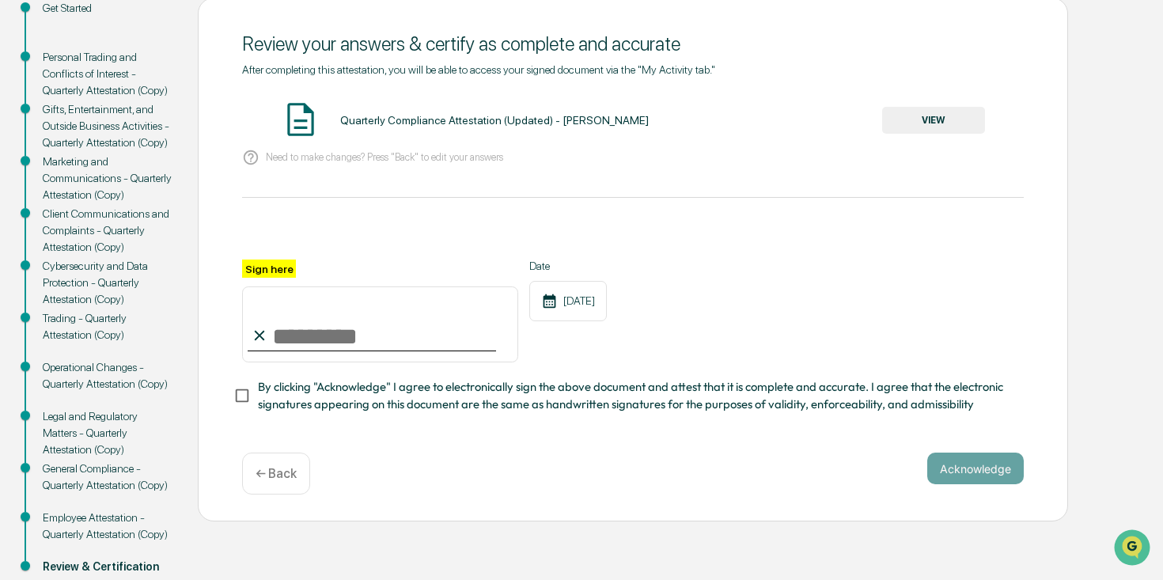
scroll to position [179, 0]
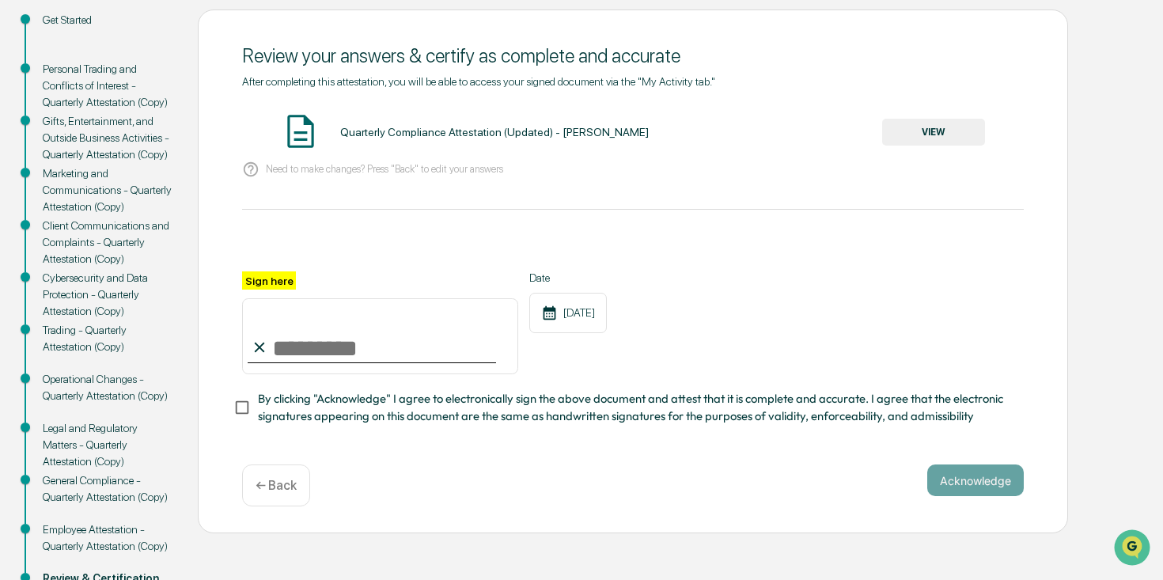
click at [359, 351] on input "Sign here" at bounding box center [380, 336] width 276 height 76
type input "**********"
click at [400, 471] on div "Acknowledge ← Back" at bounding box center [633, 485] width 782 height 42
click at [971, 481] on button "Acknowledge" at bounding box center [975, 480] width 97 height 32
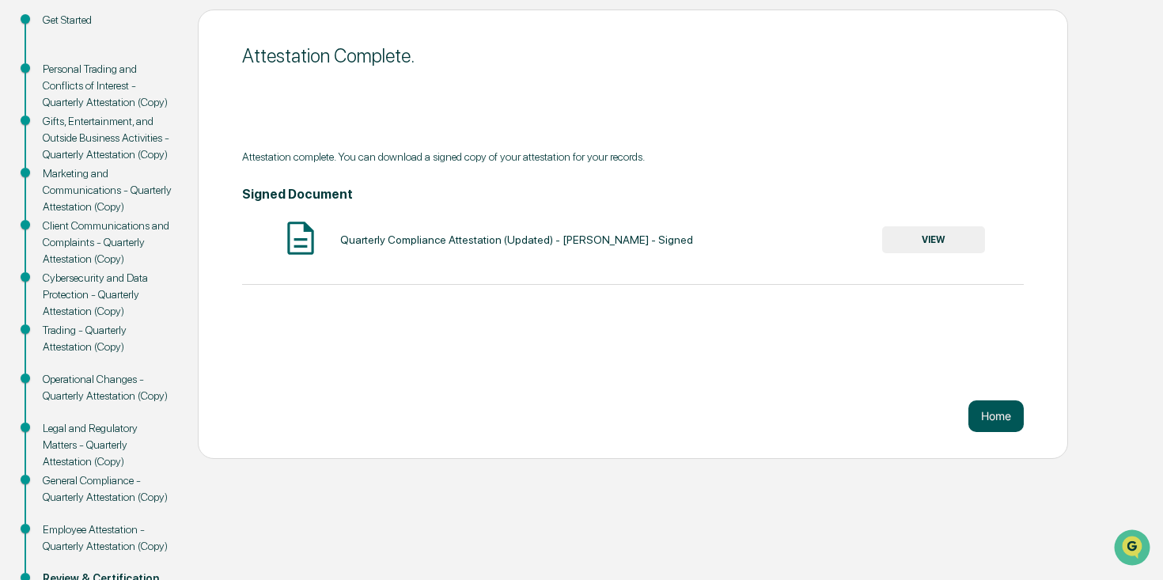
click at [1002, 415] on button "Home" at bounding box center [995, 416] width 55 height 32
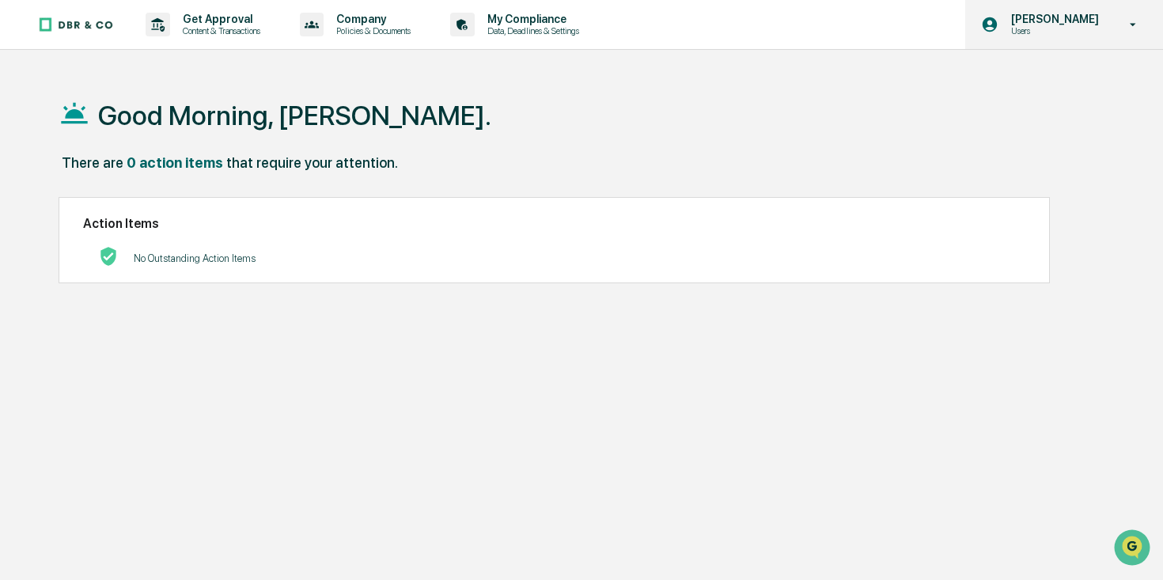
click at [1049, 25] on p "Users" at bounding box center [1052, 30] width 108 height 11
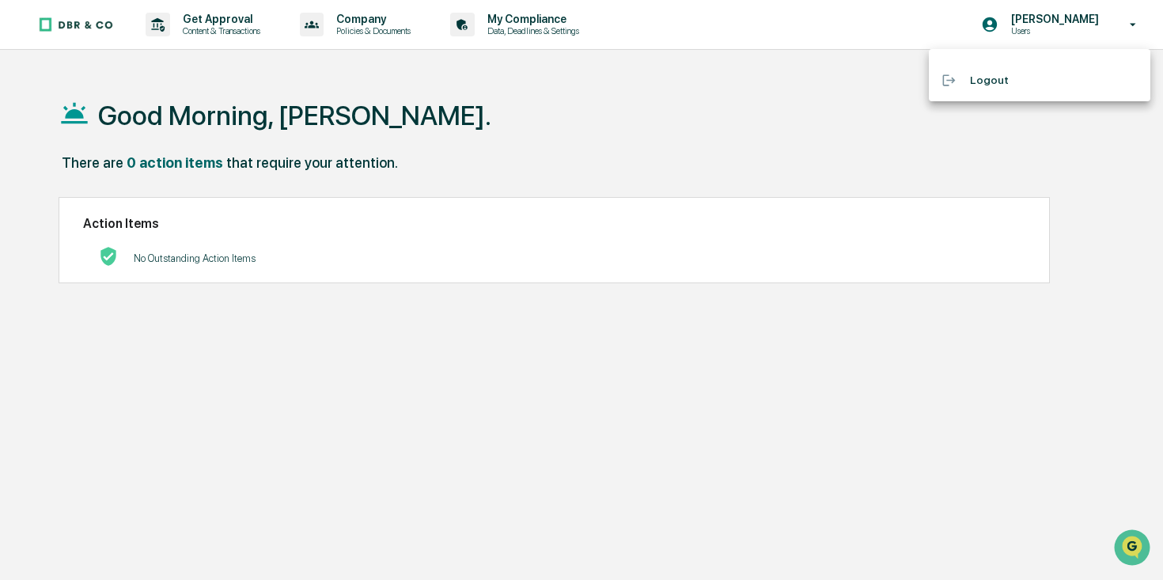
click at [707, 27] on div at bounding box center [581, 290] width 1163 height 580
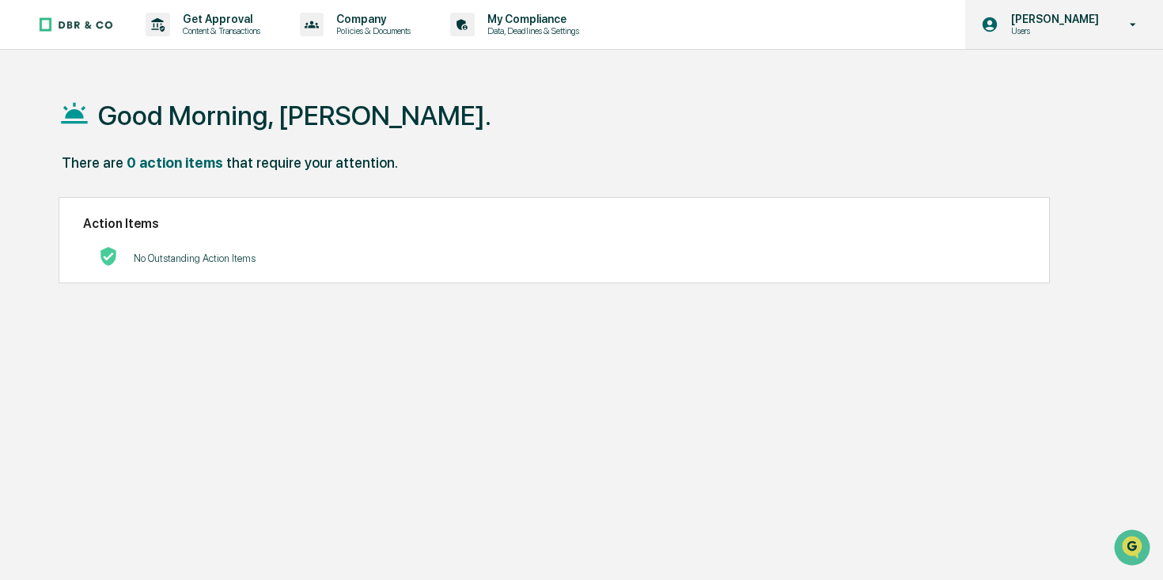
click at [1062, 22] on p "[PERSON_NAME]" at bounding box center [1052, 19] width 108 height 13
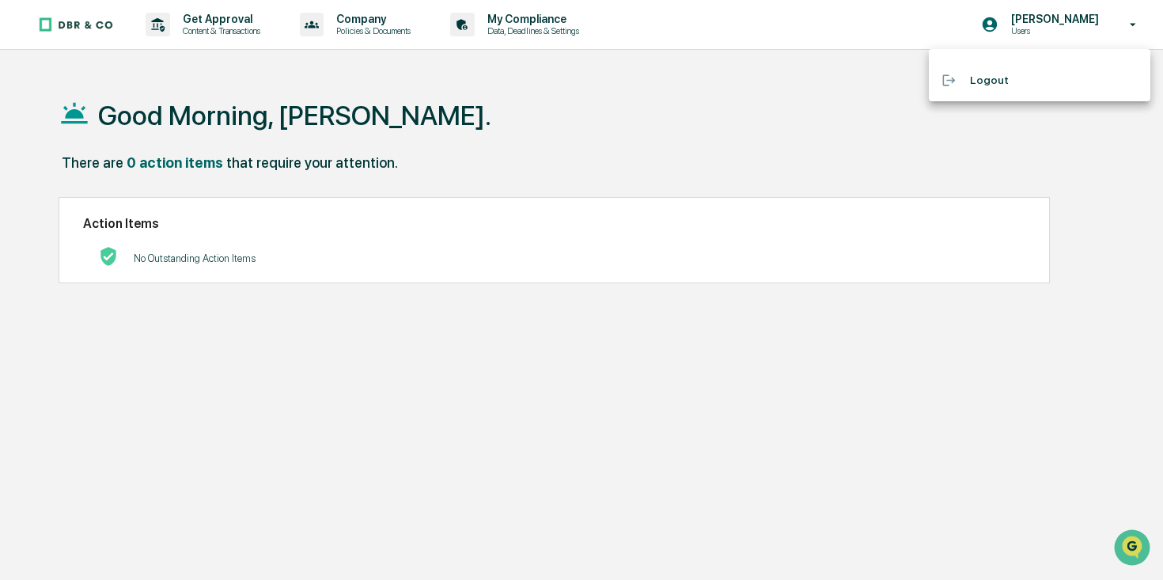
click at [539, 27] on div at bounding box center [581, 290] width 1163 height 580
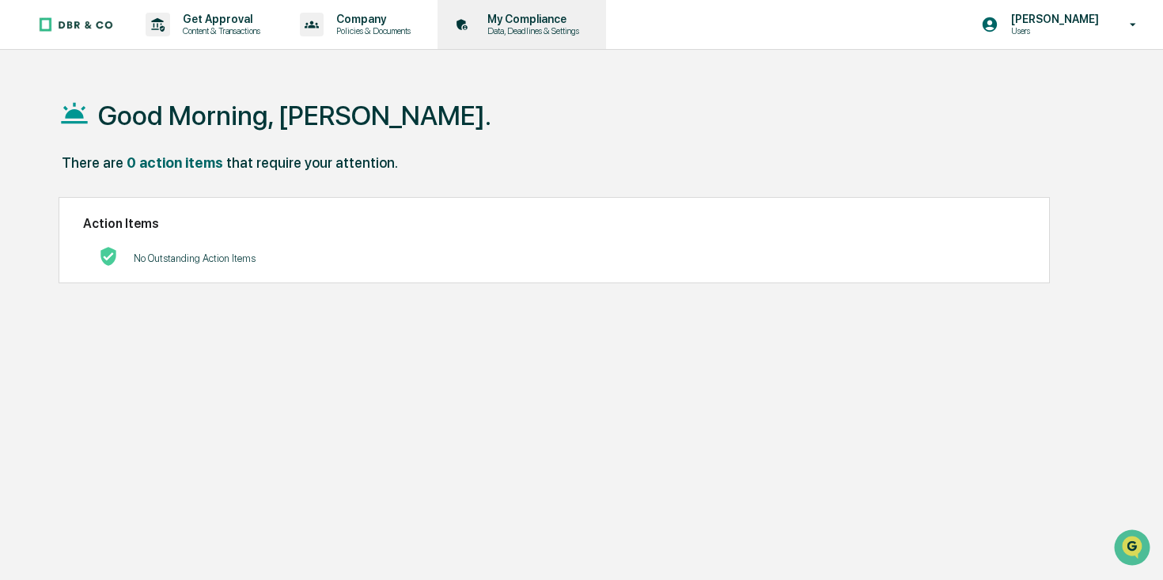
click at [539, 20] on p "My Compliance" at bounding box center [531, 19] width 112 height 13
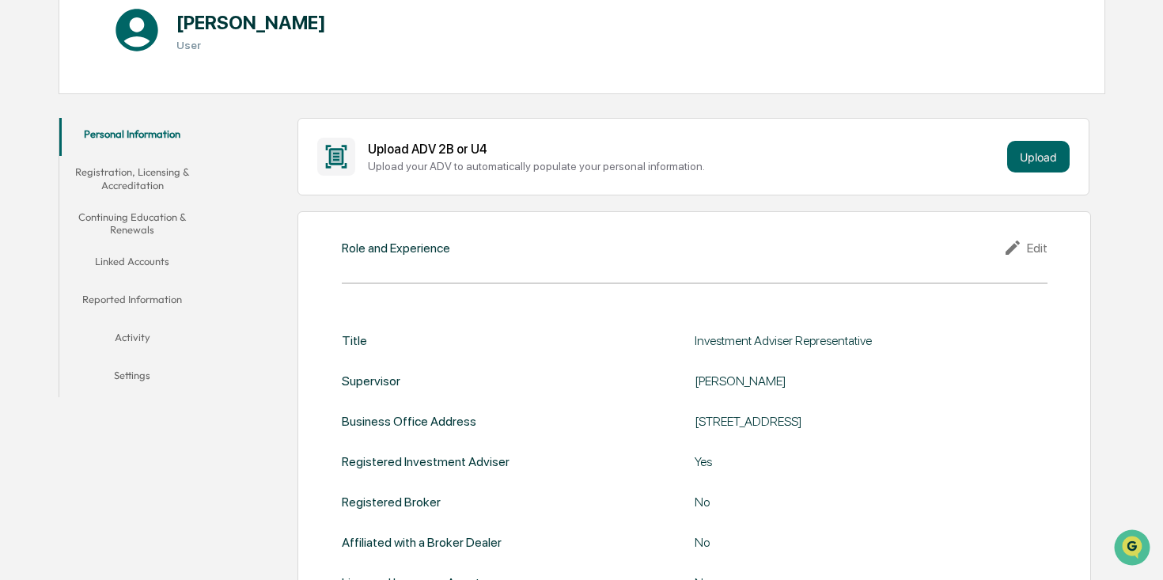
scroll to position [231, 0]
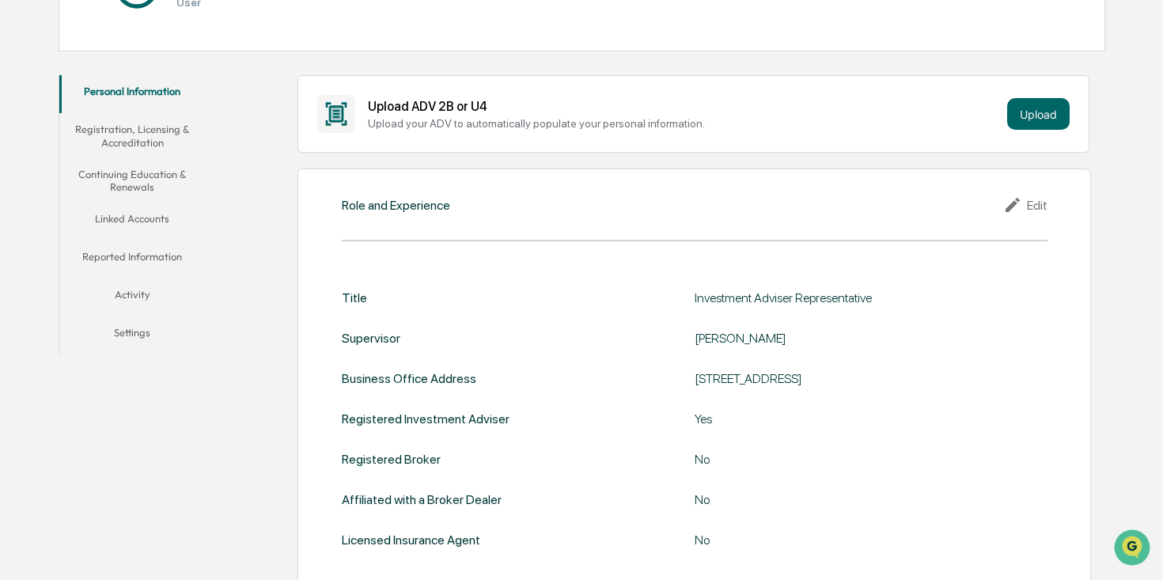
click at [134, 130] on button "Registration, Licensing & Accreditation" at bounding box center [132, 135] width 146 height 45
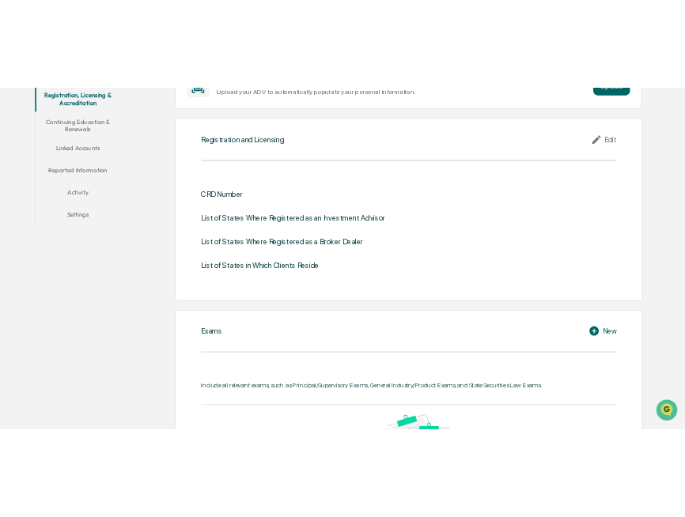
scroll to position [353, 0]
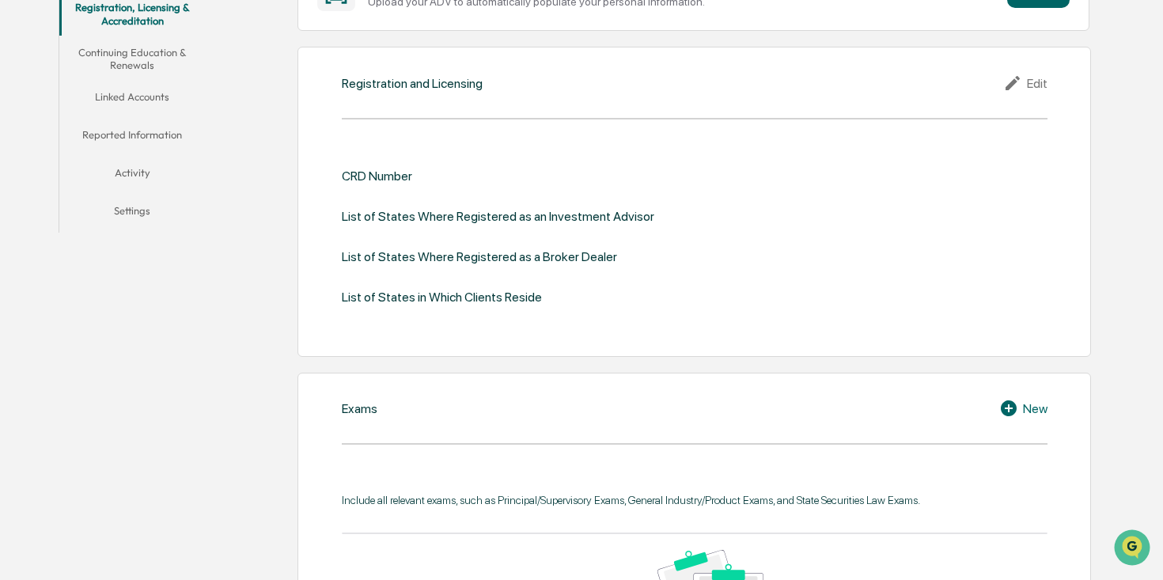
click at [1038, 82] on div "Edit" at bounding box center [1025, 83] width 44 height 19
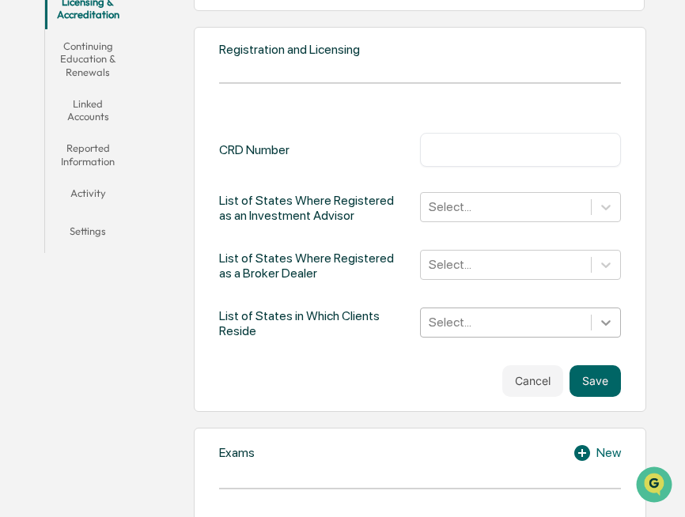
click at [608, 320] on div "Select..." at bounding box center [520, 323] width 201 height 30
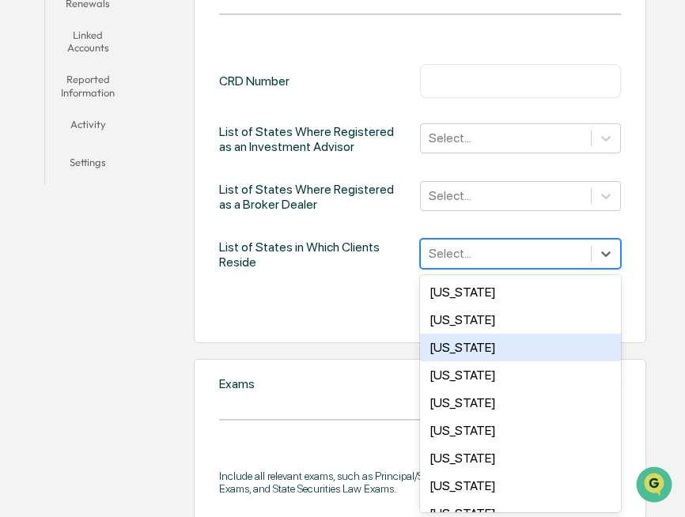
click at [454, 349] on div "[US_STATE]" at bounding box center [520, 348] width 201 height 28
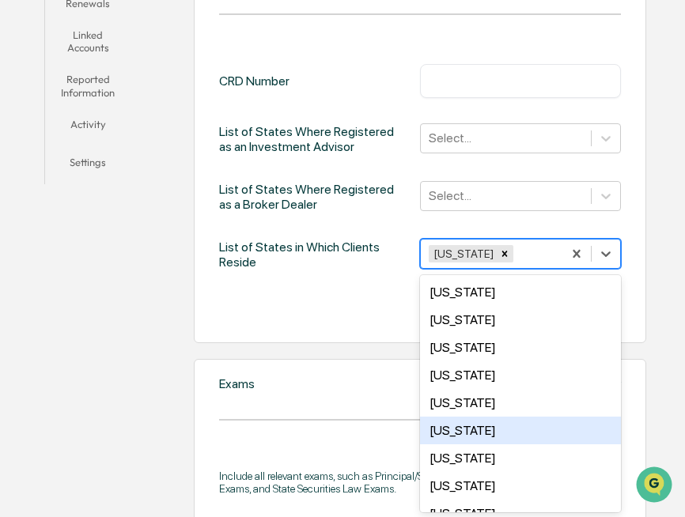
click at [453, 423] on div "[US_STATE]" at bounding box center [520, 431] width 201 height 28
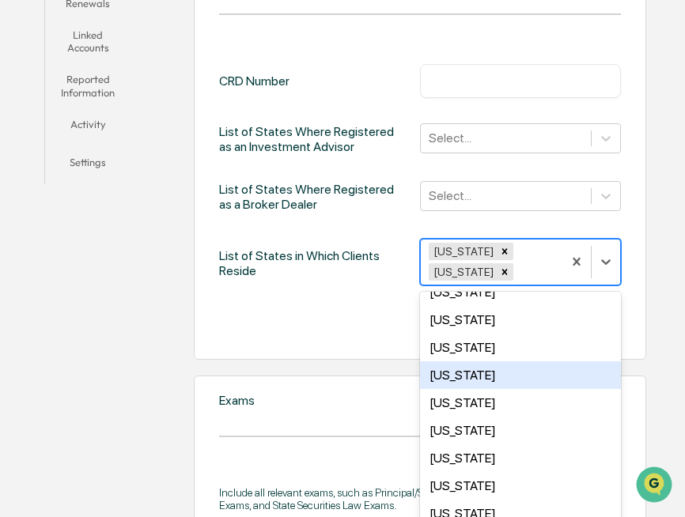
scroll to position [53, 0]
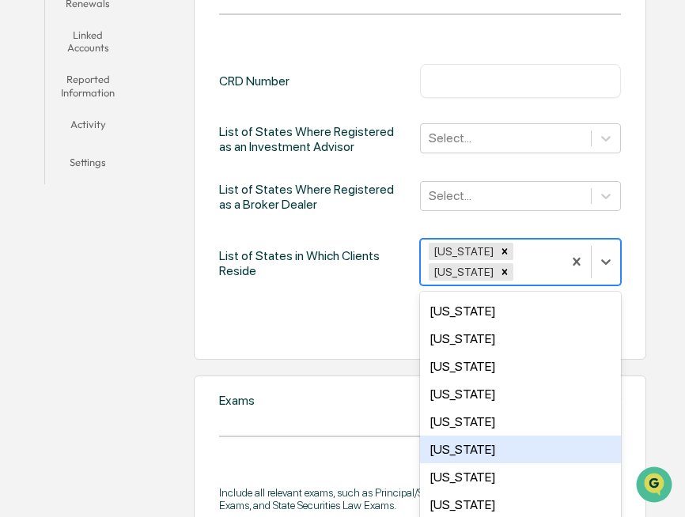
click at [450, 445] on div "[US_STATE]" at bounding box center [520, 450] width 201 height 28
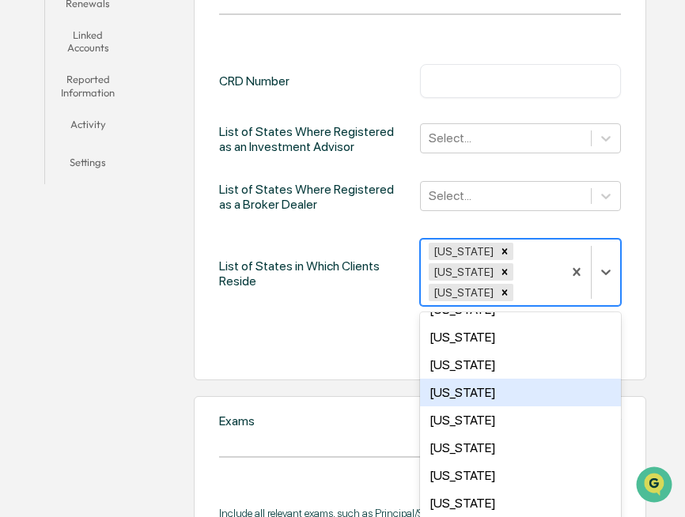
scroll to position [351, 0]
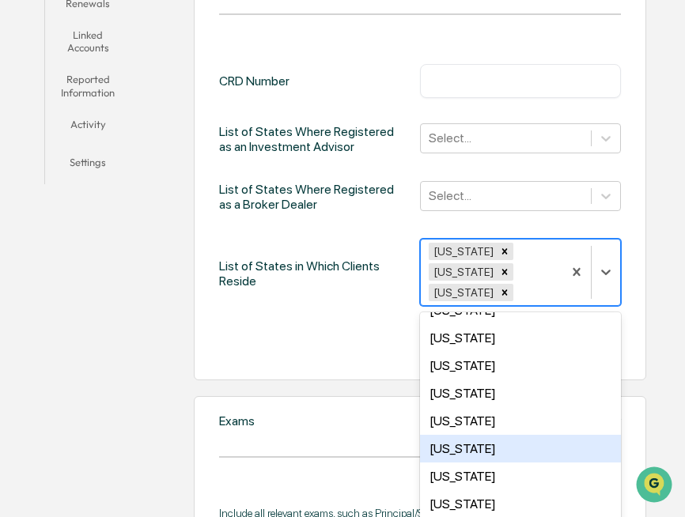
click at [450, 445] on div "[US_STATE]" at bounding box center [520, 449] width 201 height 28
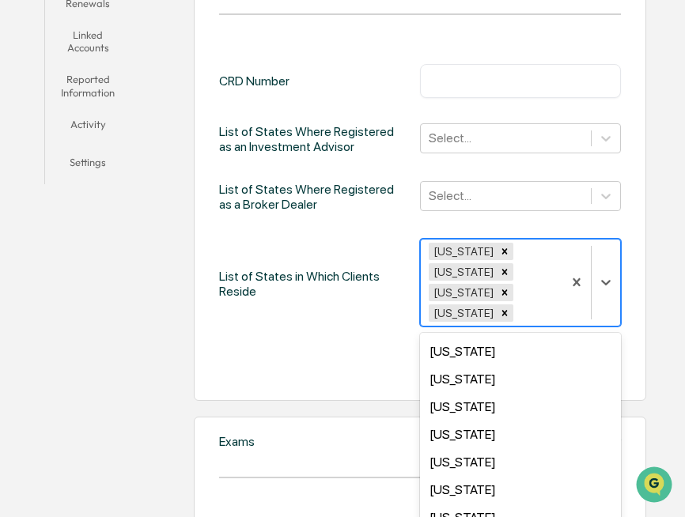
scroll to position [691, 0]
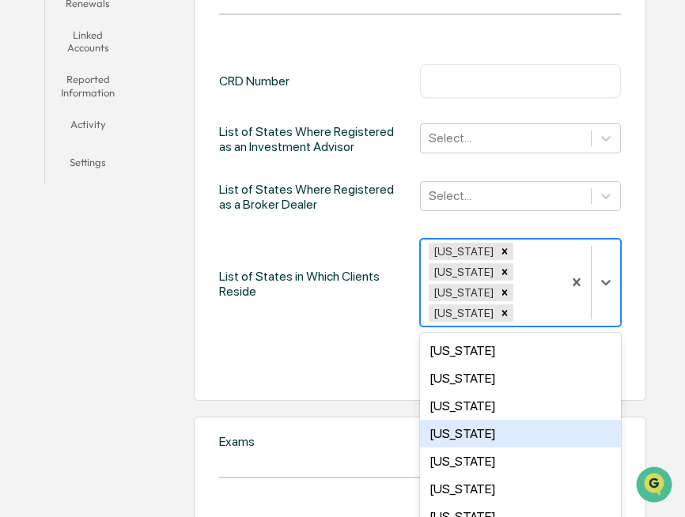
click at [452, 433] on div "[US_STATE]" at bounding box center [520, 434] width 201 height 28
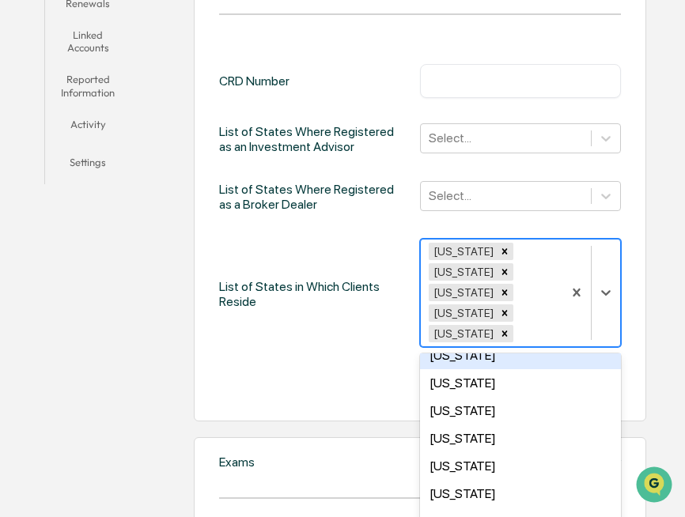
scroll to position [940, 0]
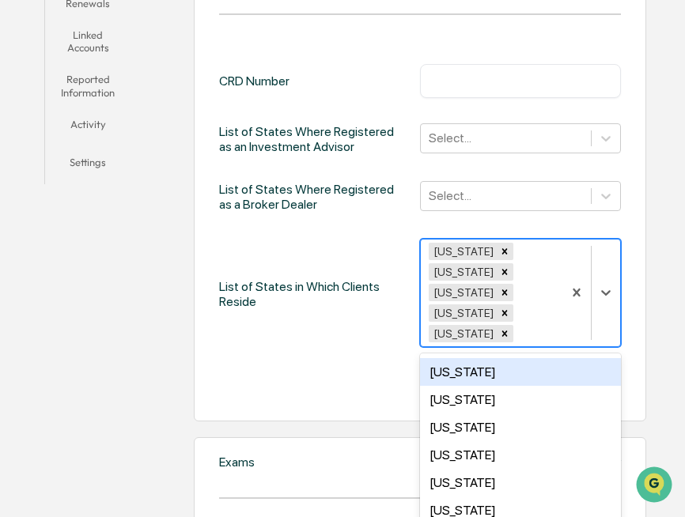
click at [454, 375] on div "[US_STATE]" at bounding box center [520, 372] width 201 height 28
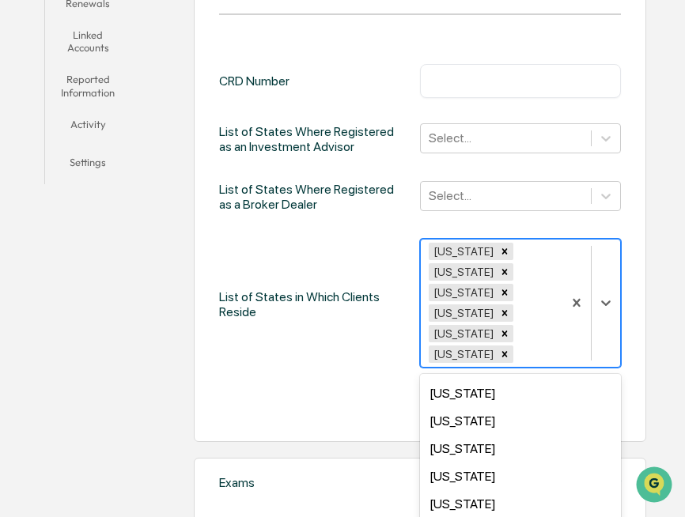
scroll to position [760, 0]
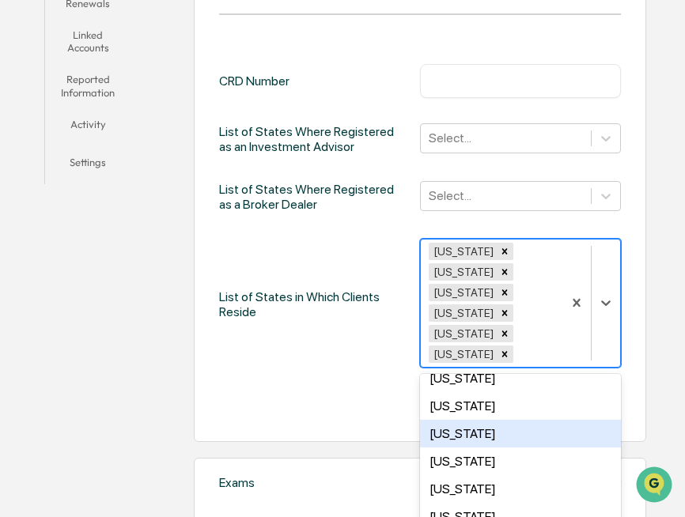
click at [443, 430] on div "[US_STATE]" at bounding box center [520, 434] width 201 height 28
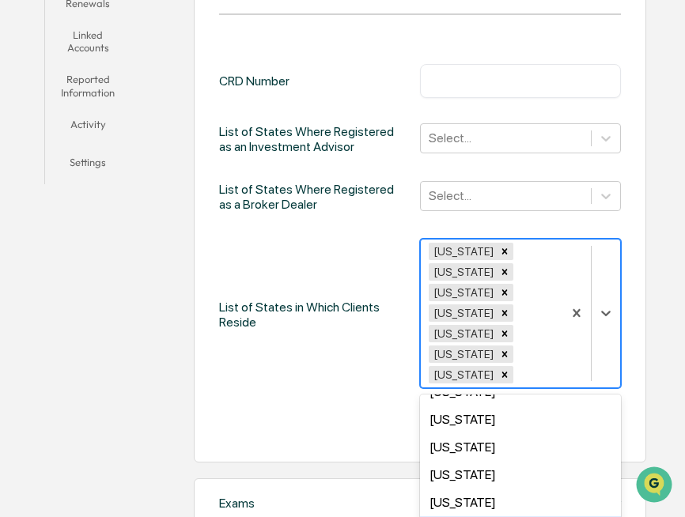
scroll to position [460, 0]
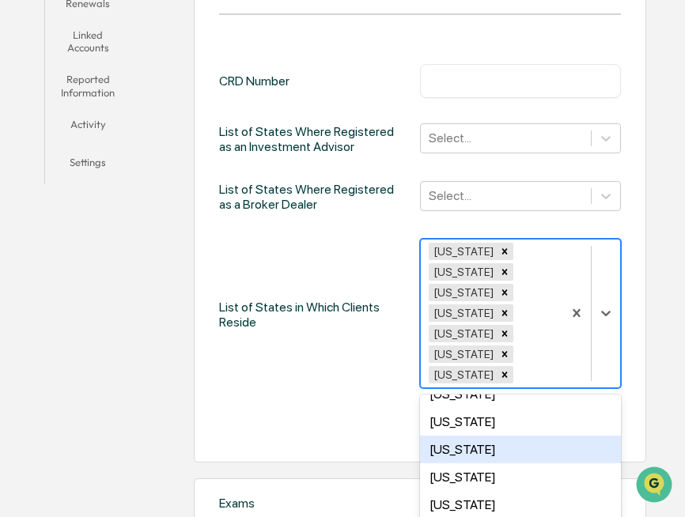
click at [442, 446] on div "[US_STATE]" at bounding box center [520, 450] width 201 height 28
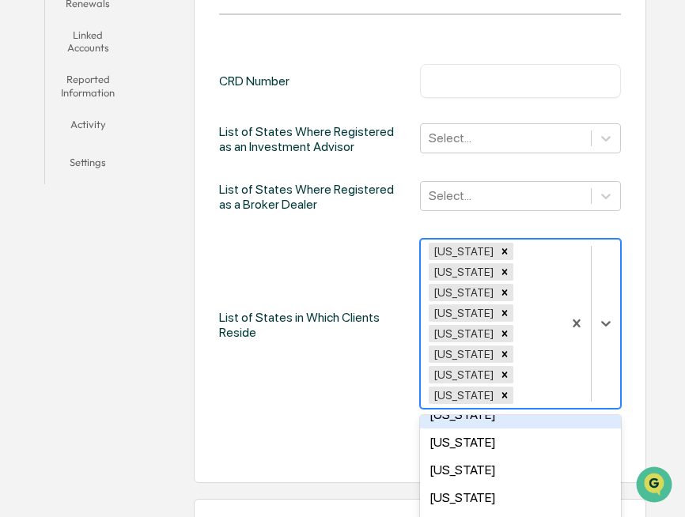
click at [638, 368] on div "Registration and Licensing CRD Number ​ List of States Where Registered as an I…" at bounding box center [420, 220] width 453 height 525
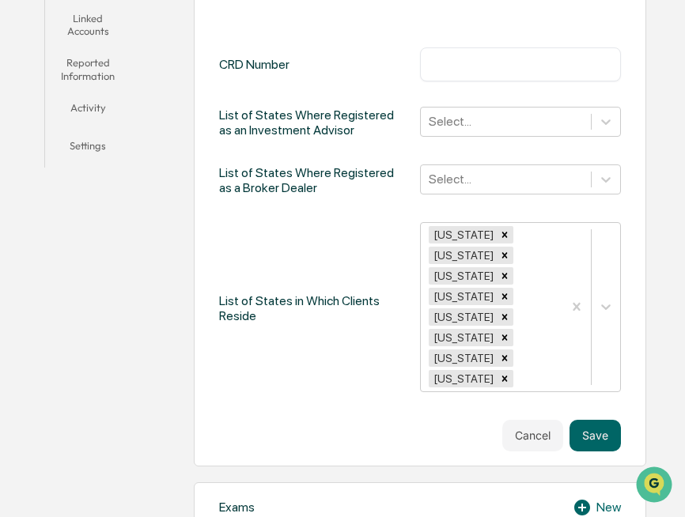
scroll to position [440, 0]
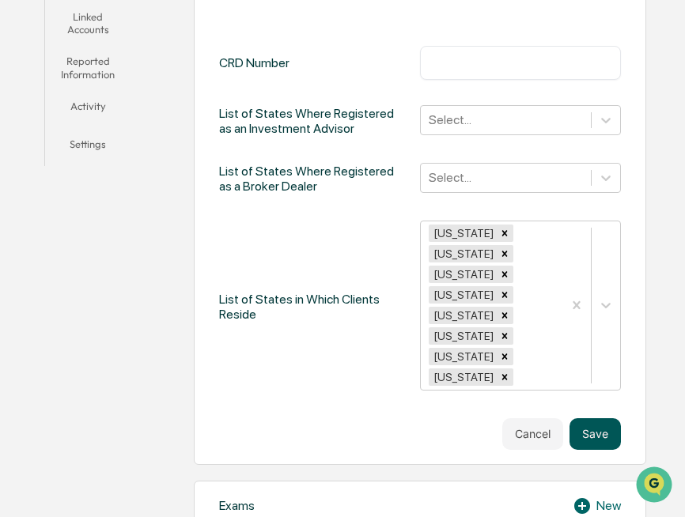
click at [600, 433] on button "Save" at bounding box center [595, 434] width 51 height 32
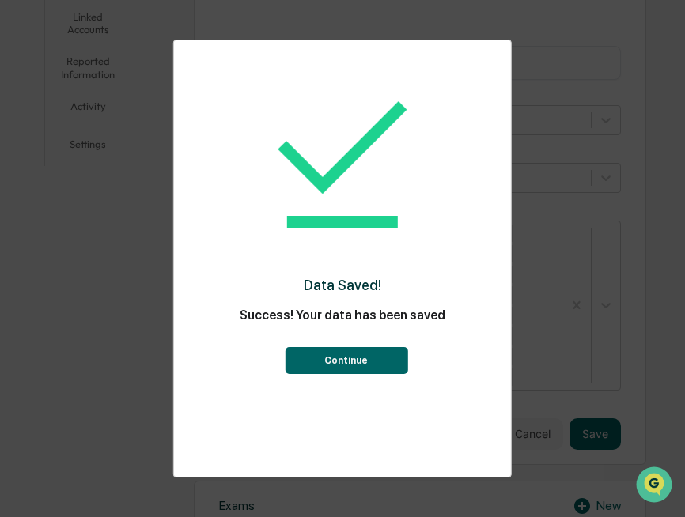
click at [331, 362] on button "Continue" at bounding box center [346, 360] width 123 height 27
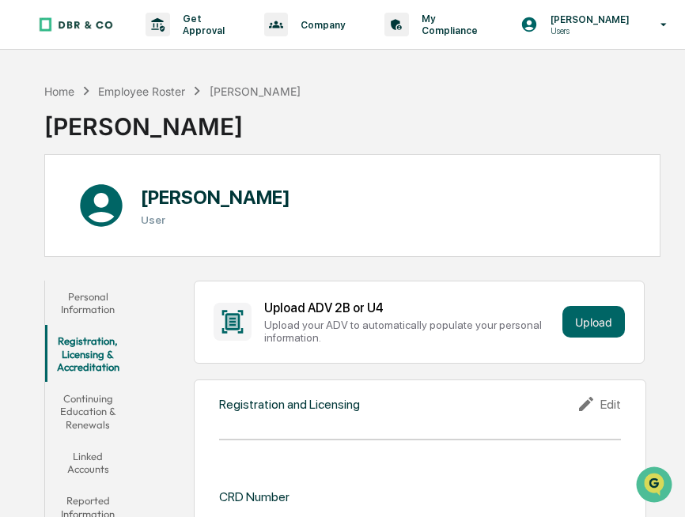
scroll to position [0, 0]
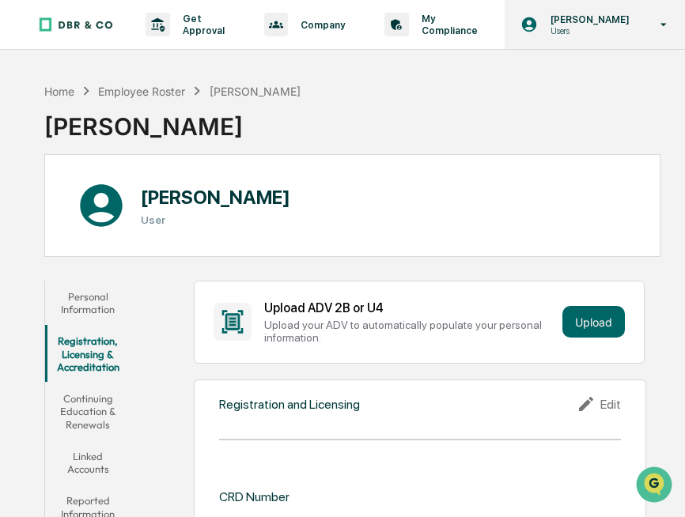
click at [570, 25] on p "[PERSON_NAME]" at bounding box center [588, 19] width 100 height 12
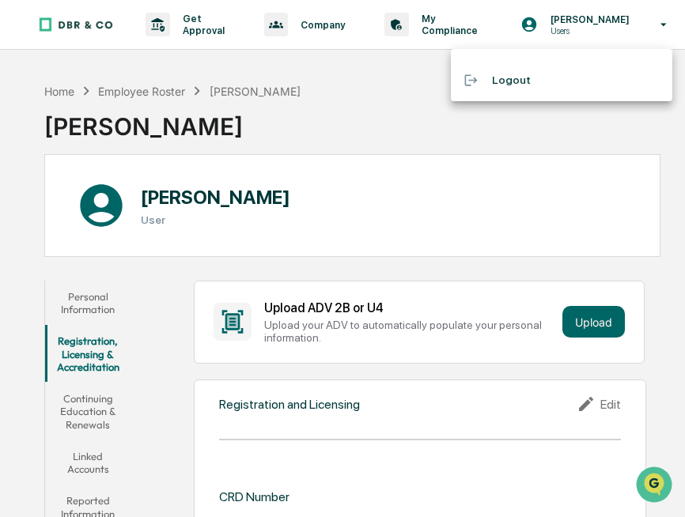
click at [518, 80] on li "Logout" at bounding box center [561, 80] width 221 height 29
